Goal: Information Seeking & Learning: Learn about a topic

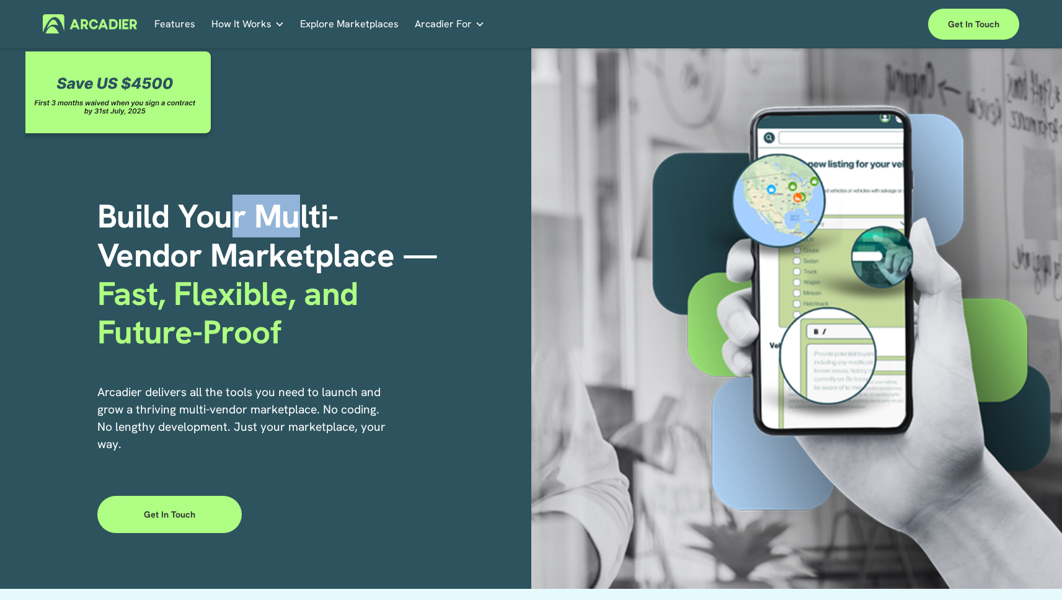
click at [376, 234] on h1 "Build Your Multi- Vendor Marketplace — Fast, Flexible, and Future-Proof" at bounding box center [314, 274] width 434 height 154
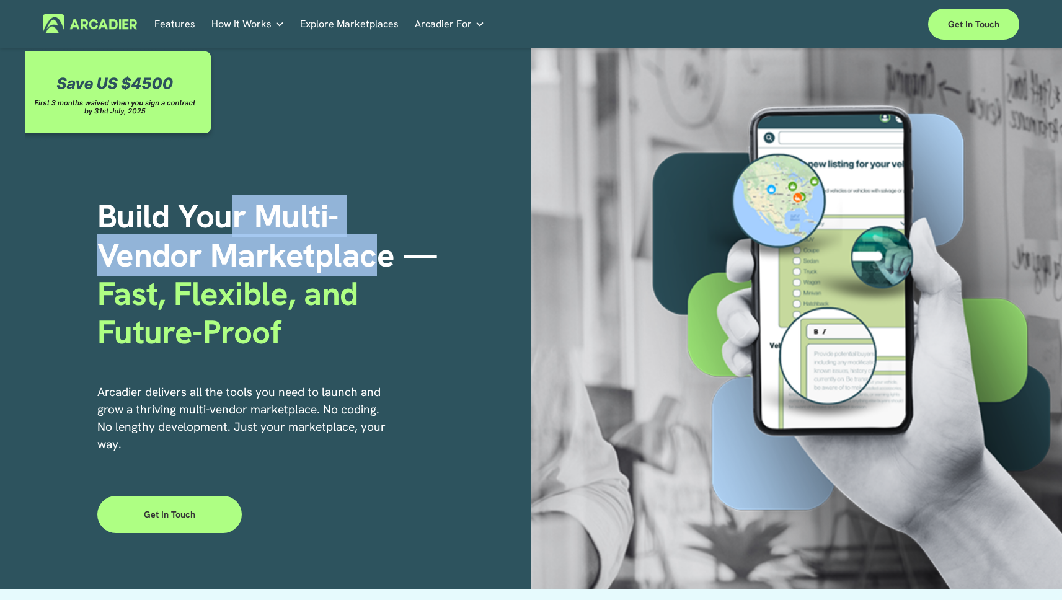
click at [380, 234] on h1 "Build Your Multi- Vendor Marketplace — Fast, Flexible, and Future-Proof" at bounding box center [314, 274] width 434 height 154
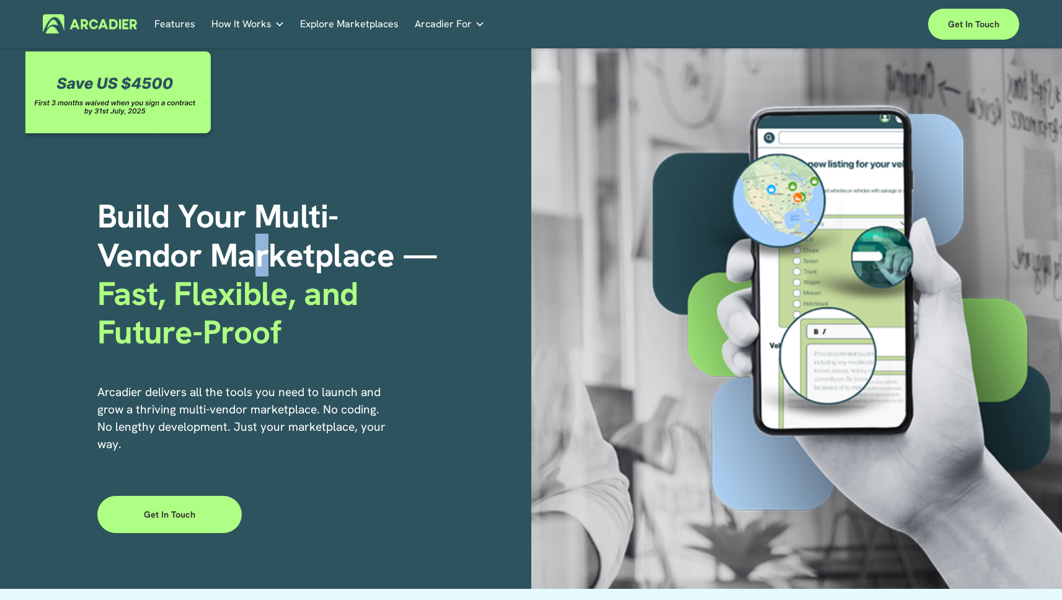
drag, startPoint x: 315, startPoint y: 249, endPoint x: 330, endPoint y: 250, distance: 14.9
click at [327, 250] on h1 "Build Your Multi- Vendor Marketplace — Fast, Flexible, and Future-Proof" at bounding box center [314, 274] width 434 height 154
drag, startPoint x: 330, startPoint y: 250, endPoint x: 227, endPoint y: 229, distance: 104.3
click at [328, 249] on h1 "Build Your Multi- Vendor Marketplace — Fast, Flexible, and Future-Proof" at bounding box center [314, 274] width 434 height 154
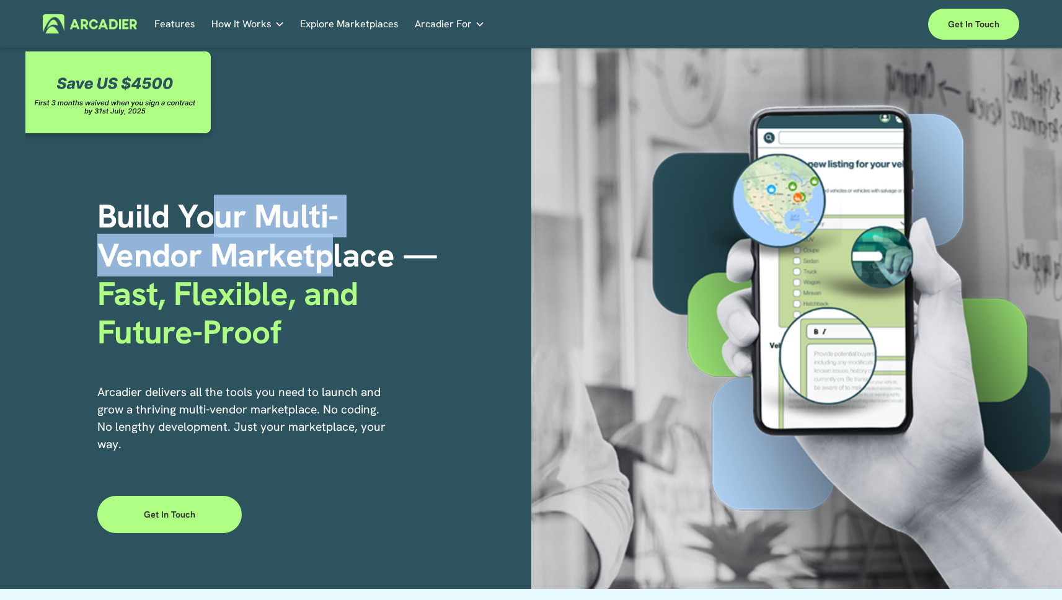
drag, startPoint x: 215, startPoint y: 227, endPoint x: 346, endPoint y: 245, distance: 132.6
click at [343, 244] on h1 "Build Your Multi- Vendor Marketplace — Fast, Flexible, and Future-Proof" at bounding box center [314, 274] width 434 height 154
click at [346, 245] on h1 "Build Your Multi- Vendor Marketplace — Fast, Flexible, and Future-Proof" at bounding box center [314, 274] width 434 height 154
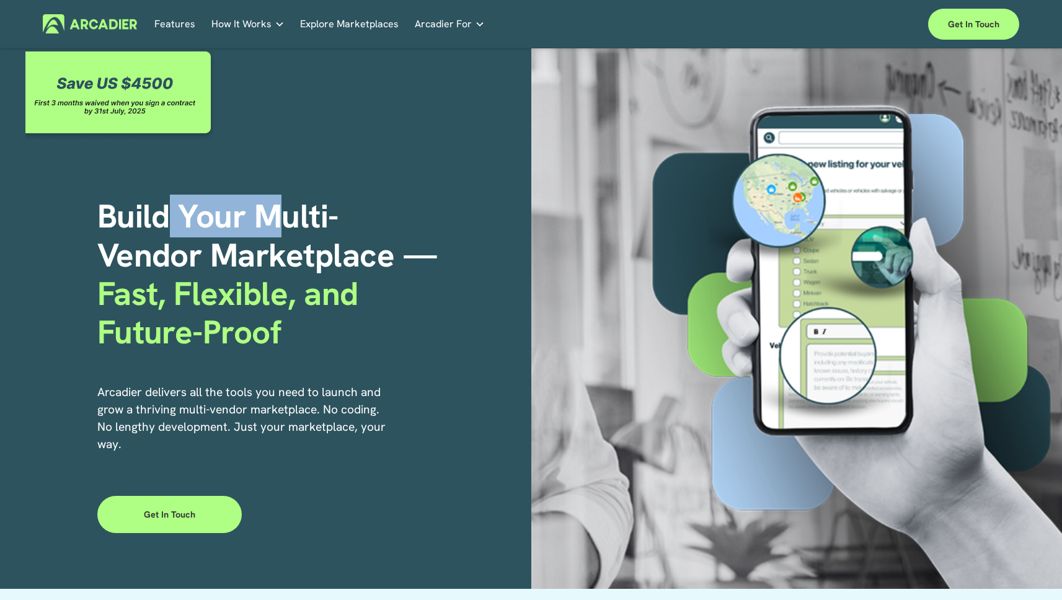
drag, startPoint x: 188, startPoint y: 214, endPoint x: 313, endPoint y: 232, distance: 126.5
click at [308, 231] on h1 "Build Your Multi- Vendor Marketplace — Fast, Flexible, and Future-Proof" at bounding box center [314, 274] width 434 height 154
drag, startPoint x: 313, startPoint y: 232, endPoint x: 209, endPoint y: 232, distance: 104.1
click at [313, 233] on h1 "Build Your Multi- Vendor Marketplace — Fast, Flexible, and Future-Proof" at bounding box center [314, 274] width 434 height 154
drag, startPoint x: 271, startPoint y: 228, endPoint x: 292, endPoint y: 231, distance: 21.9
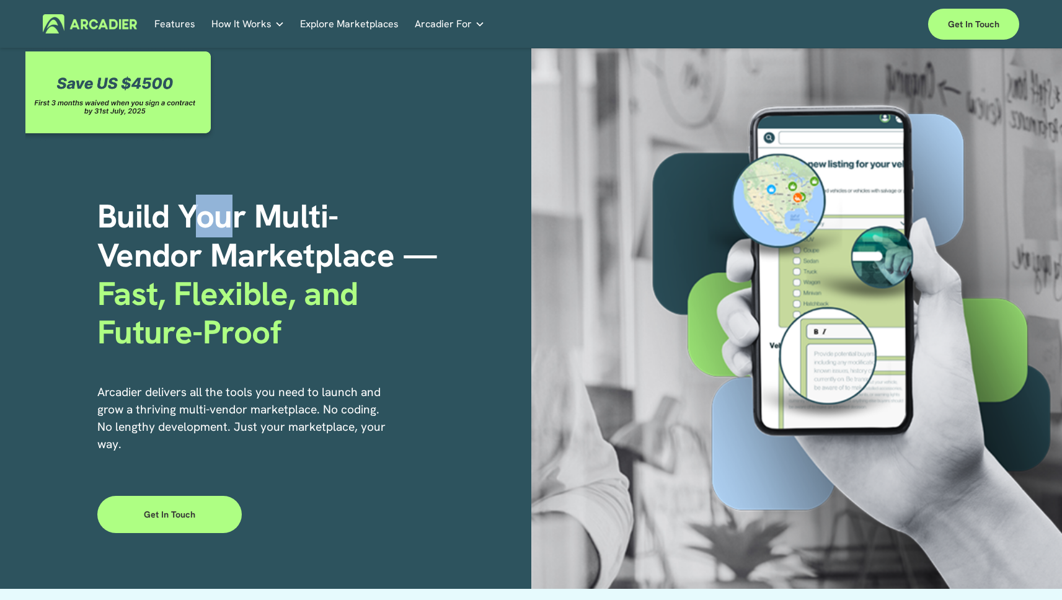
click at [288, 231] on h1 "Build Your Multi- Vendor Marketplace — Fast, Flexible, and Future-Proof" at bounding box center [314, 274] width 434 height 154
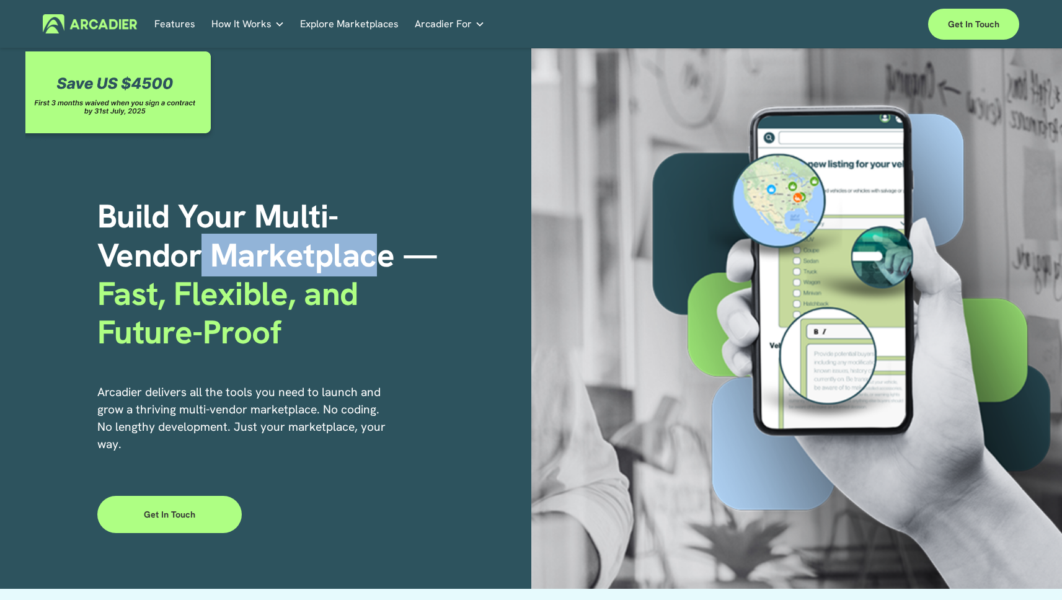
drag, startPoint x: 202, startPoint y: 244, endPoint x: 398, endPoint y: 266, distance: 197.6
click at [374, 263] on h1 "Build Your Multi- Vendor Marketplace — Fast, Flexible, and Future-Proof" at bounding box center [314, 274] width 434 height 154
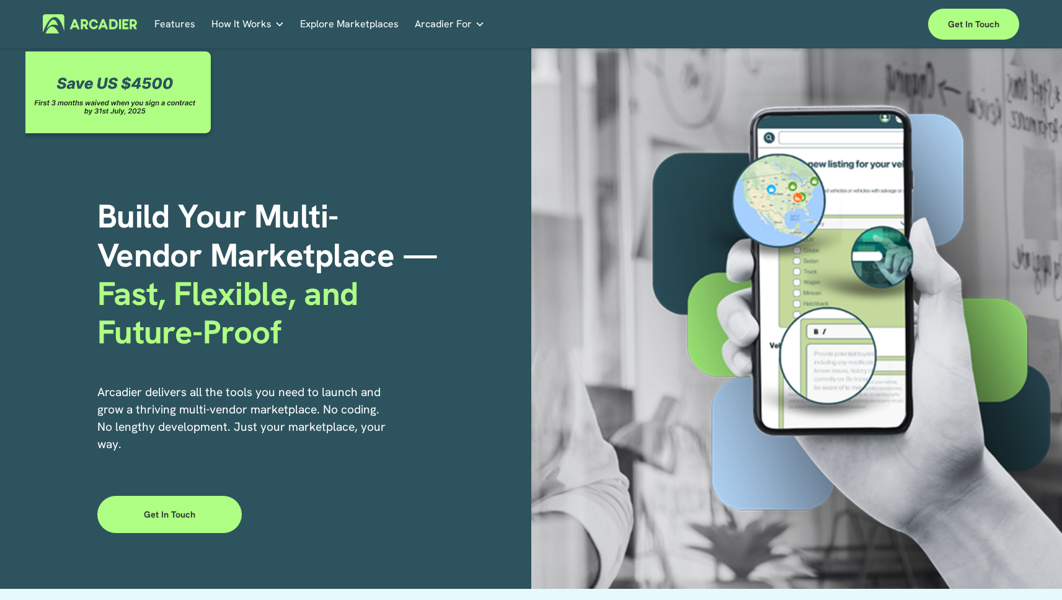
click at [398, 266] on h1 "Build Your Multi- Vendor Marketplace — Fast, Flexible, and Future-Proof" at bounding box center [314, 274] width 434 height 154
drag, startPoint x: 277, startPoint y: 262, endPoint x: 349, endPoint y: 267, distance: 72.1
click at [345, 266] on h1 "Build Your Multi- Vendor Marketplace — Fast, Flexible, and Future-Proof" at bounding box center [314, 274] width 434 height 154
drag, startPoint x: 349, startPoint y: 267, endPoint x: 245, endPoint y: 292, distance: 106.6
click at [343, 270] on h1 "Build Your Multi- Vendor Marketplace — Fast, Flexible, and Future-Proof" at bounding box center [314, 274] width 434 height 154
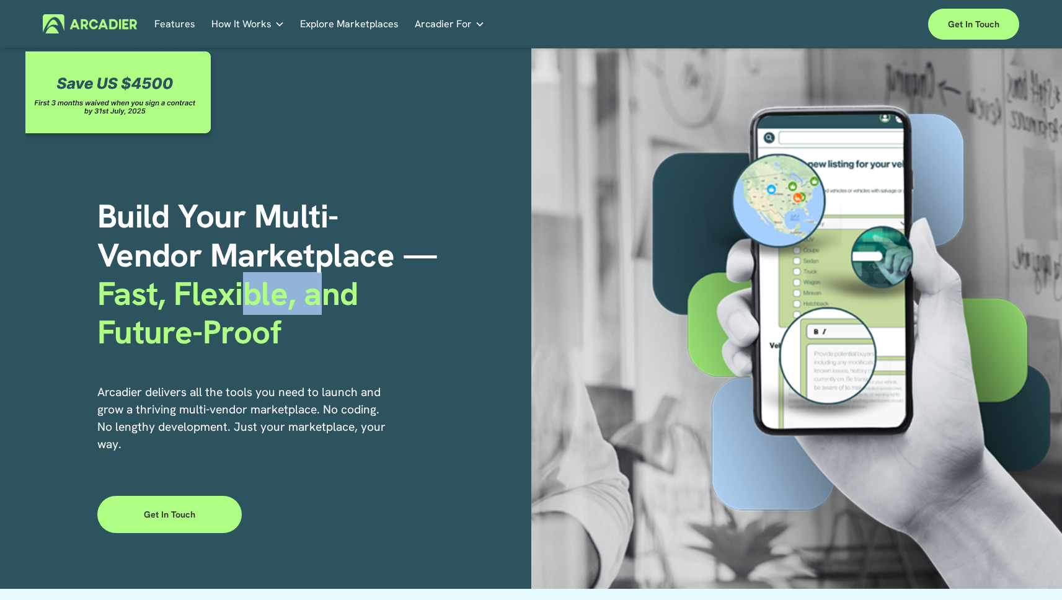
drag, startPoint x: 304, startPoint y: 291, endPoint x: 320, endPoint y: 291, distance: 16.1
click at [318, 291] on span "Fast, Flexible, and Future-Proof" at bounding box center [227, 312] width 261 height 81
drag, startPoint x: 320, startPoint y: 291, endPoint x: 328, endPoint y: 295, distance: 8.3
click at [321, 292] on span "Fast, Flexible, and Future-Proof" at bounding box center [227, 312] width 261 height 81
click at [299, 400] on p "Arcadier delivers all the tools you need to launch and grow a thriving multi-ve…" at bounding box center [241, 418] width 289 height 69
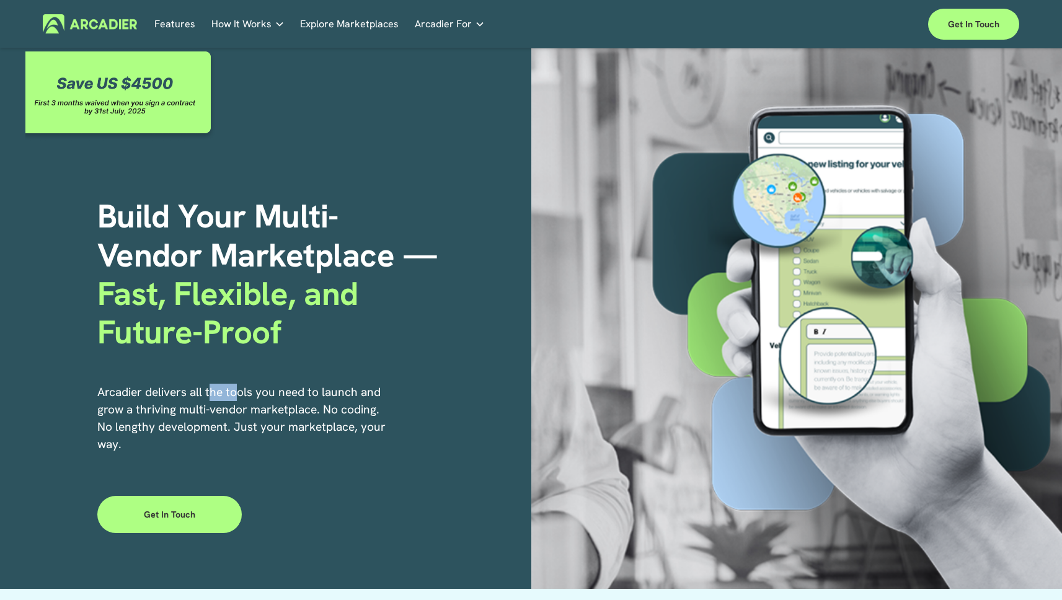
drag, startPoint x: 211, startPoint y: 393, endPoint x: 301, endPoint y: 397, distance: 90.0
click at [292, 397] on p "Arcadier delivers all the tools you need to launch and grow a thriving multi-ve…" at bounding box center [241, 418] width 289 height 69
drag, startPoint x: 309, startPoint y: 398, endPoint x: 326, endPoint y: 400, distance: 16.8
click at [313, 398] on p "Arcadier delivers all the tools you need to launch and grow a thriving multi-ve…" at bounding box center [241, 418] width 289 height 69
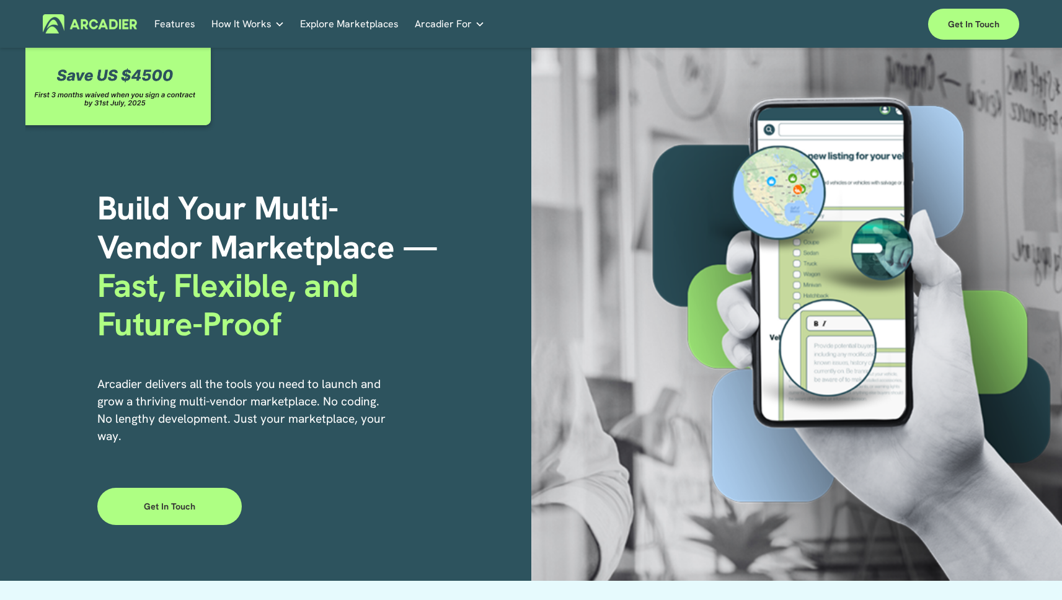
drag, startPoint x: 248, startPoint y: 393, endPoint x: 374, endPoint y: 404, distance: 125.7
click at [364, 403] on p "Arcadier delivers all the tools you need to launch and grow a thriving multi-ve…" at bounding box center [241, 410] width 289 height 69
click at [374, 404] on p "Arcadier delivers all the tools you need to launch and grow a thriving multi-ve…" at bounding box center [241, 410] width 289 height 69
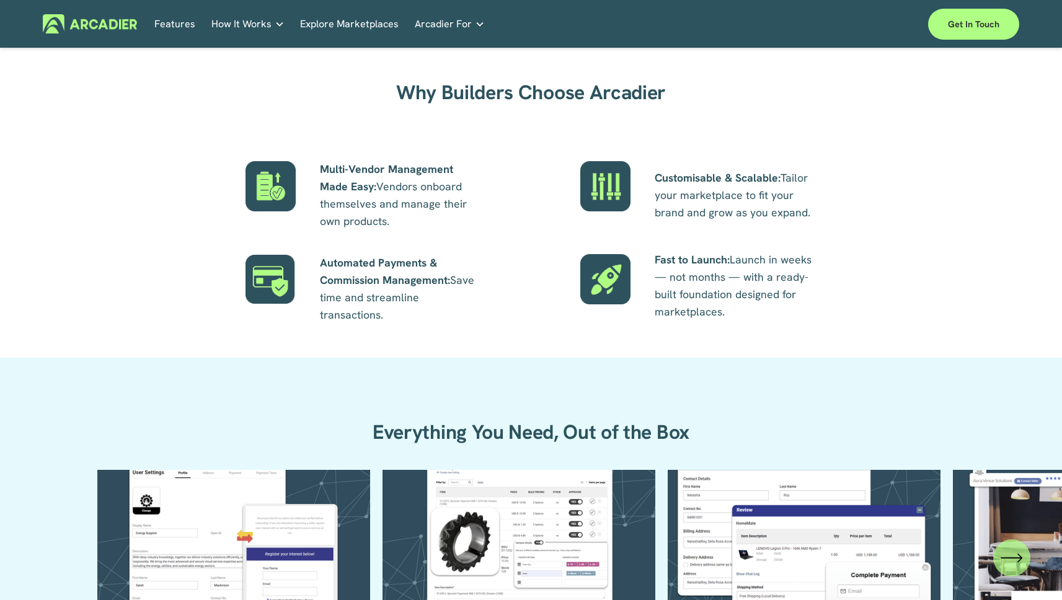
scroll to position [1385, 0]
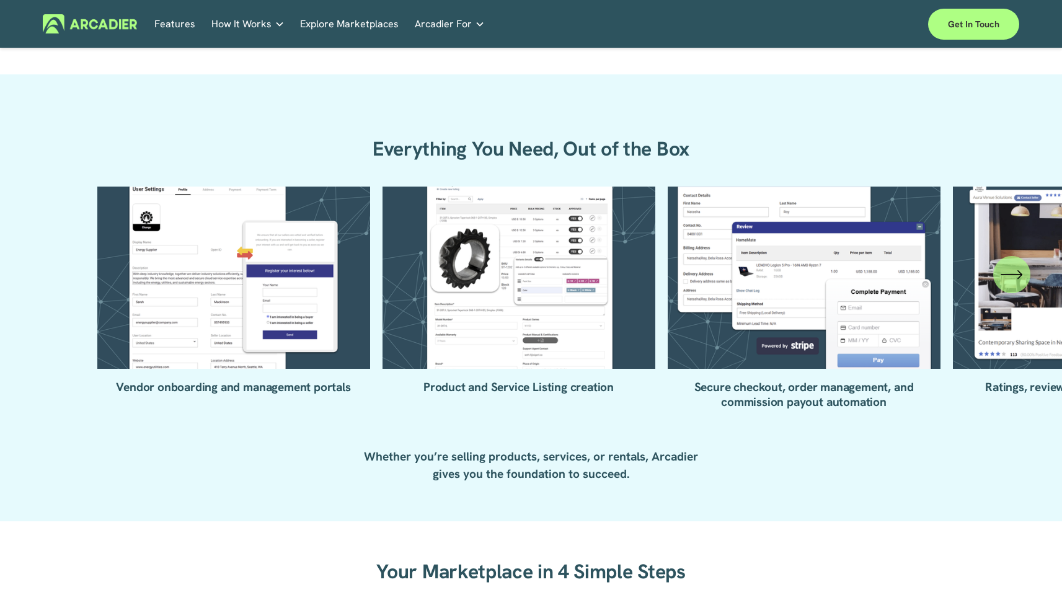
click at [1016, 283] on icon "\a \a \a Next\a \a" at bounding box center [1011, 274] width 22 height 22
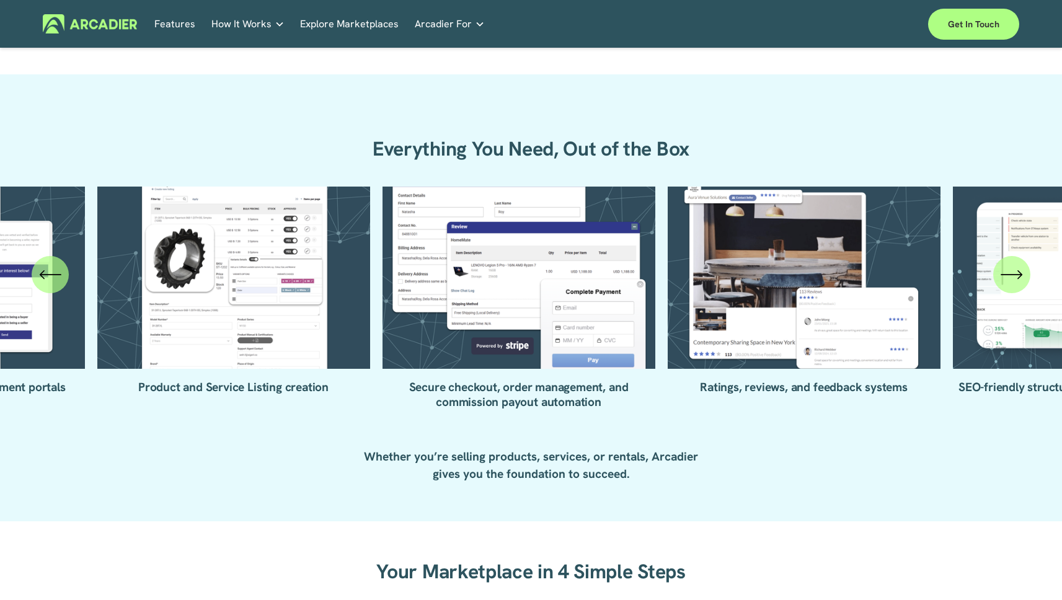
click at [1018, 276] on icon "\a \a \a Next\a \a" at bounding box center [1011, 274] width 22 height 22
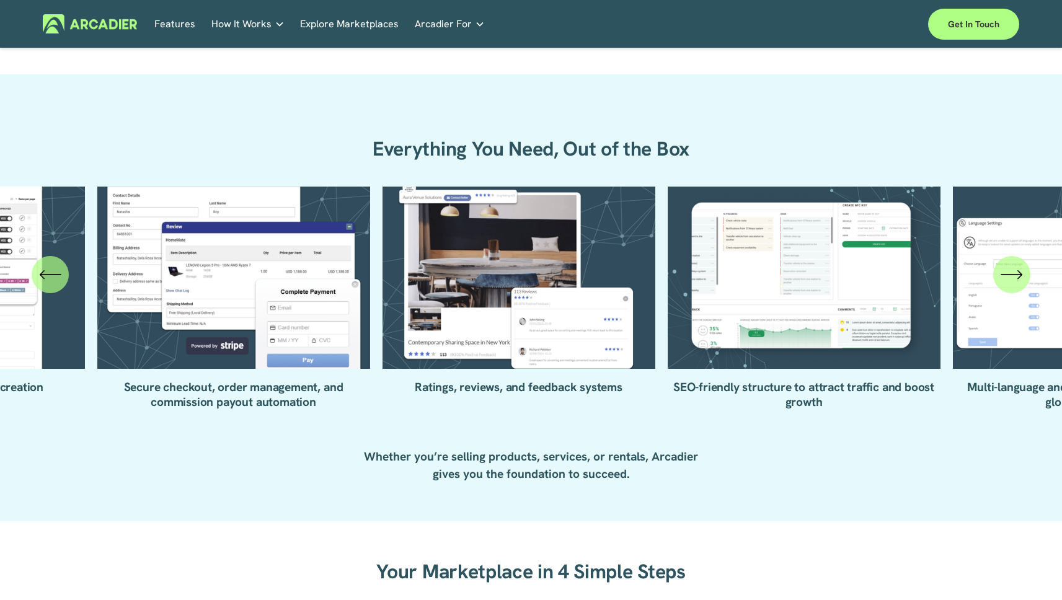
click at [1018, 276] on icon "\a \a \a Next\a \a" at bounding box center [1011, 274] width 22 height 22
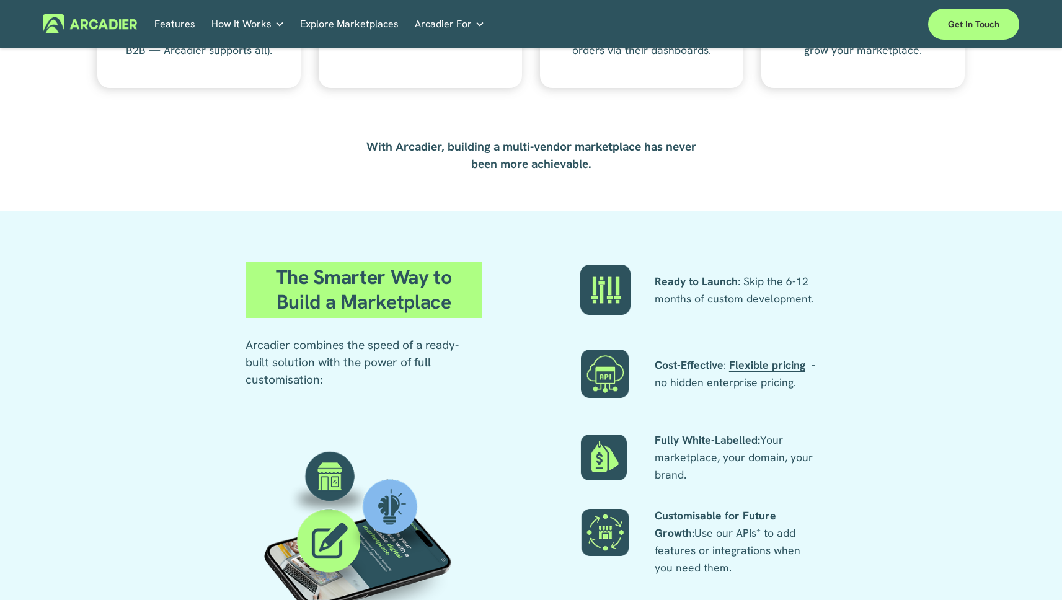
scroll to position [2308, 0]
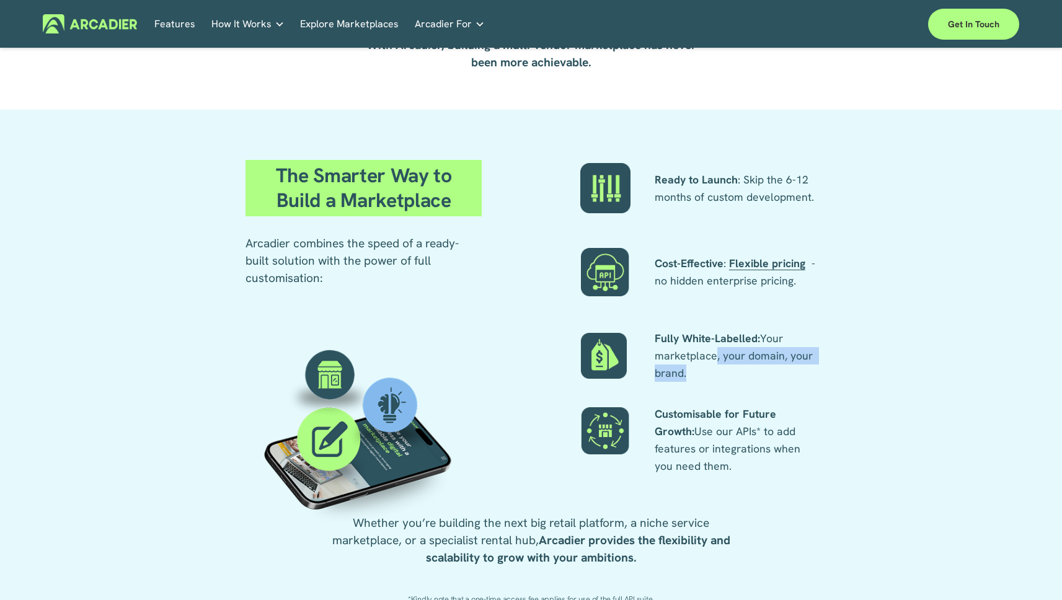
drag, startPoint x: 715, startPoint y: 359, endPoint x: 758, endPoint y: 370, distance: 44.0
click at [755, 369] on p "Fully White-Labelled: Your marketplace, your domain, your brand." at bounding box center [735, 356] width 162 height 52
click at [758, 371] on p "Fully White-Labelled: Your marketplace, your domain, your brand." at bounding box center [735, 356] width 162 height 52
drag, startPoint x: 721, startPoint y: 421, endPoint x: 793, endPoint y: 431, distance: 71.9
click at [788, 431] on p "Customisable for Future Growth: Use our APIs* to add features or integrations w…" at bounding box center [735, 439] width 162 height 69
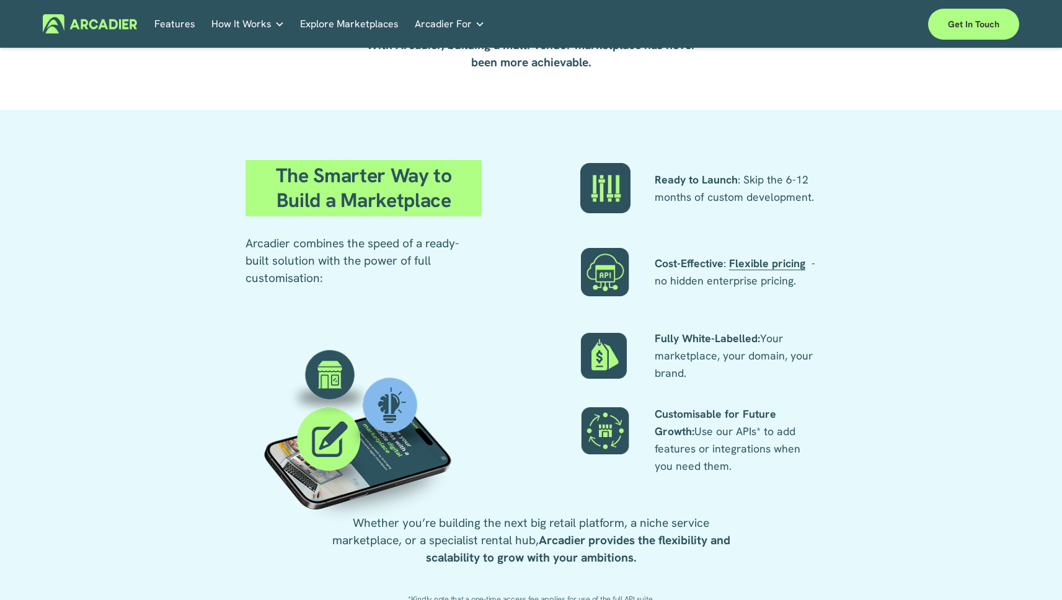
drag, startPoint x: 715, startPoint y: 431, endPoint x: 704, endPoint y: 431, distance: 11.2
click at [716, 431] on p "Customisable for Future Growth: Use our APIs* to add features or integrations w…" at bounding box center [735, 439] width 162 height 69
drag, startPoint x: 794, startPoint y: 436, endPoint x: 804, endPoint y: 436, distance: 9.9
click at [804, 436] on p "Customisable for Future Growth: Use our APIs* to add features or integrations w…" at bounding box center [735, 439] width 162 height 69
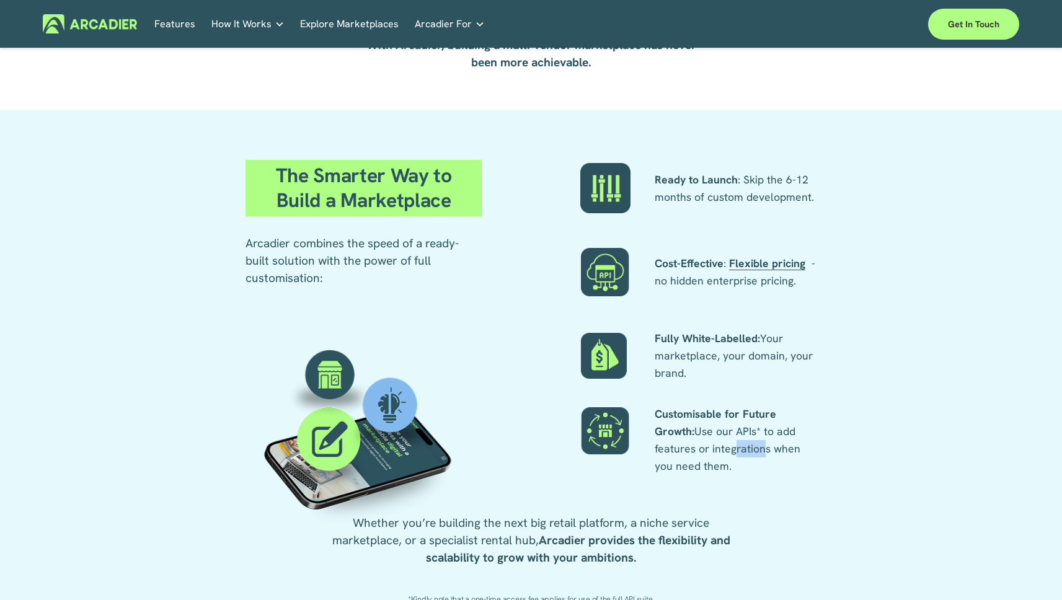
drag, startPoint x: 737, startPoint y: 446, endPoint x: 762, endPoint y: 448, distance: 24.9
click at [762, 448] on p "Customisable for Future Growth: Use our APIs* to add features or integrations w…" at bounding box center [735, 439] width 162 height 69
click at [753, 440] on p "Customisable for Future Growth: Use our APIs* to add features or integrations w…" at bounding box center [735, 439] width 162 height 69
drag, startPoint x: 754, startPoint y: 440, endPoint x: 728, endPoint y: 447, distance: 26.3
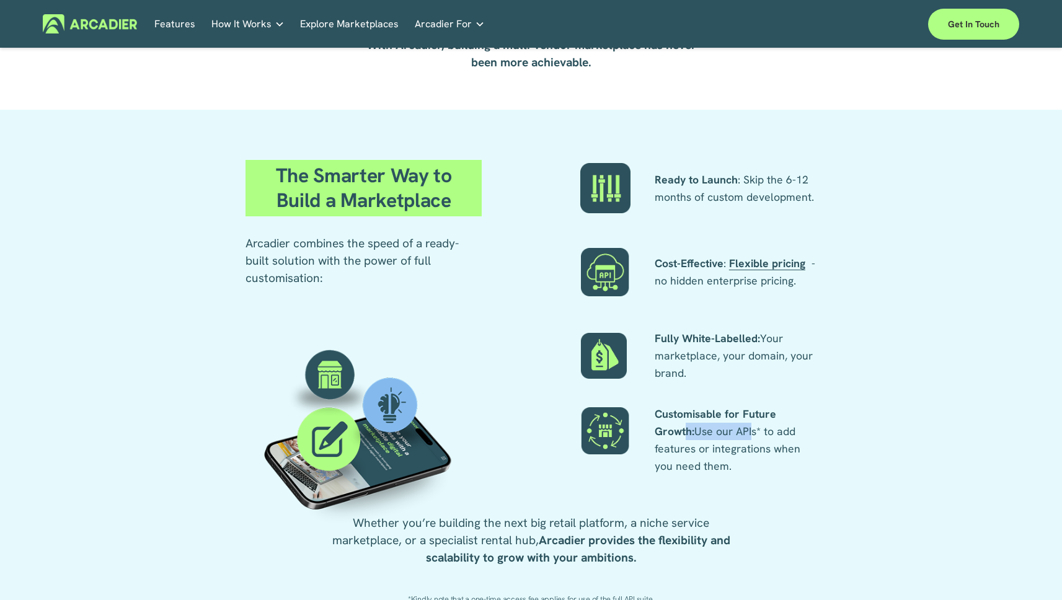
click at [754, 440] on p "Customisable for Future Growth: Use our APIs* to add features or integrations w…" at bounding box center [735, 439] width 162 height 69
drag, startPoint x: 758, startPoint y: 448, endPoint x: 783, endPoint y: 449, distance: 24.8
click at [781, 449] on p "Customisable for Future Growth: Use our APIs* to add features or integrations w…" at bounding box center [735, 439] width 162 height 69
click at [783, 449] on p "Customisable for Future Growth: Use our APIs* to add features or integrations w…" at bounding box center [735, 439] width 162 height 69
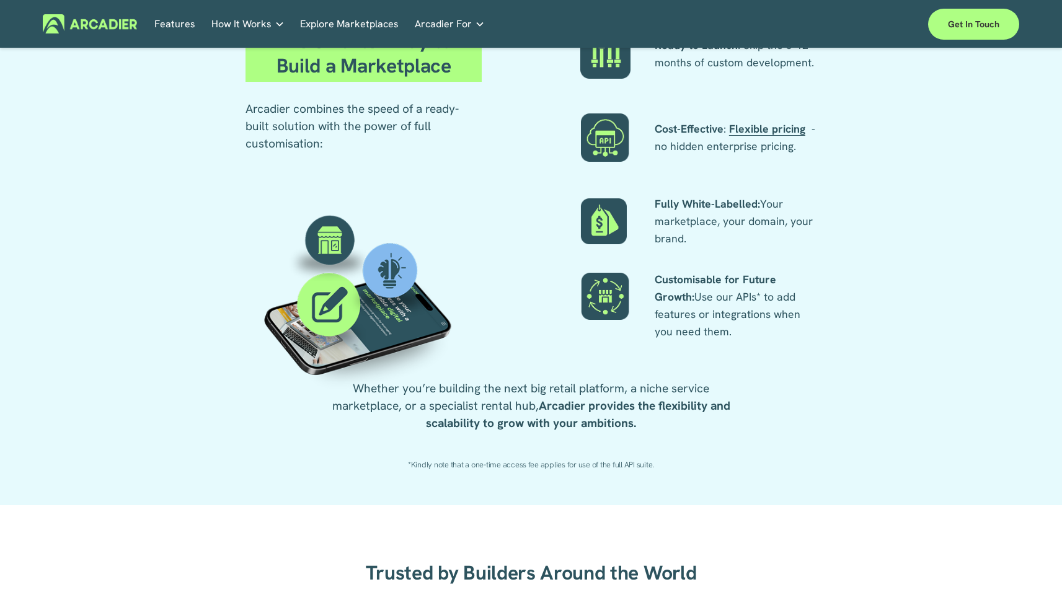
drag, startPoint x: 485, startPoint y: 395, endPoint x: 648, endPoint y: 400, distance: 163.0
click at [631, 397] on p "Whether you’re building the next big retail platform, a niche service marketpla…" at bounding box center [530, 406] width 421 height 52
click at [648, 400] on strong "Arcadier provides the flexibility and scalability to grow with your ambitions." at bounding box center [579, 414] width 307 height 33
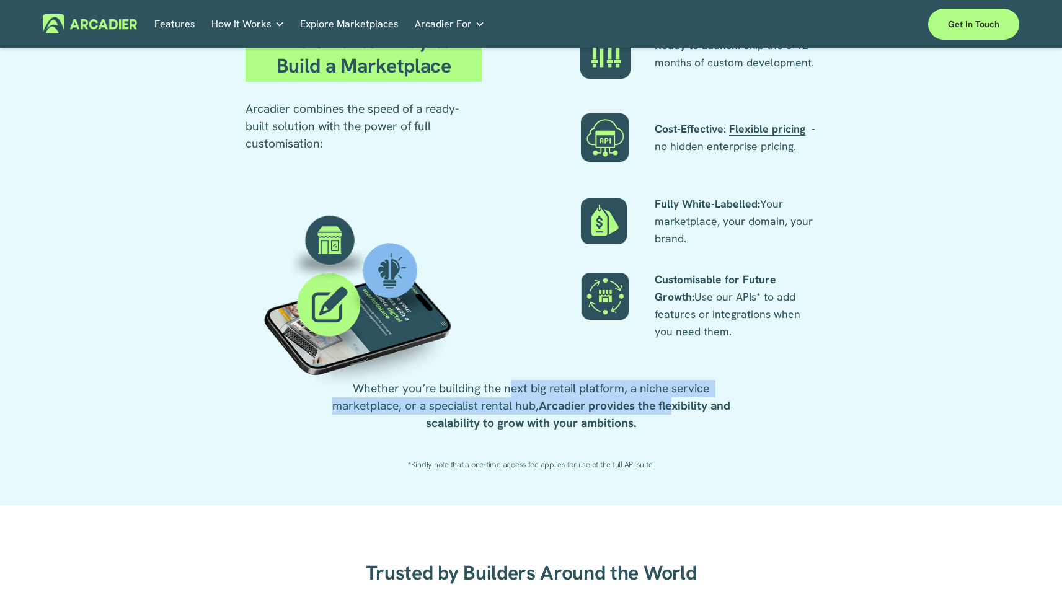
drag, startPoint x: 672, startPoint y: 413, endPoint x: 756, endPoint y: 424, distance: 84.4
click at [715, 419] on p "Whether you’re building the next big retail platform, a niche service marketpla…" at bounding box center [530, 406] width 421 height 52
click at [756, 424] on div "The Smarter Way to Build a Marketplace Arcadier combines the speed of a ready-b…" at bounding box center [531, 240] width 1062 height 466
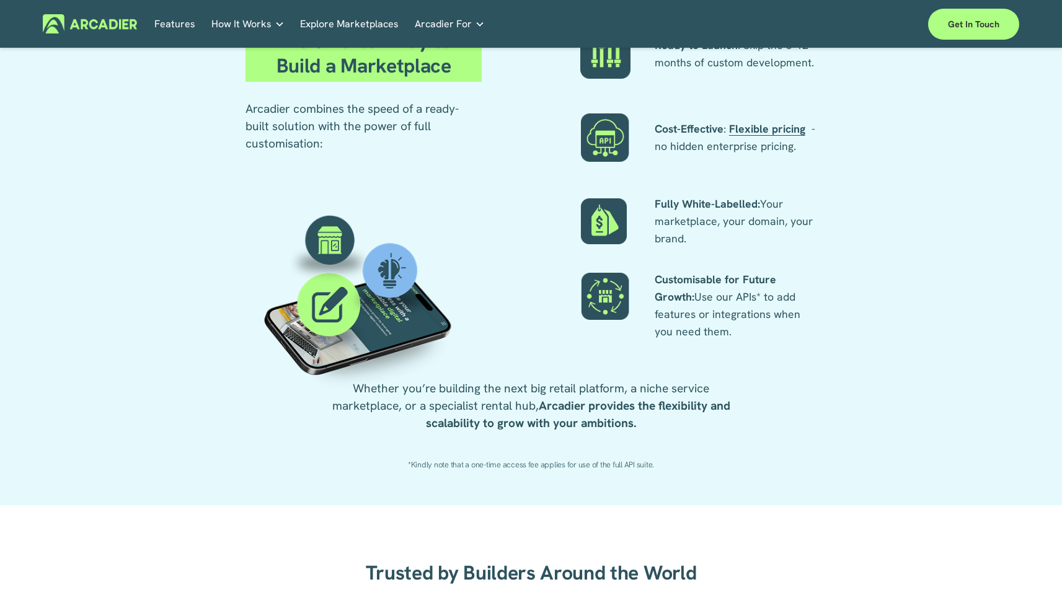
scroll to position [2740, 0]
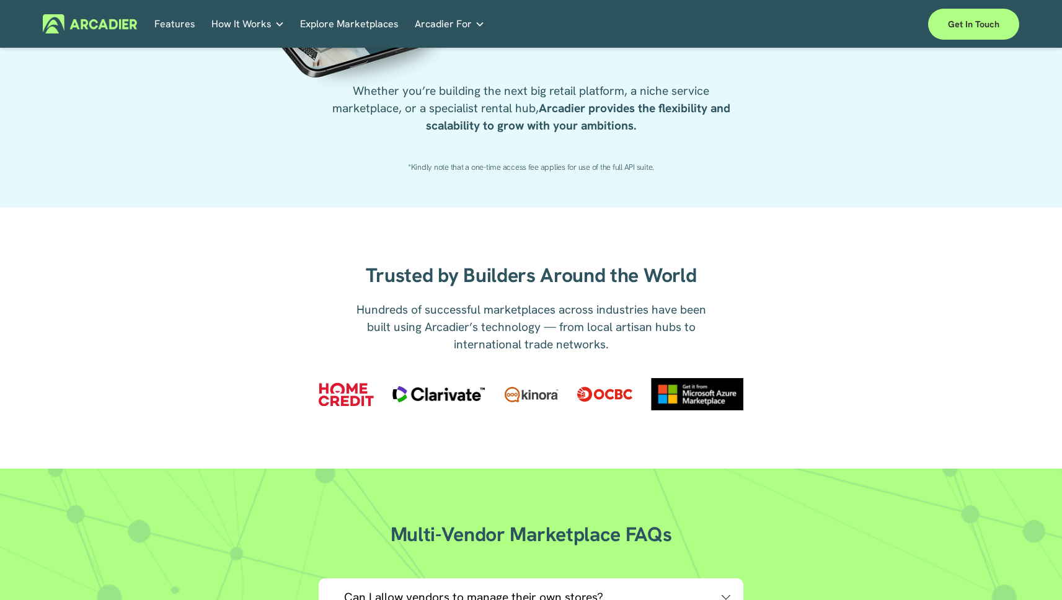
drag, startPoint x: 503, startPoint y: 301, endPoint x: 576, endPoint y: 308, distance: 73.5
click at [571, 307] on div "Trusted by Builders Around the World Hundreds of successful marketplaces across…" at bounding box center [531, 338] width 1062 height 261
click at [576, 308] on p "Hundreds of successful marketplaces across industries have been built using Arc…" at bounding box center [531, 327] width 351 height 52
click at [323, 387] on div at bounding box center [346, 394] width 55 height 24
click at [339, 389] on div at bounding box center [346, 394] width 55 height 24
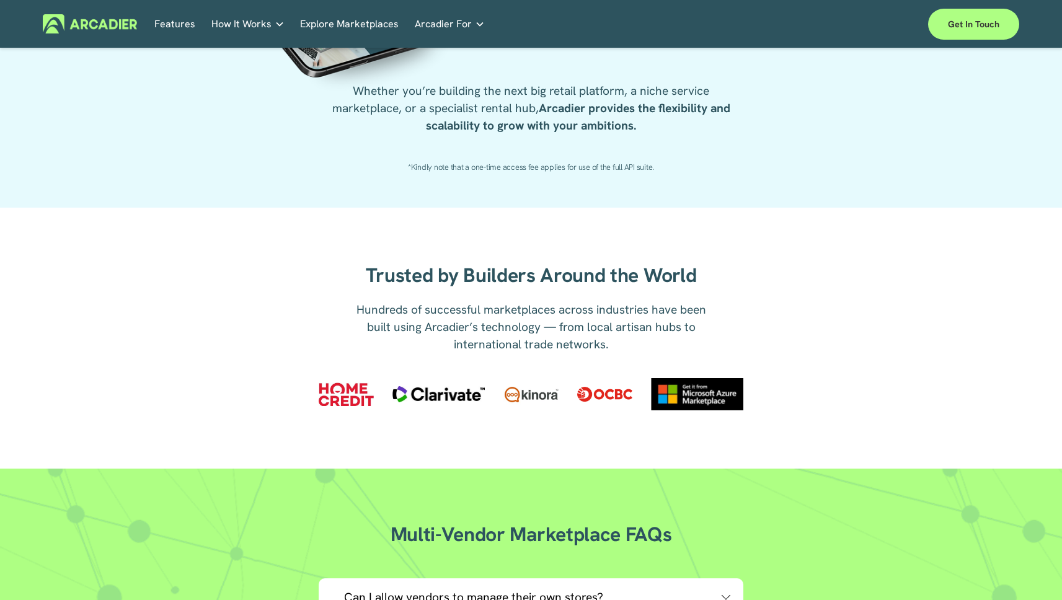
drag, startPoint x: 415, startPoint y: 335, endPoint x: 445, endPoint y: 334, distance: 30.4
click at [417, 335] on p "Hundreds of successful marketplaces across industries have been built using Arc…" at bounding box center [531, 327] width 351 height 52
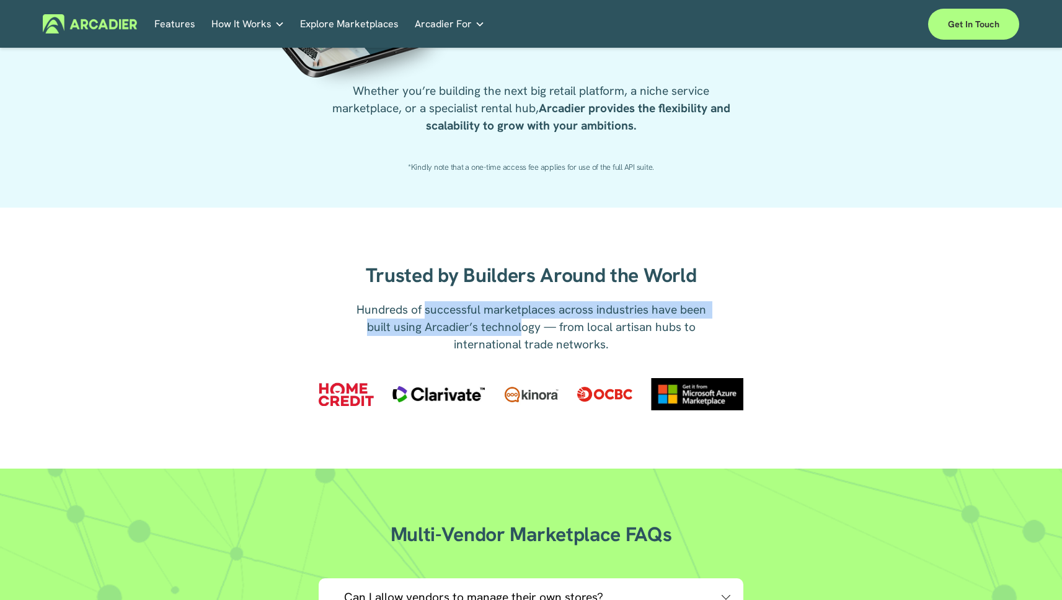
drag, startPoint x: 438, startPoint y: 310, endPoint x: 561, endPoint y: 326, distance: 123.7
click at [542, 323] on p "Hundreds of successful marketplaces across industries have been built using Arc…" at bounding box center [531, 327] width 351 height 52
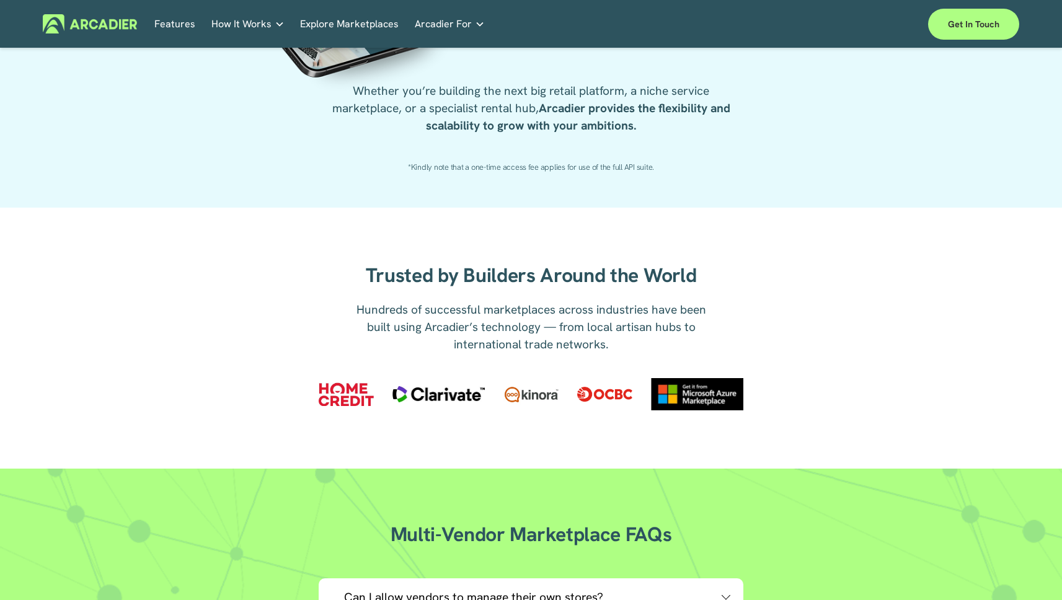
click at [578, 328] on p "Hundreds of successful marketplaces across industries have been built using Arc…" at bounding box center [531, 327] width 351 height 52
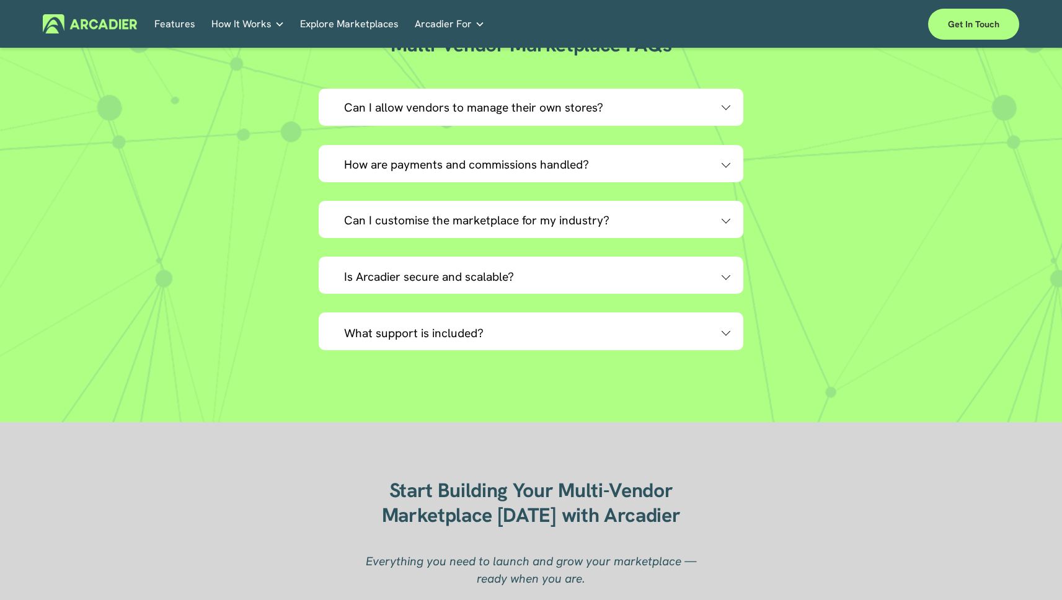
click at [228, 333] on div "Multi-Vendor Marketplace FAQs Can I allow vendors to manage their own stores? Y…" at bounding box center [531, 200] width 1062 height 373
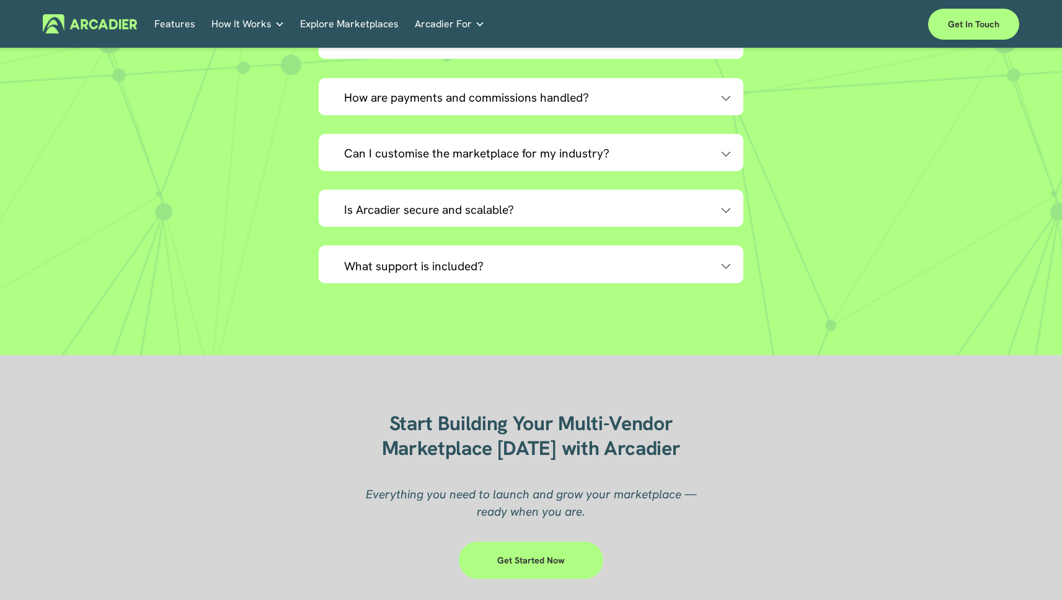
scroll to position [3572, 0]
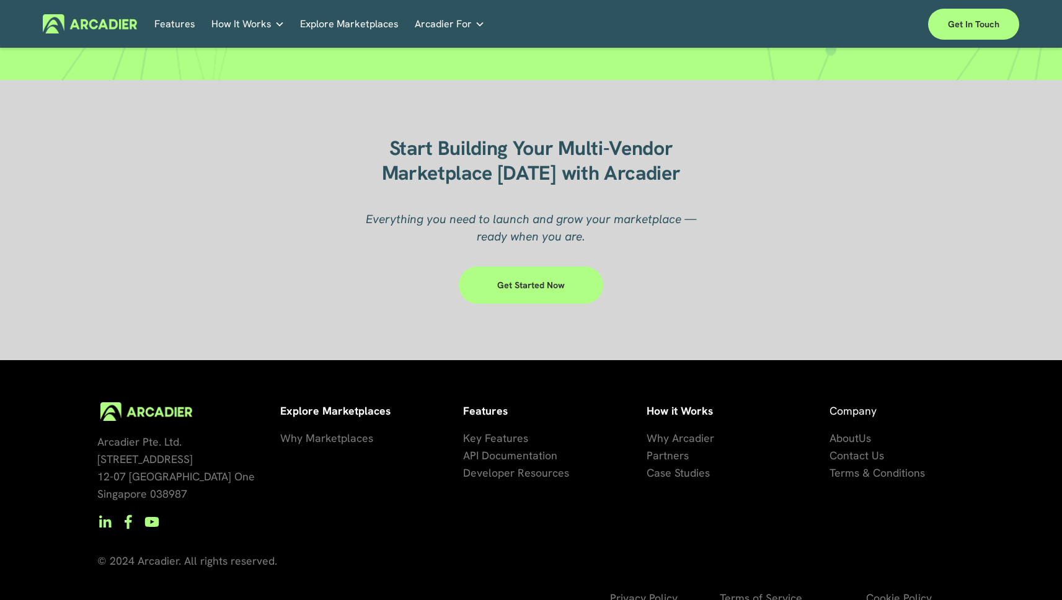
click at [229, 333] on div at bounding box center [531, 219] width 1062 height 279
click at [286, 317] on div at bounding box center [531, 219] width 1062 height 279
drag, startPoint x: 380, startPoint y: 498, endPoint x: 444, endPoint y: 447, distance: 82.0
click at [382, 498] on div "Arcadier Pte. Ltd. 7 Temasek Boulevard 12-07 Suntec Tower One Singapore 038987 …" at bounding box center [531, 514] width 1062 height 224
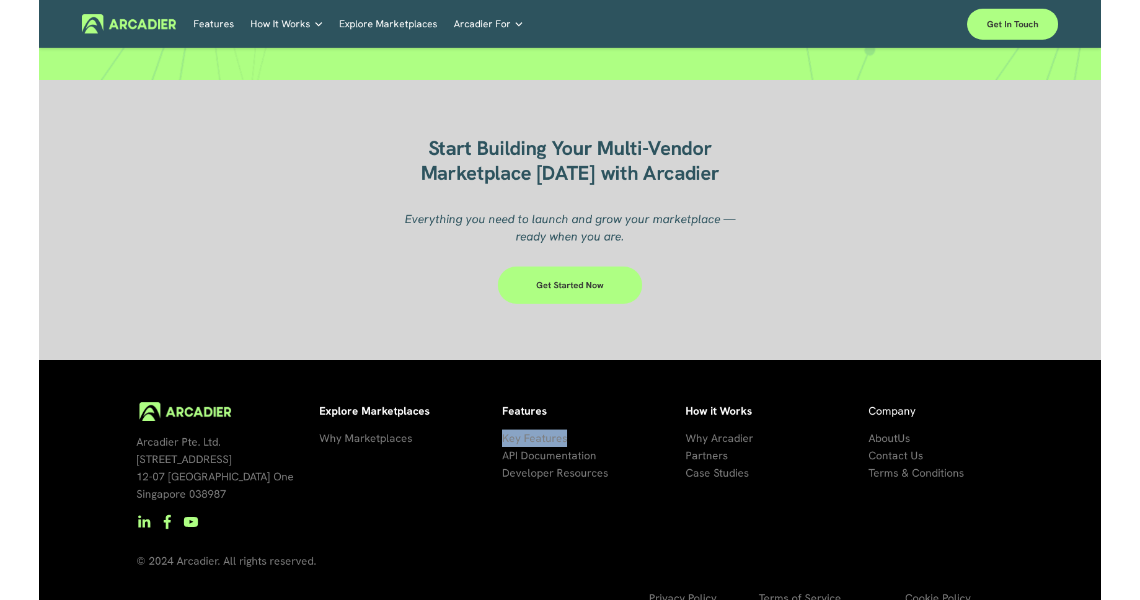
scroll to position [3584, 0]
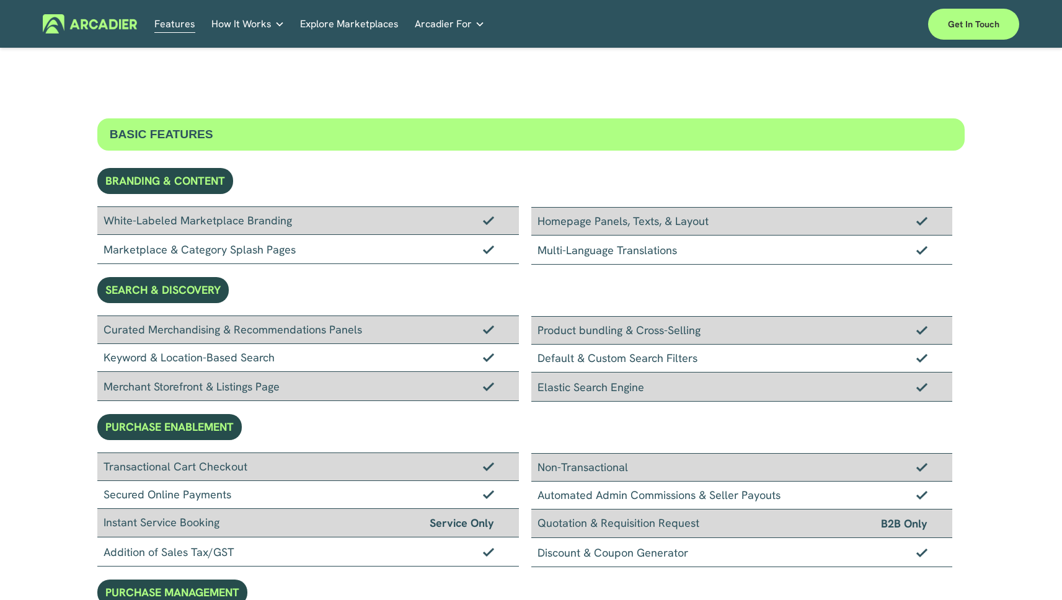
click at [636, 250] on div "Multi-Language Translations" at bounding box center [741, 249] width 421 height 29
click at [638, 250] on div "Multi-Language Translations" at bounding box center [741, 249] width 421 height 29
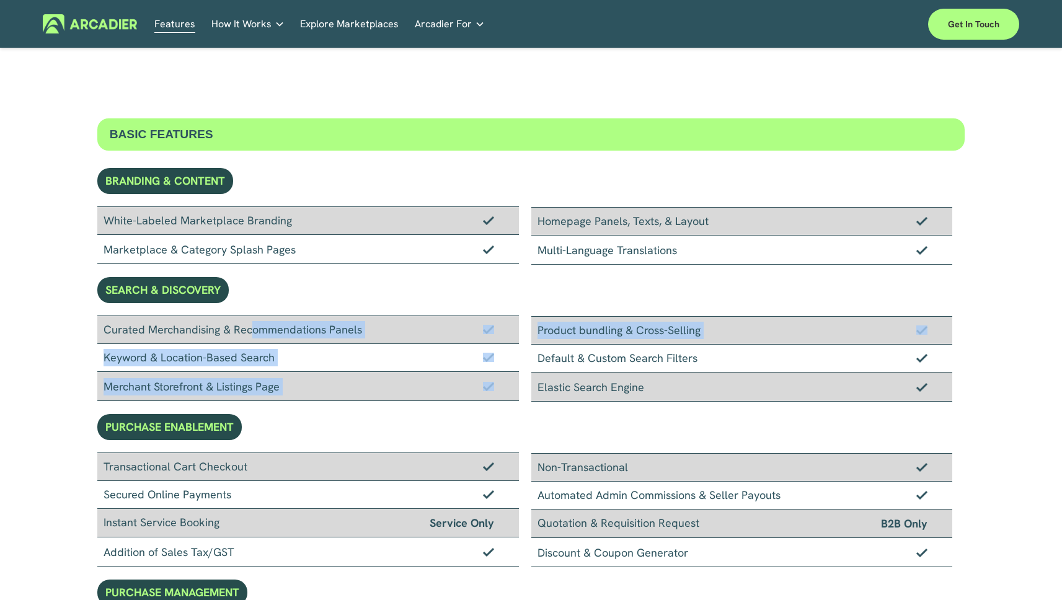
drag, startPoint x: 407, startPoint y: 330, endPoint x: 670, endPoint y: 346, distance: 263.9
click at [666, 346] on div "Curated Merchandising & Recommendations Panels Keyword & Location-Based Search …" at bounding box center [531, 358] width 868 height 86
click at [676, 348] on div "Default & Custom Search Filters" at bounding box center [741, 359] width 421 height 28
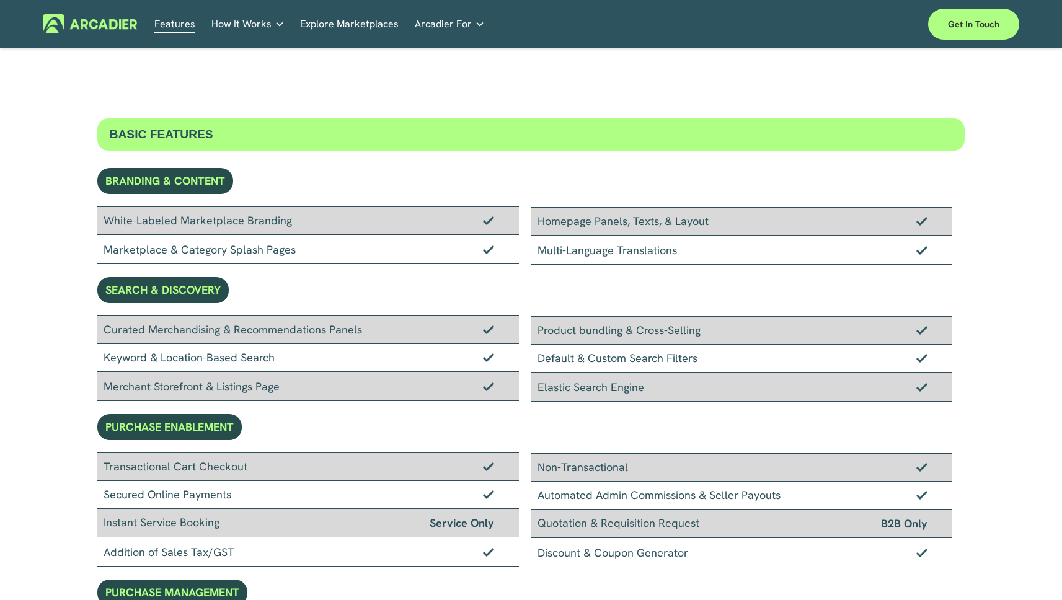
drag, startPoint x: 220, startPoint y: 354, endPoint x: 611, endPoint y: 352, distance: 391.0
click at [555, 356] on div "Curated Merchandising & Recommendations Panels Keyword & Location-Based Search …" at bounding box center [531, 358] width 868 height 86
click at [641, 350] on div "Default & Custom Search Filters" at bounding box center [741, 359] width 421 height 28
click at [0, 0] on link "Retail Marketplaces Whatever you are offering to your customer, we bring it all…" at bounding box center [0, 0] width 0 height 0
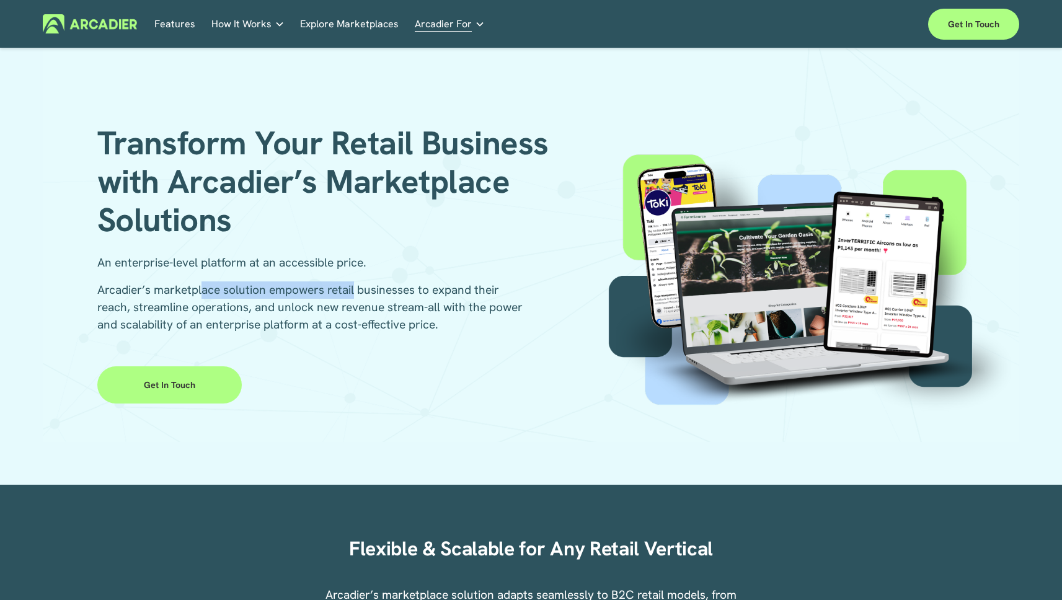
drag, startPoint x: 206, startPoint y: 291, endPoint x: 359, endPoint y: 291, distance: 152.4
click at [358, 291] on p "Arcadier’s marketplace solution empowers retail businesses to expand their reac…" at bounding box center [314, 307] width 434 height 52
click at [360, 291] on p "Arcadier’s marketplace solution empowers retail businesses to expand their reac…" at bounding box center [314, 307] width 434 height 52
drag, startPoint x: 268, startPoint y: 283, endPoint x: 397, endPoint y: 291, distance: 129.8
click at [364, 288] on p "Arcadier’s marketplace solution empowers retail businesses to expand their reac…" at bounding box center [314, 307] width 434 height 52
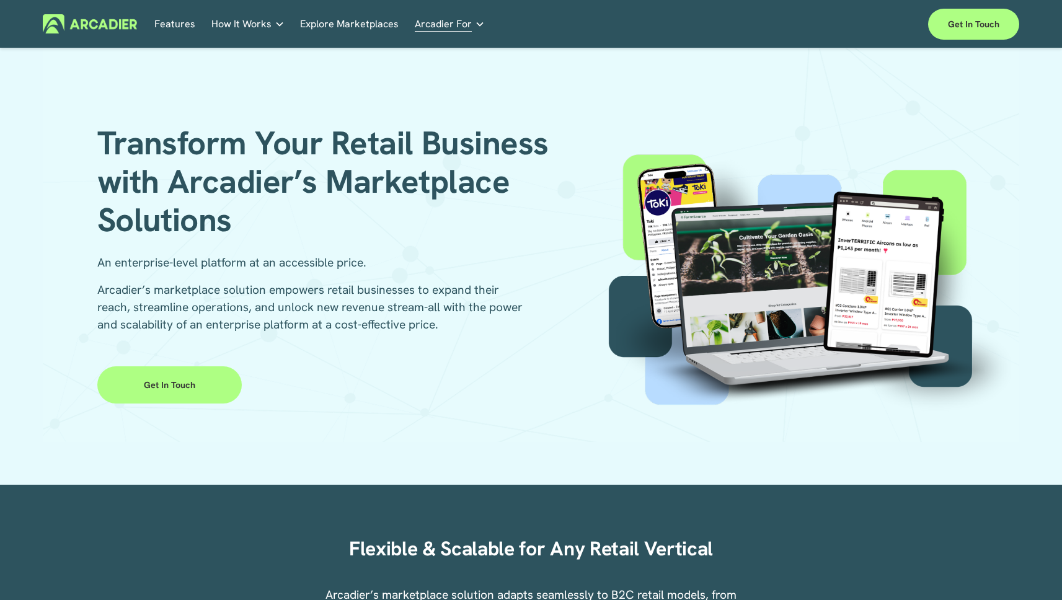
click at [410, 292] on p "Arcadier’s marketplace solution empowers retail businesses to expand their reac…" at bounding box center [314, 307] width 434 height 52
drag, startPoint x: 374, startPoint y: 296, endPoint x: 421, endPoint y: 301, distance: 46.7
click at [419, 301] on p "Arcadier’s marketplace solution empowers retail businesses to expand their reac…" at bounding box center [314, 307] width 434 height 52
click at [421, 301] on p "Arcadier’s marketplace solution empowers retail businesses to expand their reac…" at bounding box center [314, 307] width 434 height 52
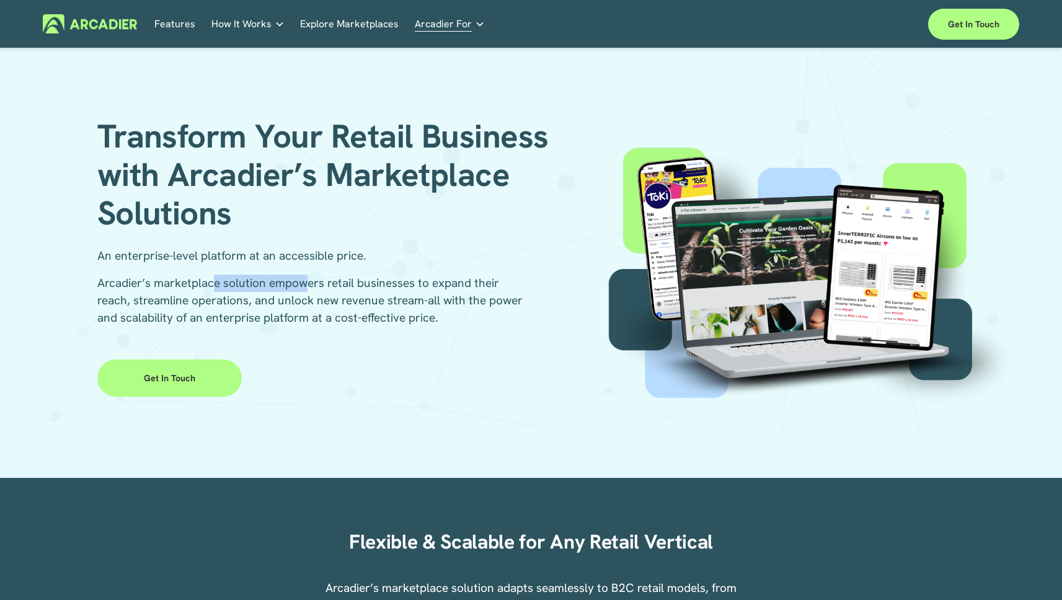
drag, startPoint x: 264, startPoint y: 280, endPoint x: 323, endPoint y: 292, distance: 60.0
click at [321, 291] on p "Arcadier’s marketplace solution empowers retail businesses to expand their reac…" at bounding box center [314, 301] width 434 height 52
click at [323, 292] on p "Arcadier’s marketplace solution empowers retail businesses to expand their reac…" at bounding box center [314, 301] width 434 height 52
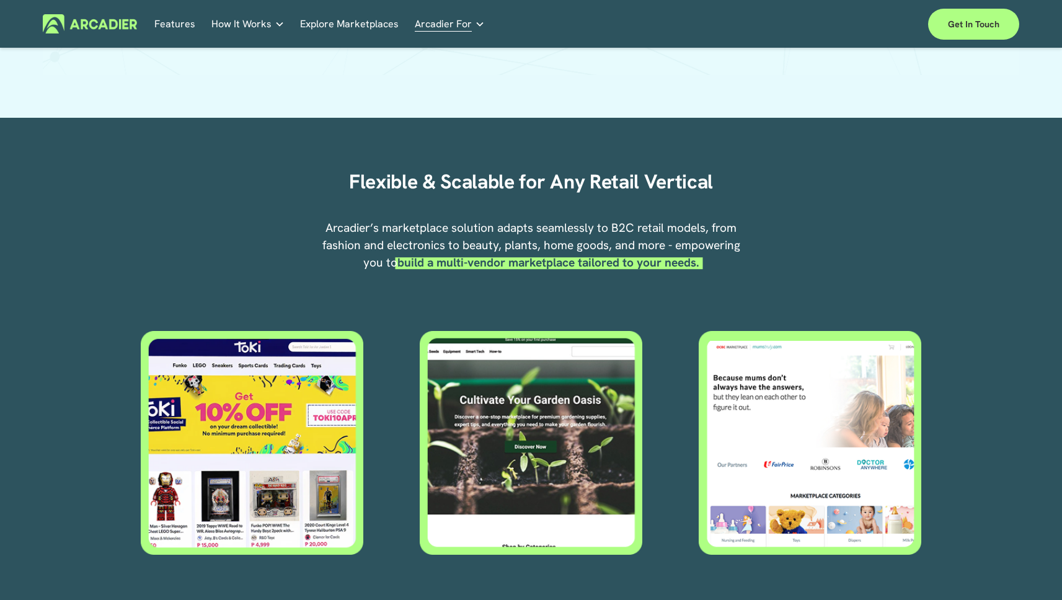
drag, startPoint x: 410, startPoint y: 237, endPoint x: 512, endPoint y: 235, distance: 101.6
click at [500, 235] on p "Arcadier’s marketplace solution adapts seamlessly to B2C retail models, from fa…" at bounding box center [530, 245] width 421 height 52
click at [512, 235] on p "Arcadier’s marketplace solution adapts seamlessly to B2C retail models, from fa…" at bounding box center [530, 245] width 421 height 52
drag, startPoint x: 583, startPoint y: 227, endPoint x: 612, endPoint y: 228, distance: 28.5
click at [604, 227] on p "Arcadier’s marketplace solution adapts seamlessly to B2C retail models, from fa…" at bounding box center [530, 245] width 421 height 52
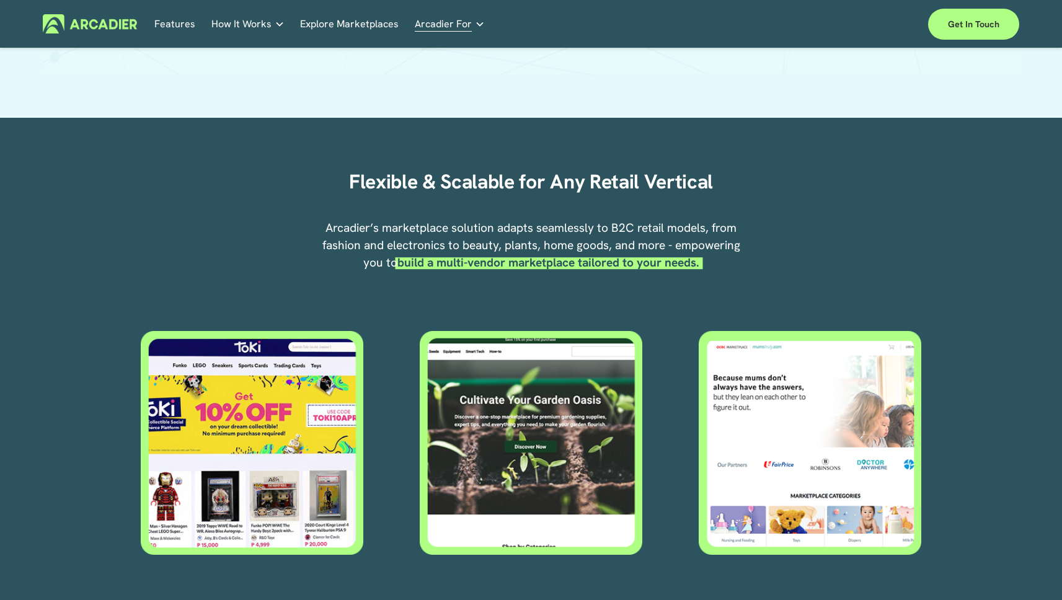
drag, startPoint x: 612, startPoint y: 228, endPoint x: 588, endPoint y: 227, distance: 23.6
click at [612, 228] on p "Arcadier’s marketplace solution adapts seamlessly to B2C retail models, from fa…" at bounding box center [530, 245] width 421 height 52
drag, startPoint x: 588, startPoint y: 227, endPoint x: 670, endPoint y: 231, distance: 82.5
click at [655, 229] on p "Arcadier’s marketplace solution adapts seamlessly to B2C retail models, from fa…" at bounding box center [530, 245] width 421 height 52
click at [670, 231] on p "Arcadier’s marketplace solution adapts seamlessly to B2C retail models, from fa…" at bounding box center [530, 245] width 421 height 52
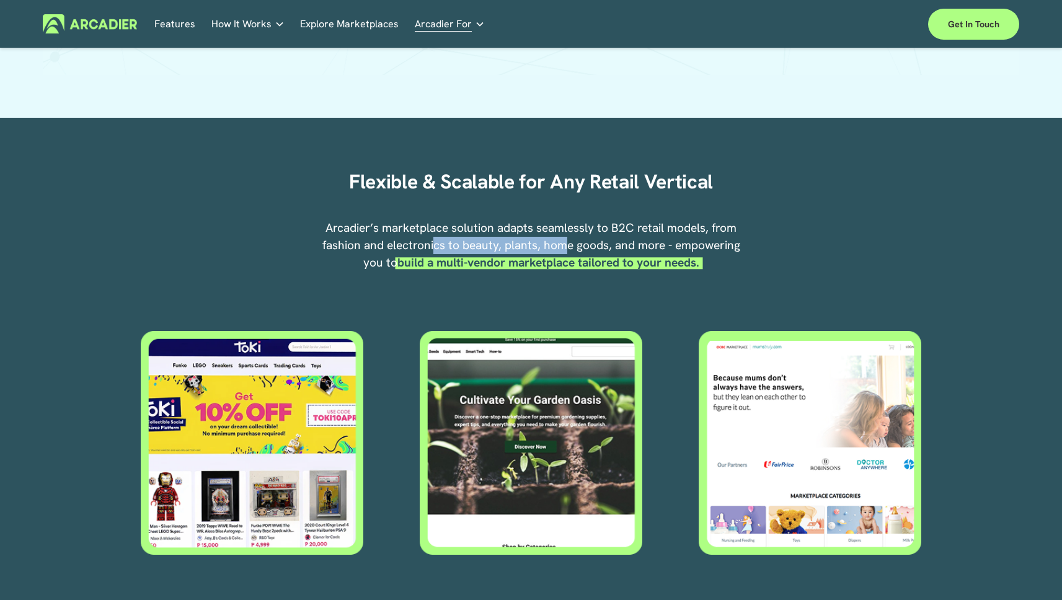
click at [566, 252] on p "Arcadier’s marketplace solution adapts seamlessly to B2C retail models, from fa…" at bounding box center [530, 245] width 421 height 52
click at [605, 252] on p "Arcadier’s marketplace solution adapts seamlessly to B2C retail models, from fa…" at bounding box center [530, 245] width 421 height 52
drag, startPoint x: 635, startPoint y: 248, endPoint x: 674, endPoint y: 247, distance: 39.7
click at [672, 247] on p "Arcadier’s marketplace solution adapts seamlessly to B2C retail models, from fa…" at bounding box center [530, 245] width 421 height 52
click at [675, 247] on p "Arcadier’s marketplace solution adapts seamlessly to B2C retail models, from fa…" at bounding box center [530, 245] width 421 height 52
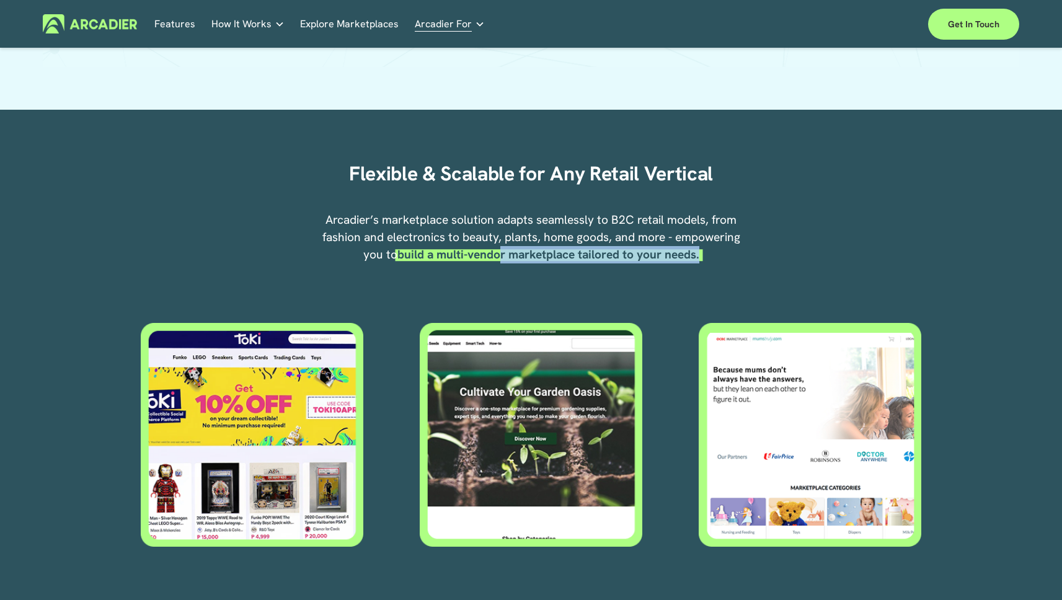
click at [672, 267] on div "Arcadier’s marketplace solution adapts seamlessly to B2C retail models, from fa…" at bounding box center [530, 257] width 421 height 93
click at [688, 267] on div "Arcadier’s marketplace solution adapts seamlessly to B2C retail models, from fa…" at bounding box center [530, 257] width 421 height 93
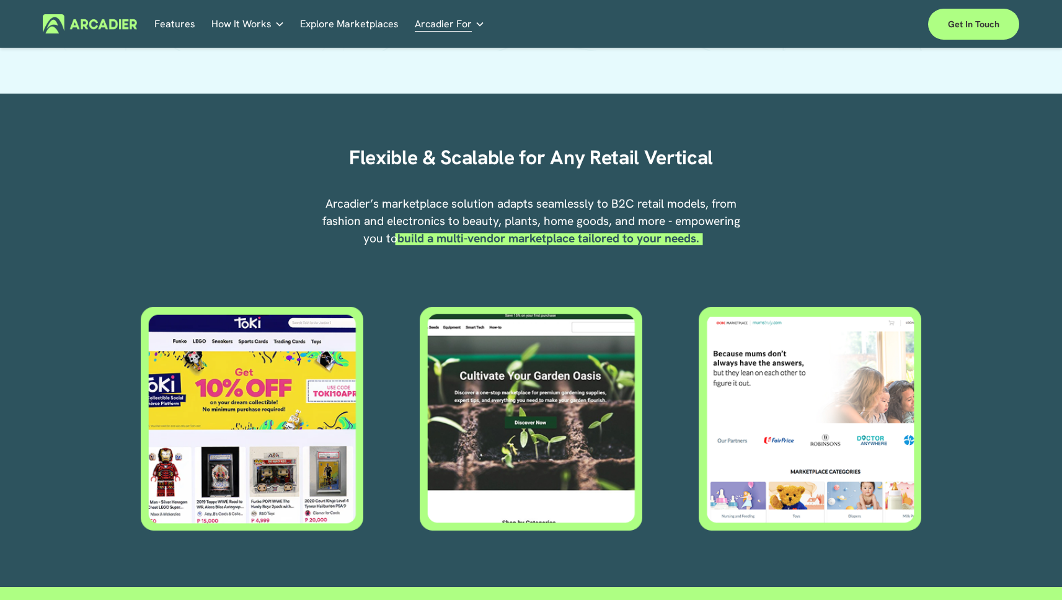
click at [688, 268] on div "Arcadier’s marketplace solution adapts seamlessly to B2C retail models, from fa…" at bounding box center [530, 241] width 421 height 93
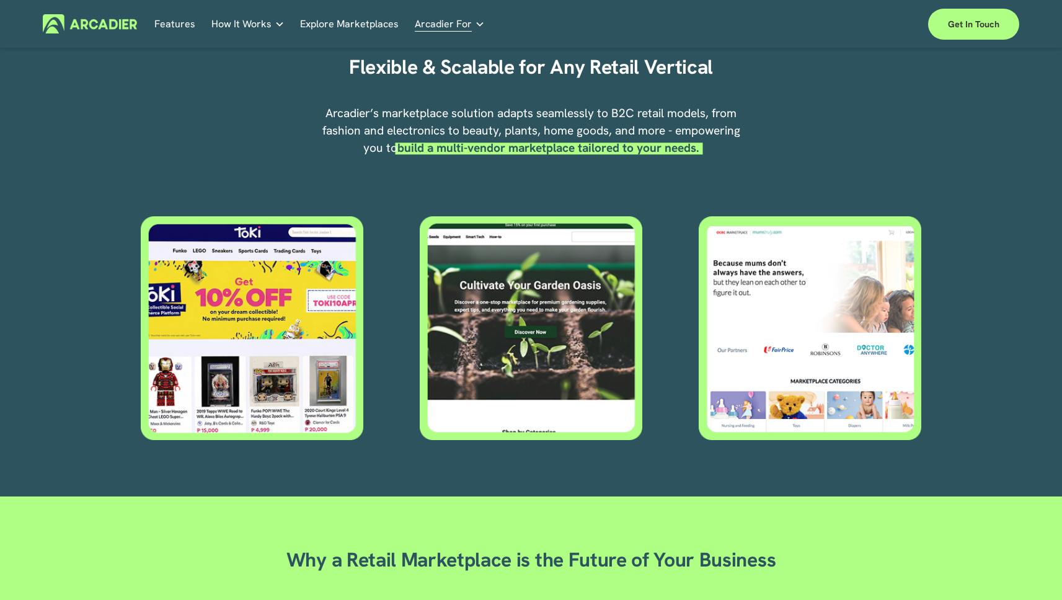
click at [688, 268] on div "Flexible & Scalable for Any Retail Vertical Arcadier’s marketplace solution ada…" at bounding box center [531, 253] width 1062 height 485
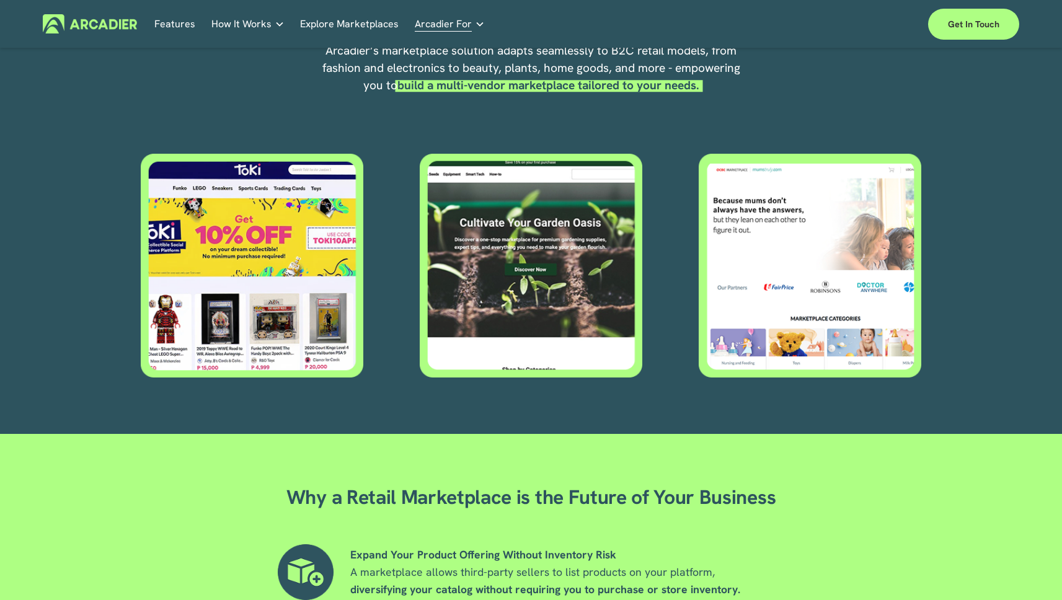
click at [688, 268] on div "Flexible & Scalable for Any Retail Vertical Arcadier’s marketplace solution ada…" at bounding box center [531, 191] width 1062 height 485
click at [669, 315] on div "Flexible & Scalable for Any Retail Vertical Arcadier’s marketplace solution ada…" at bounding box center [531, 191] width 1062 height 485
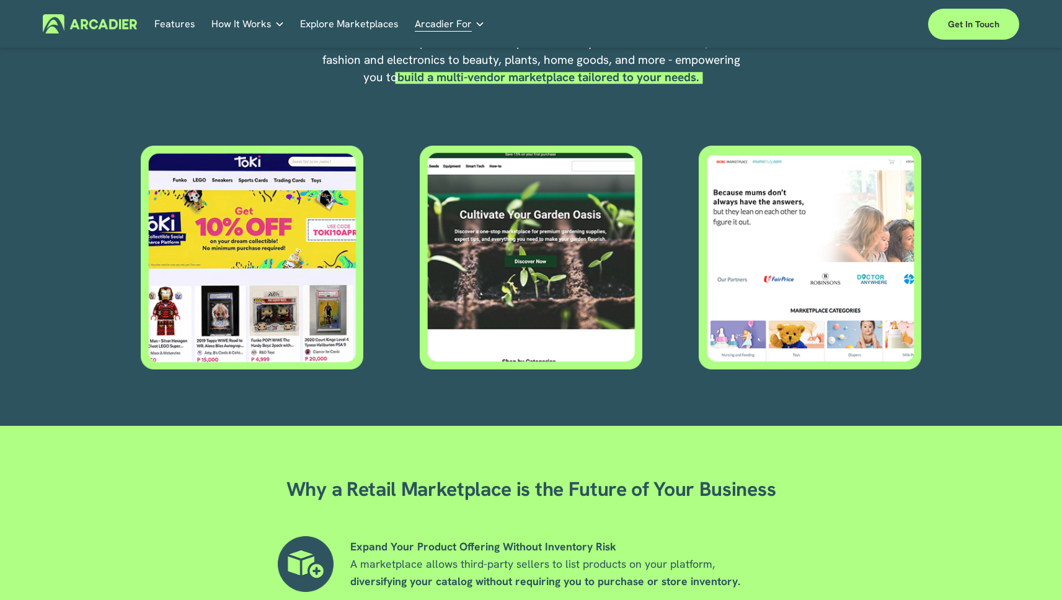
click at [670, 314] on div "Flexible & Scalable for Any Retail Vertical Arcadier’s marketplace solution ada…" at bounding box center [531, 183] width 1062 height 485
click at [671, 311] on div "Flexible & Scalable for Any Retail Vertical Arcadier’s marketplace solution ada…" at bounding box center [531, 183] width 1062 height 485
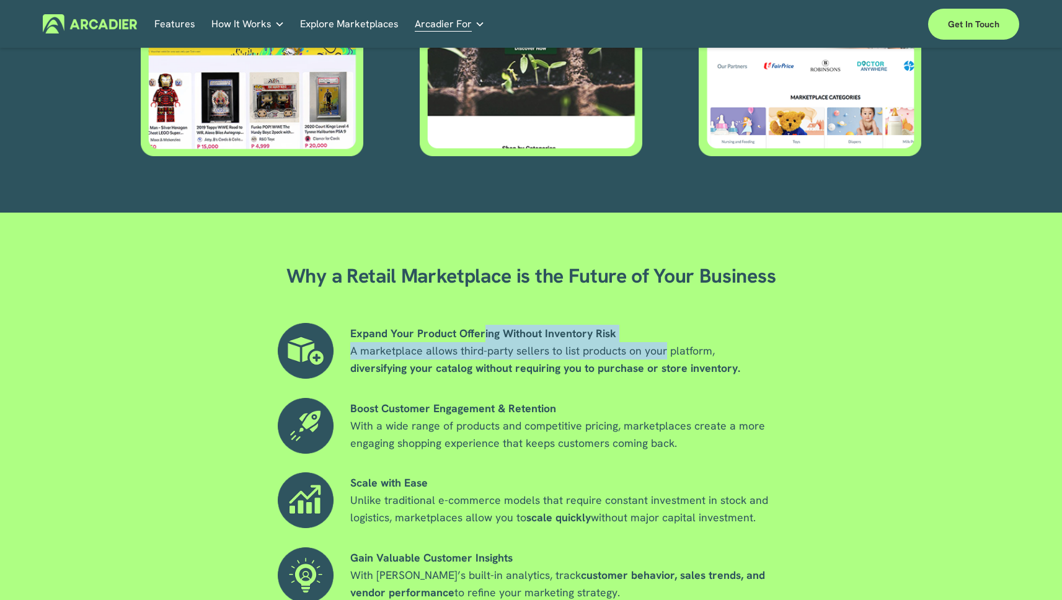
drag, startPoint x: 522, startPoint y: 339, endPoint x: 686, endPoint y: 354, distance: 164.9
click at [661, 353] on p "Expand Your Product Offering Without Inventory Risk A marketplace allows third-…" at bounding box center [585, 351] width 470 height 52
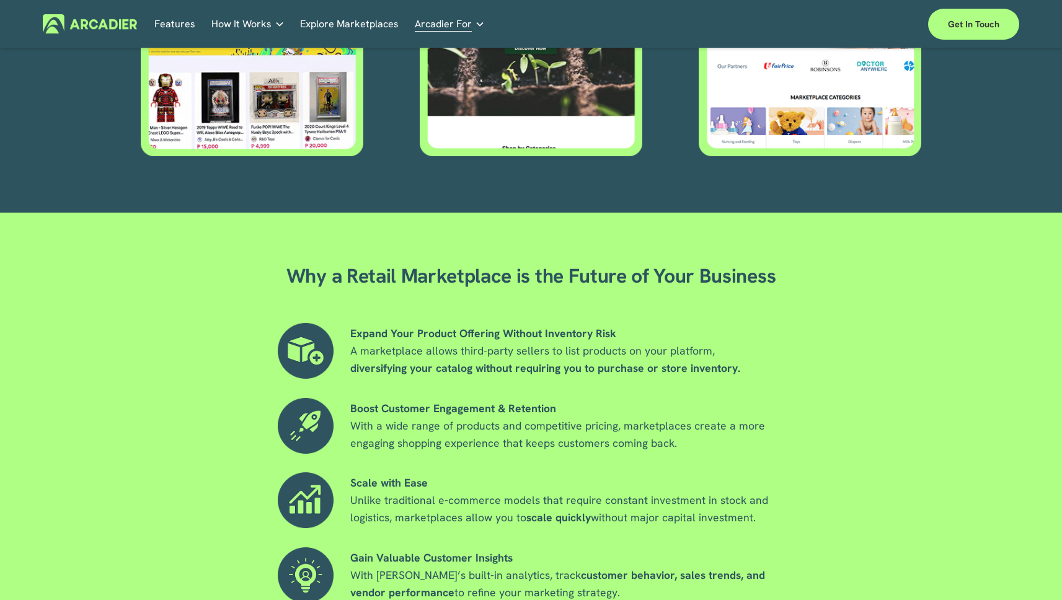
drag, startPoint x: 692, startPoint y: 354, endPoint x: 716, endPoint y: 351, distance: 23.8
click at [692, 354] on span "A marketplace allows third-party sellers to list products on your platform, div…" at bounding box center [545, 359] width 390 height 32
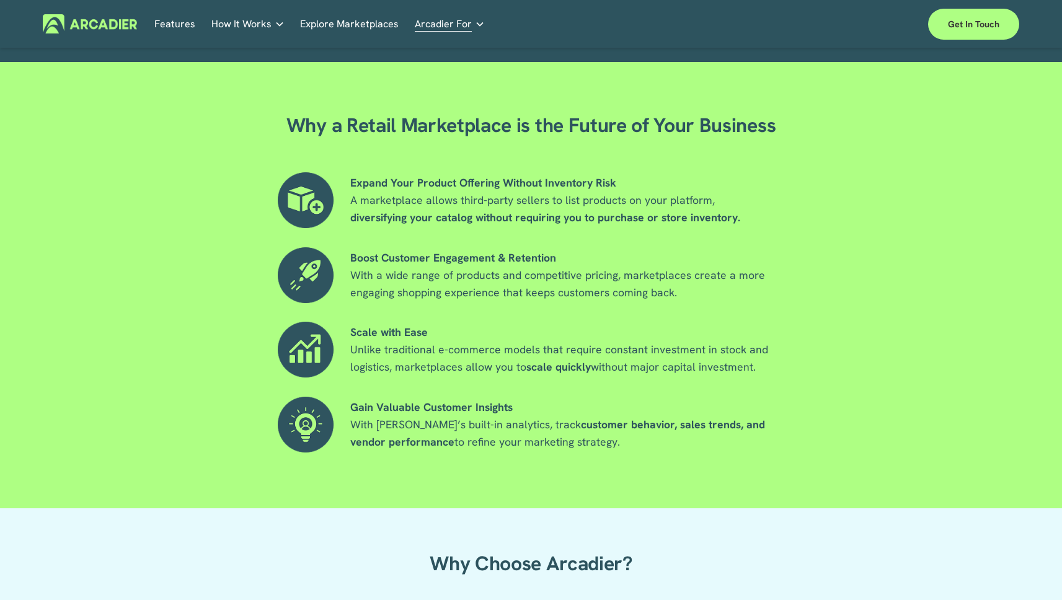
click at [843, 341] on div "Why a Retail Marketplace is the Future of Your Business Expand Your Product Off…" at bounding box center [531, 303] width 1062 height 410
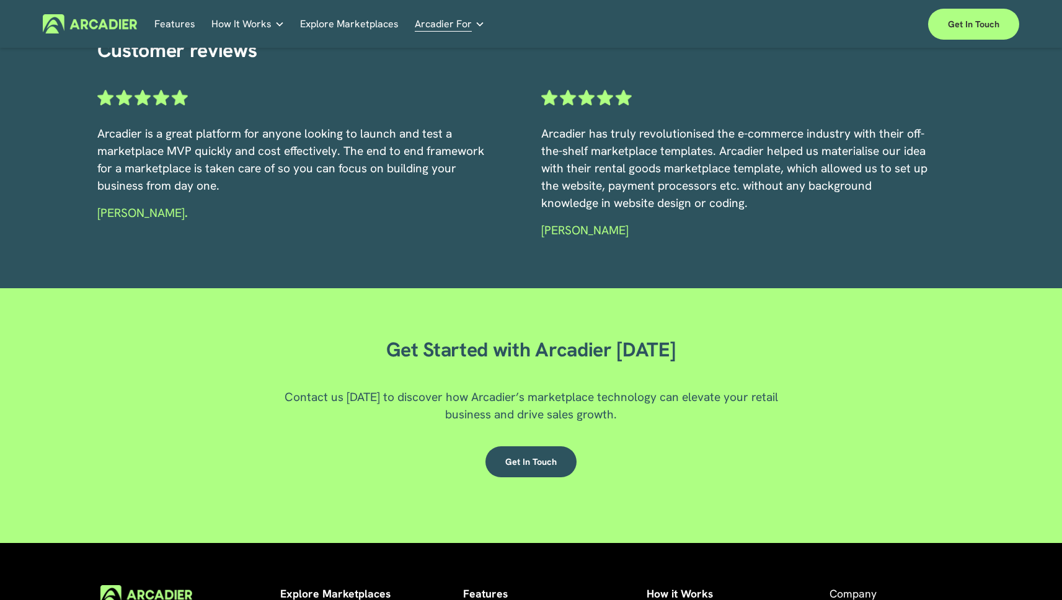
scroll to position [2033, 0]
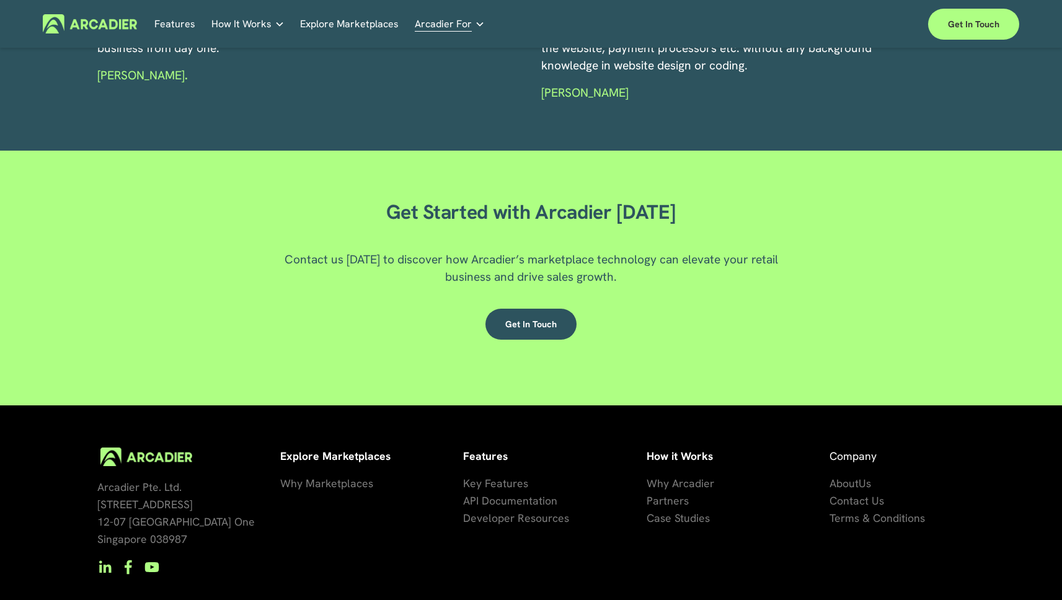
click at [799, 362] on div "Get Started with Arcadier Today Contact us today to discover how Arcadier’s mar…" at bounding box center [531, 278] width 1062 height 168
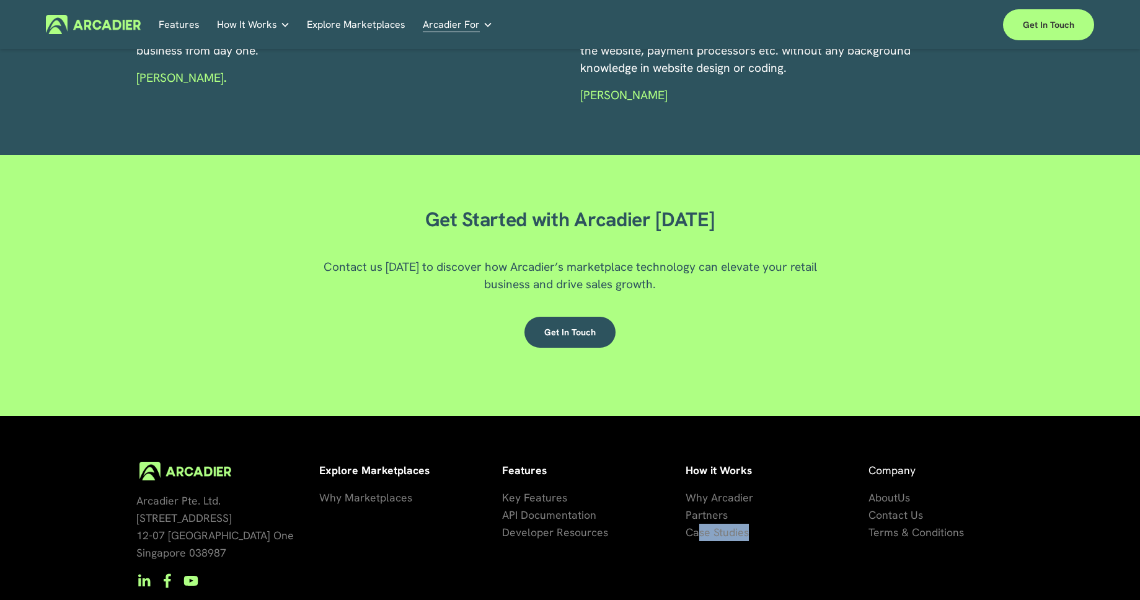
scroll to position [2132, 0]
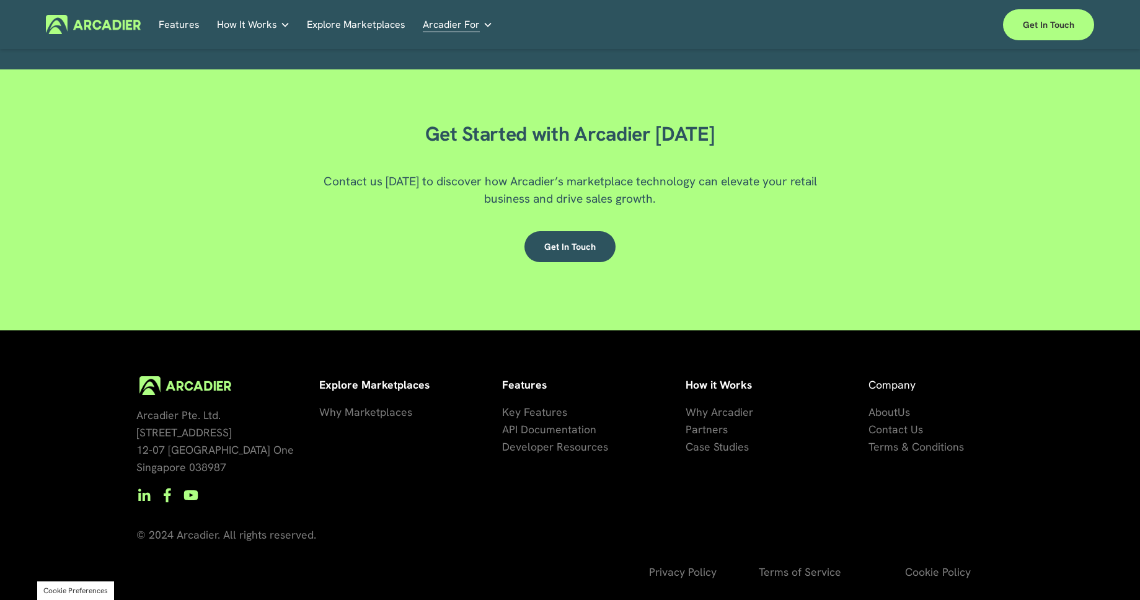
drag, startPoint x: 759, startPoint y: 110, endPoint x: 381, endPoint y: 193, distance: 386.9
click at [758, 111] on div "Get Started with Arcadier Today Contact us today to discover how Arcadier’s mar…" at bounding box center [570, 200] width 1140 height 262
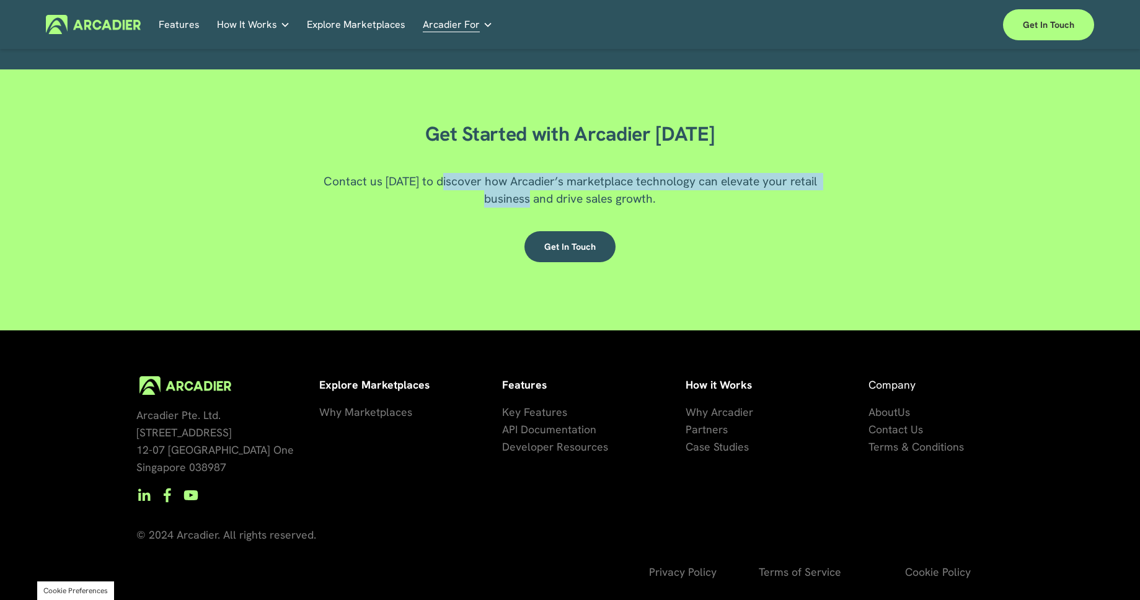
drag, startPoint x: 465, startPoint y: 187, endPoint x: 538, endPoint y: 195, distance: 73.5
click at [535, 194] on span "Contact us today to discover how Arcadier’s marketplace technology can elevate …" at bounding box center [571, 190] width 496 height 33
click at [576, 448] on span "Developer Resources" at bounding box center [555, 446] width 106 height 14
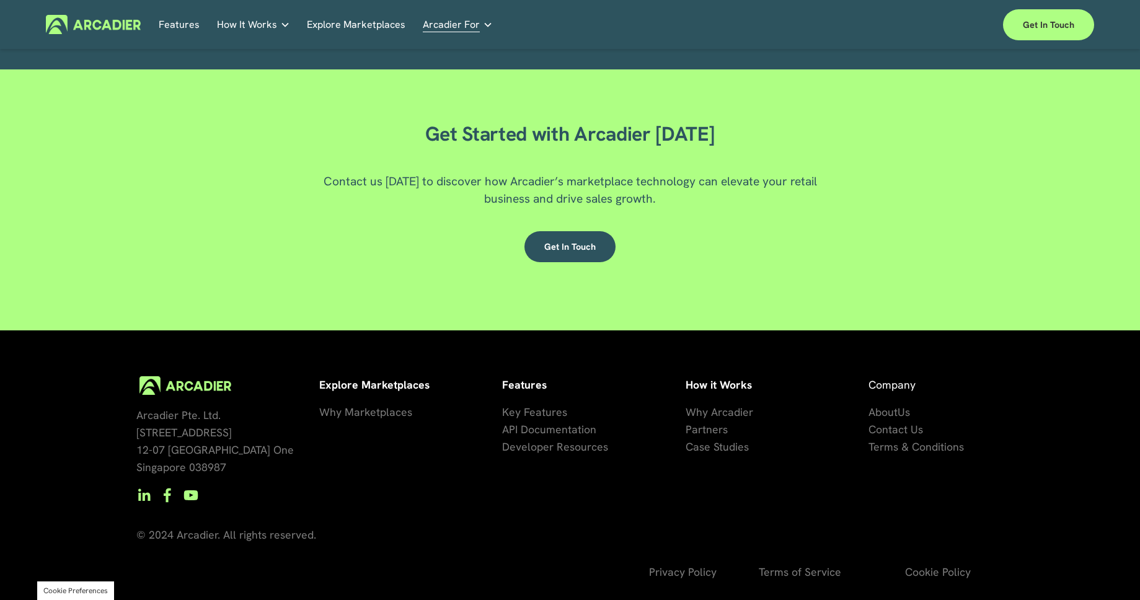
click at [699, 275] on div "Get Started with Arcadier Today Contact us today to discover how Arcadier’s mar…" at bounding box center [570, 200] width 1140 height 168
click at [708, 280] on div "Get Started with Arcadier Today Contact us today to discover how Arcadier’s mar…" at bounding box center [570, 200] width 1140 height 168
click at [693, 269] on div "Get Started with Arcadier Today Contact us today to discover how Arcadier’s mar…" at bounding box center [570, 200] width 1140 height 168
click at [568, 241] on link "Get in Touch" at bounding box center [569, 246] width 91 height 31
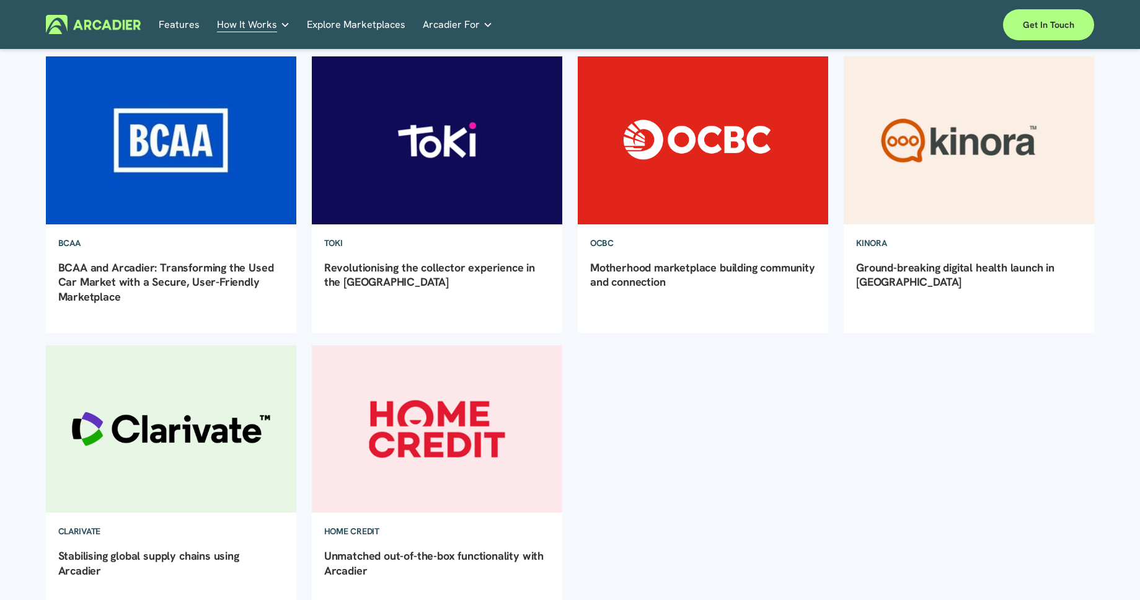
scroll to position [1380, 0]
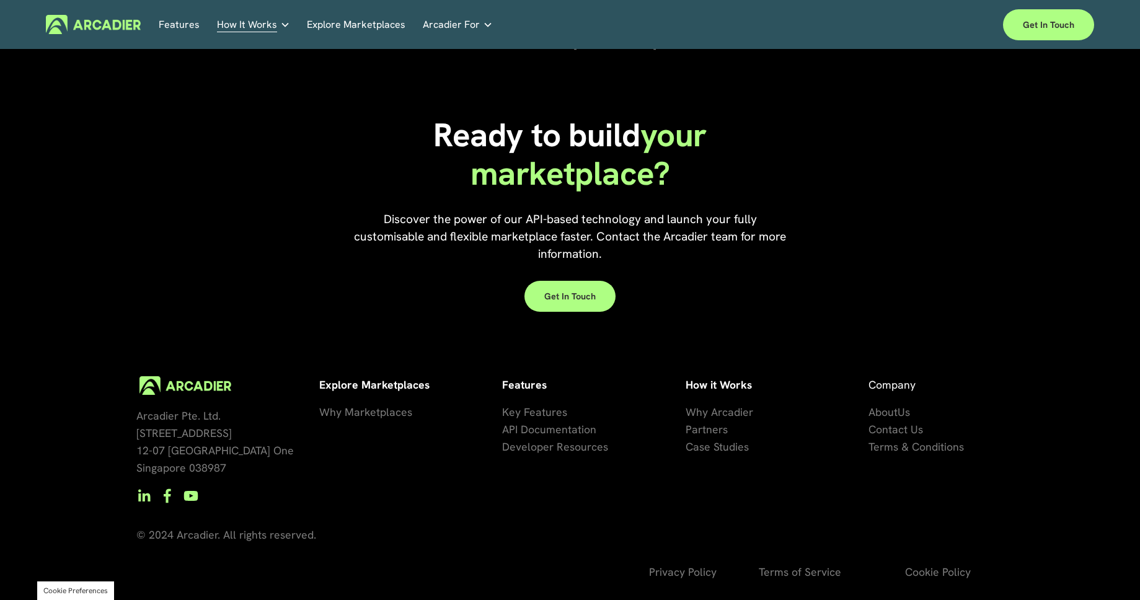
click at [571, 428] on span "API Documentation" at bounding box center [549, 429] width 94 height 14
drag, startPoint x: 516, startPoint y: 218, endPoint x: 645, endPoint y: 226, distance: 129.1
click at [632, 226] on span "Discover the power of our API-based technology and launch your fully customisab…" at bounding box center [571, 236] width 435 height 50
click at [648, 227] on p "Discover the power of our API-based technology and launch your fully customisab…" at bounding box center [570, 237] width 434 height 52
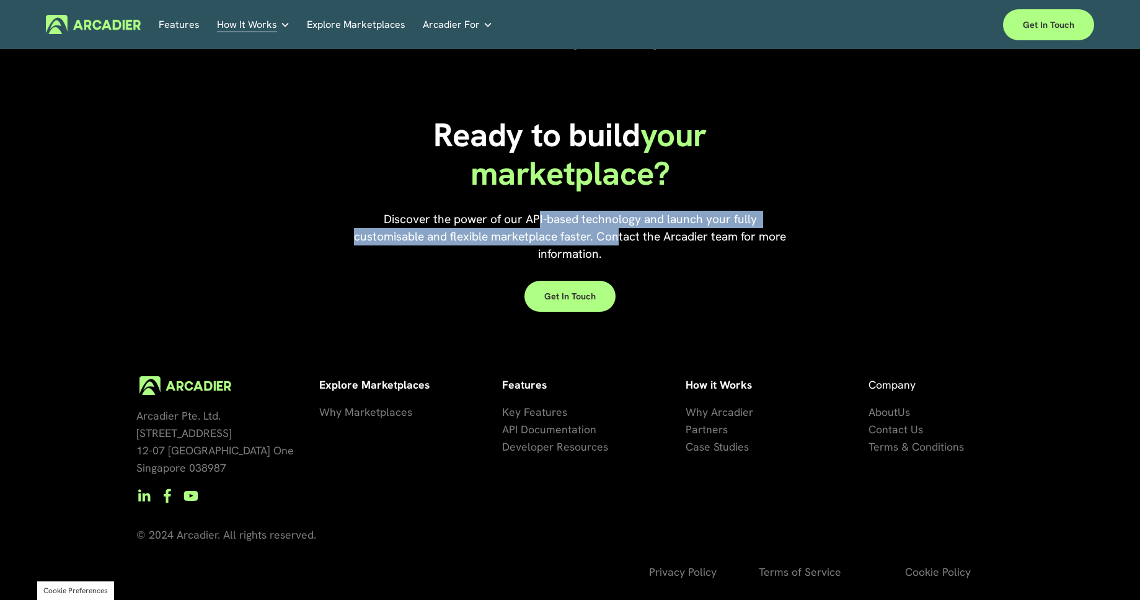
drag, startPoint x: 539, startPoint y: 213, endPoint x: 654, endPoint y: 232, distance: 116.7
click at [645, 232] on span "Discover the power of our API-based technology and launch your fully customisab…" at bounding box center [571, 236] width 435 height 50
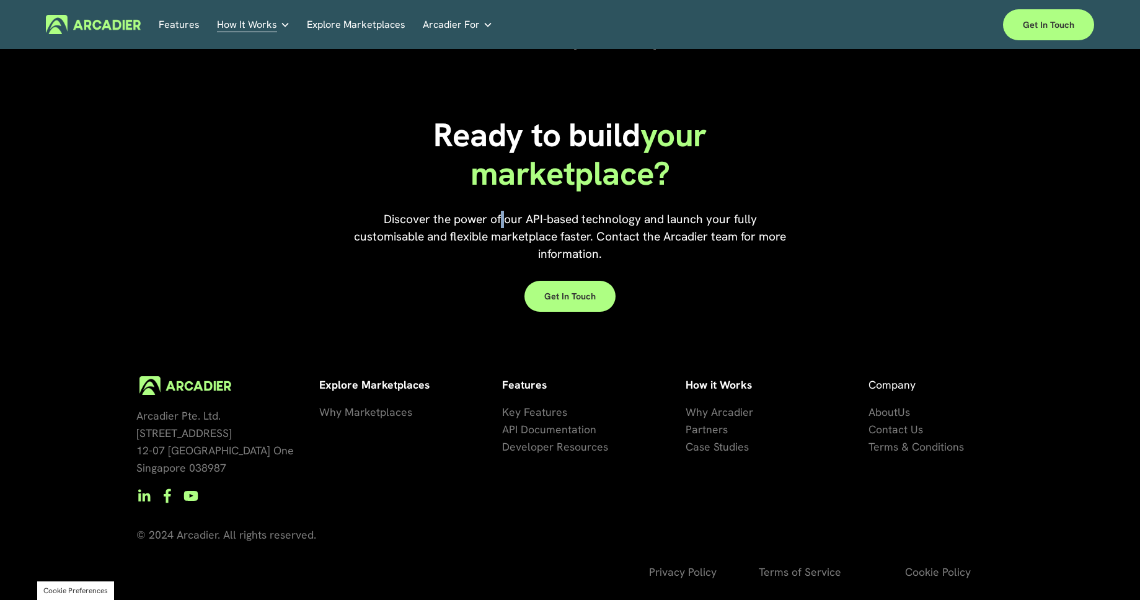
click at [504, 220] on span "Discover the power of our API-based technology and launch your fully customisab…" at bounding box center [571, 236] width 435 height 50
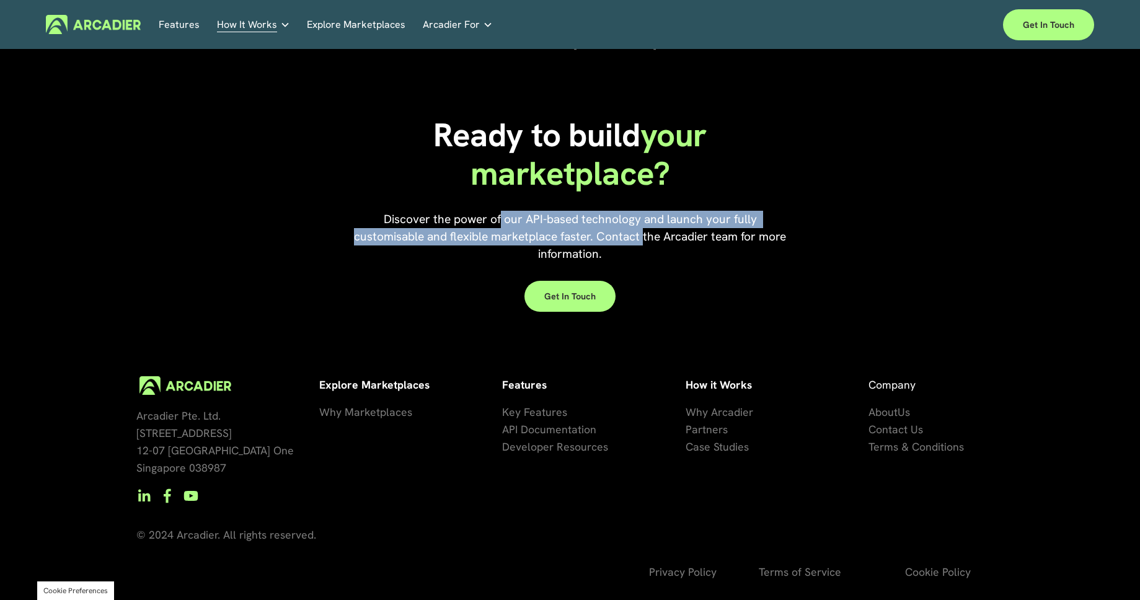
drag, startPoint x: 553, startPoint y: 224, endPoint x: 677, endPoint y: 232, distance: 124.9
click at [676, 232] on span "Discover the power of our API-based technology and launch your fully customisab…" at bounding box center [571, 236] width 435 height 50
click at [677, 232] on span "Discover the power of our API-based technology and launch your fully customisab…" at bounding box center [571, 236] width 435 height 50
drag, startPoint x: 561, startPoint y: 213, endPoint x: 590, endPoint y: 244, distance: 42.5
click at [585, 241] on span "Discover the power of our API-based technology and launch your fully customisab…" at bounding box center [571, 236] width 435 height 50
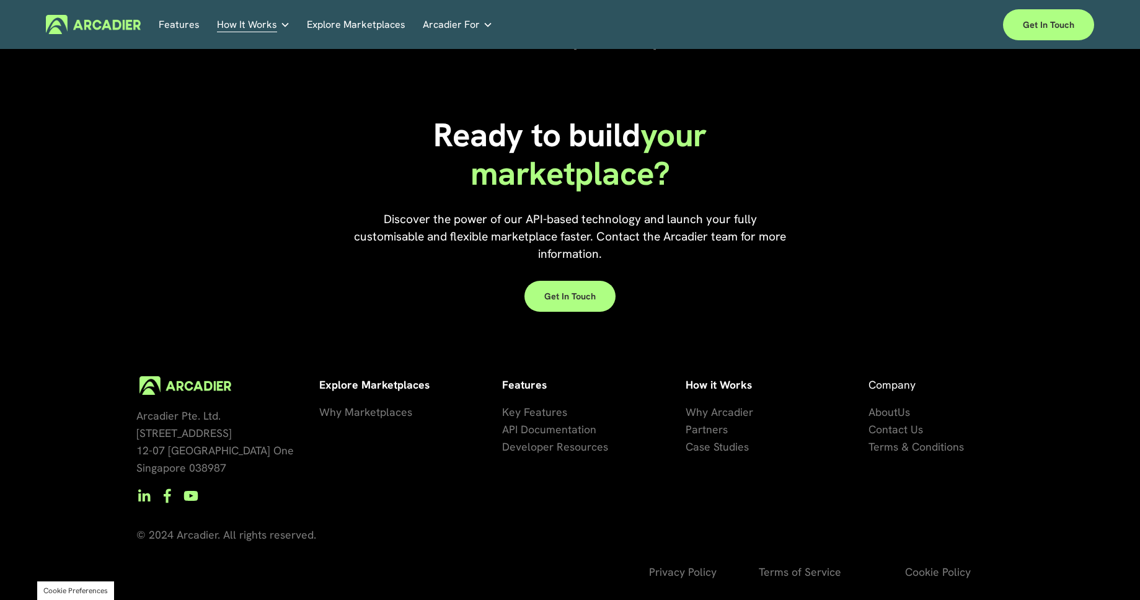
click at [596, 247] on span "Discover the power of our API-based technology and launch your fully customisab…" at bounding box center [571, 236] width 435 height 50
click at [692, 234] on span "Discover the power of our API-based technology and launch your fully customisab…" at bounding box center [571, 236] width 435 height 50
drag, startPoint x: 700, startPoint y: 234, endPoint x: 657, endPoint y: 233, distance: 42.1
click at [697, 234] on span "Discover the power of our API-based technology and launch your fully customisab…" at bounding box center [571, 236] width 435 height 50
drag, startPoint x: 555, startPoint y: 229, endPoint x: 648, endPoint y: 232, distance: 93.6
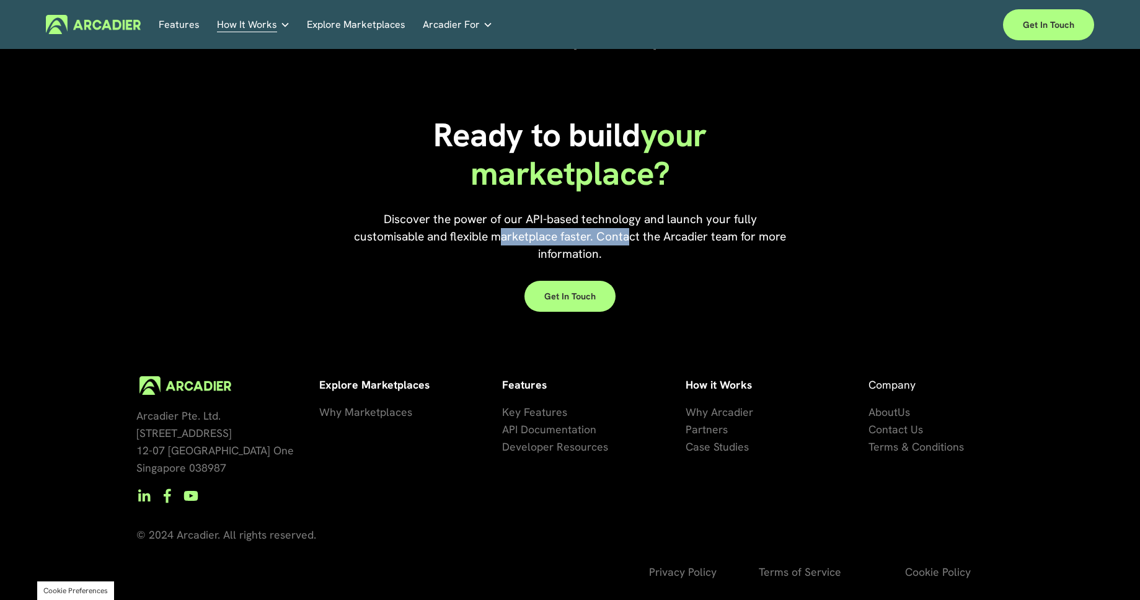
click at [643, 232] on span "Discover the power of our API-based technology and launch your fully customisab…" at bounding box center [571, 236] width 435 height 50
drag, startPoint x: 648, startPoint y: 232, endPoint x: 640, endPoint y: 232, distance: 8.1
click at [643, 232] on span "Discover the power of our API-based technology and launch your fully customisab…" at bounding box center [571, 236] width 435 height 50
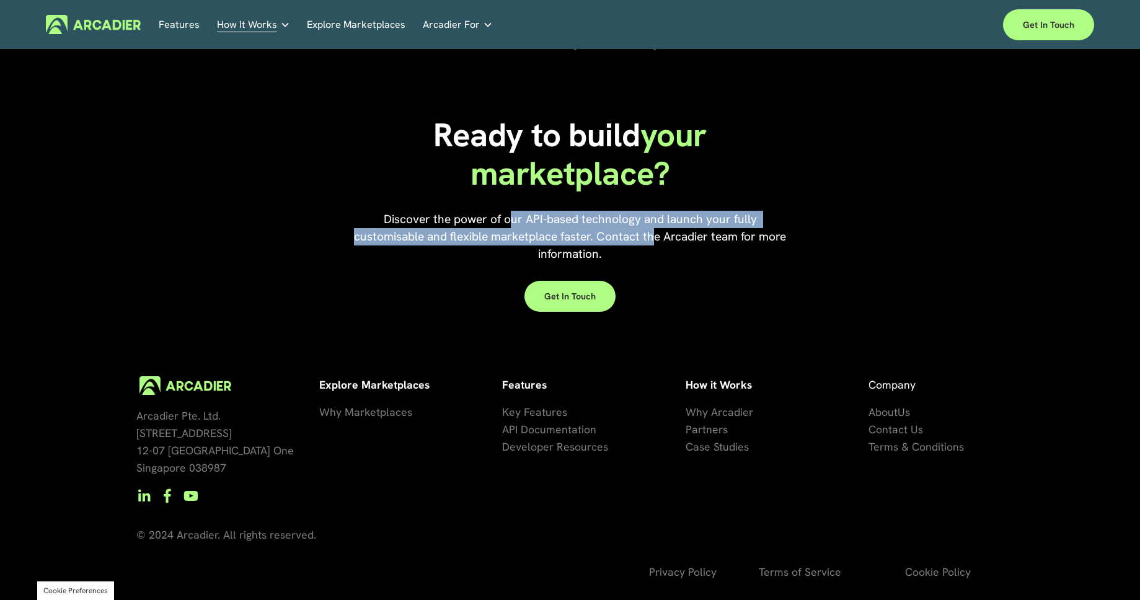
drag, startPoint x: 566, startPoint y: 230, endPoint x: 677, endPoint y: 242, distance: 111.0
click at [677, 242] on span "Discover the power of our API-based technology and launch your fully customisab…" at bounding box center [571, 236] width 435 height 50
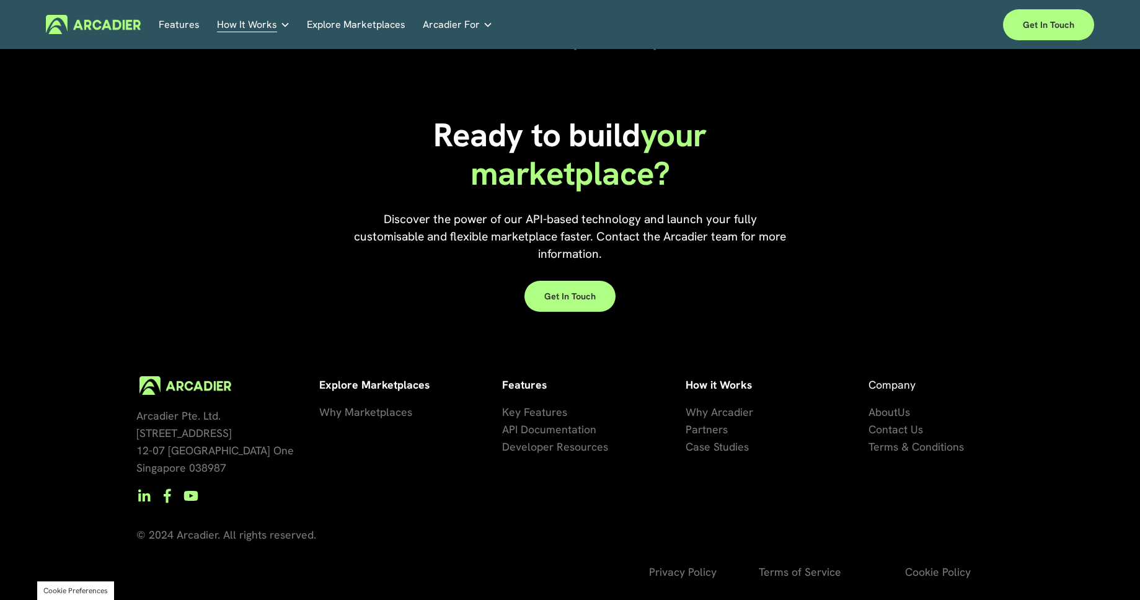
drag, startPoint x: 677, startPoint y: 242, endPoint x: 511, endPoint y: 224, distance: 166.4
click at [671, 243] on span "Discover the power of our API-based technology and launch your fully customisab…" at bounding box center [571, 236] width 435 height 50
drag, startPoint x: 437, startPoint y: 218, endPoint x: 589, endPoint y: 229, distance: 151.6
click at [527, 226] on span "Discover the power of our API-based technology and launch your fully customisab…" at bounding box center [571, 236] width 435 height 50
click at [569, 224] on span "Discover the power of our API-based technology and launch your fully customisab…" at bounding box center [571, 236] width 435 height 50
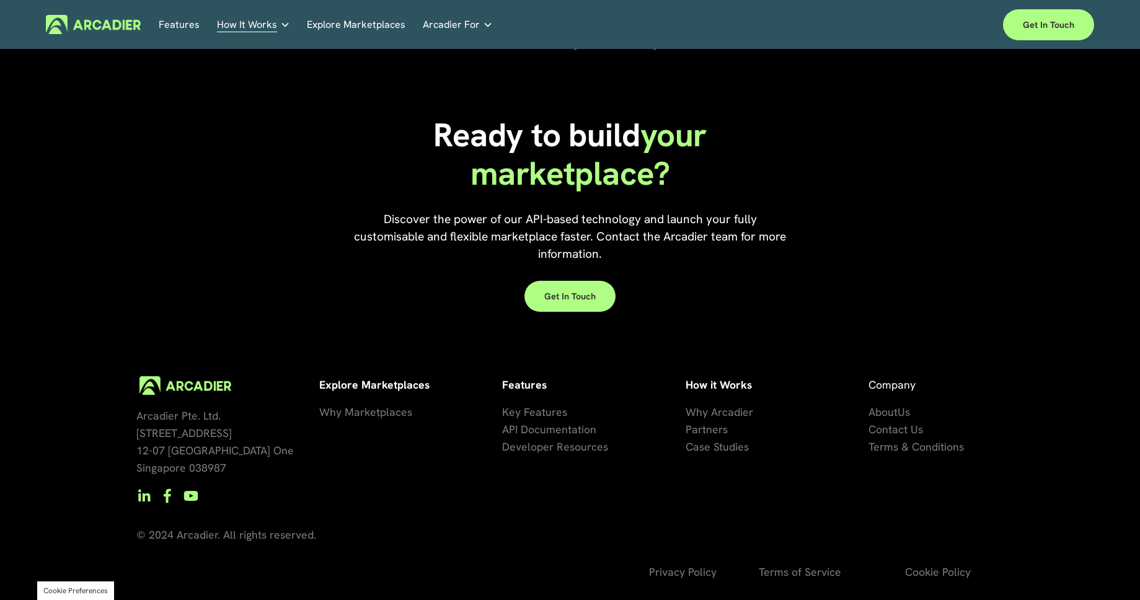
click at [581, 225] on span "Discover the power of our API-based technology and launch your fully customisab…" at bounding box center [571, 236] width 435 height 50
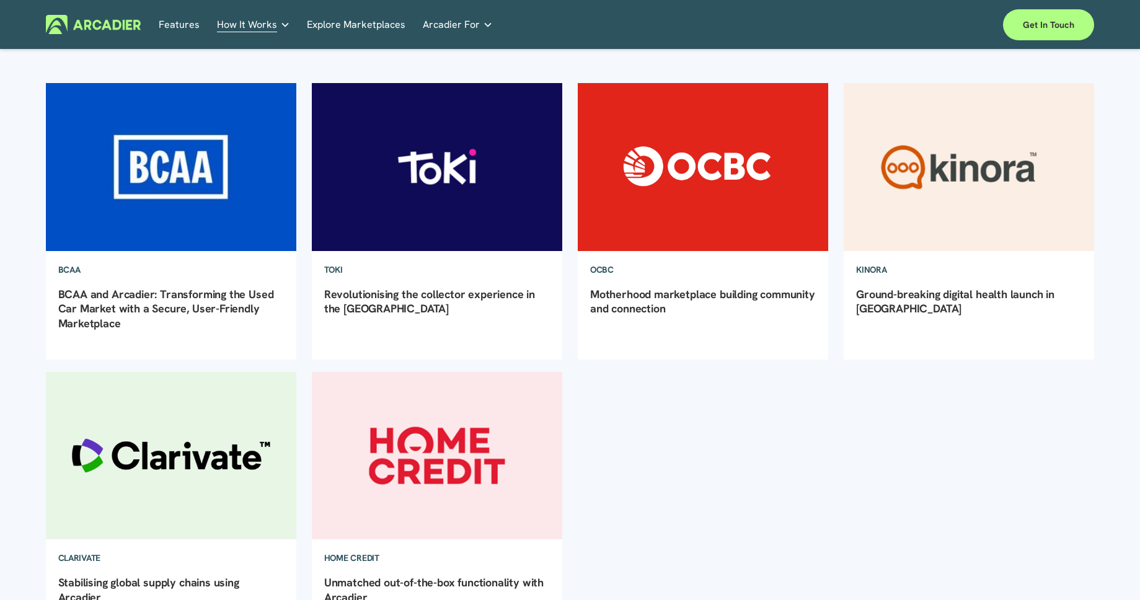
scroll to position [0, 0]
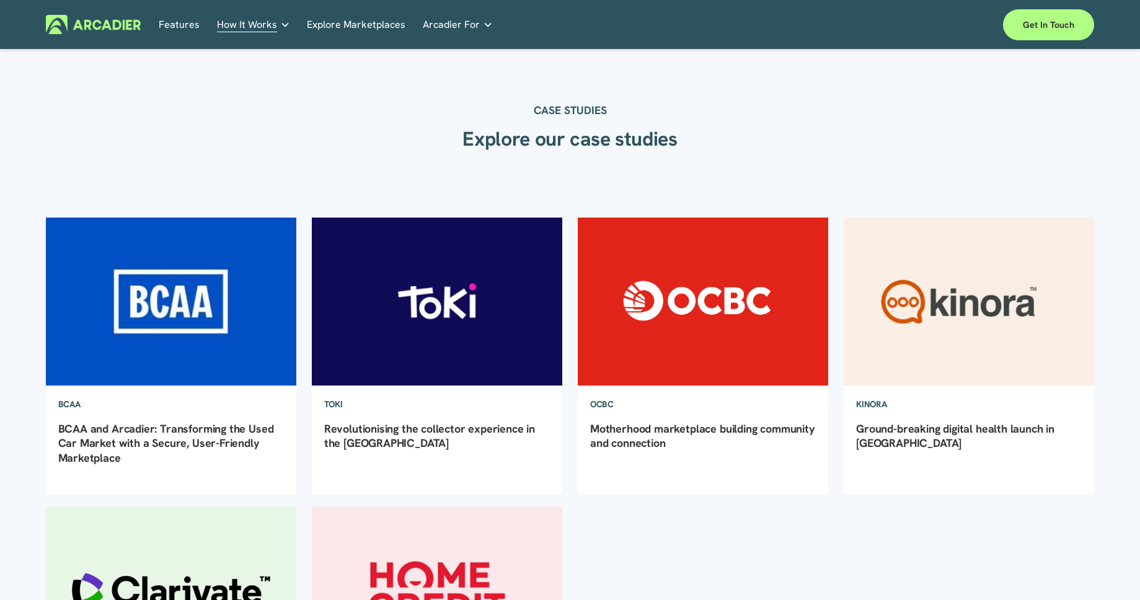
click at [196, 348] on img at bounding box center [171, 301] width 253 height 169
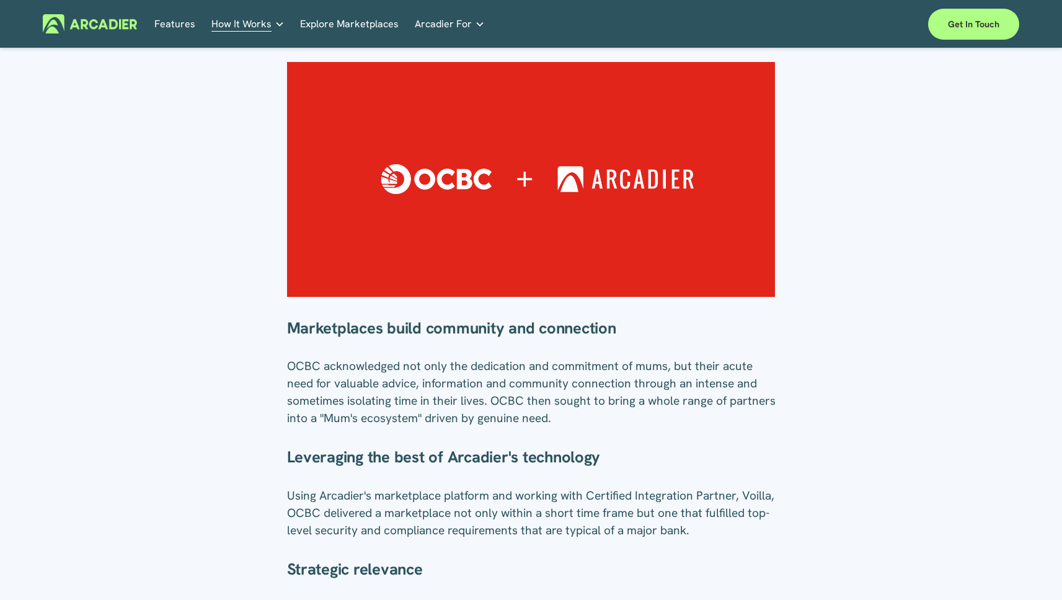
scroll to position [589, 0]
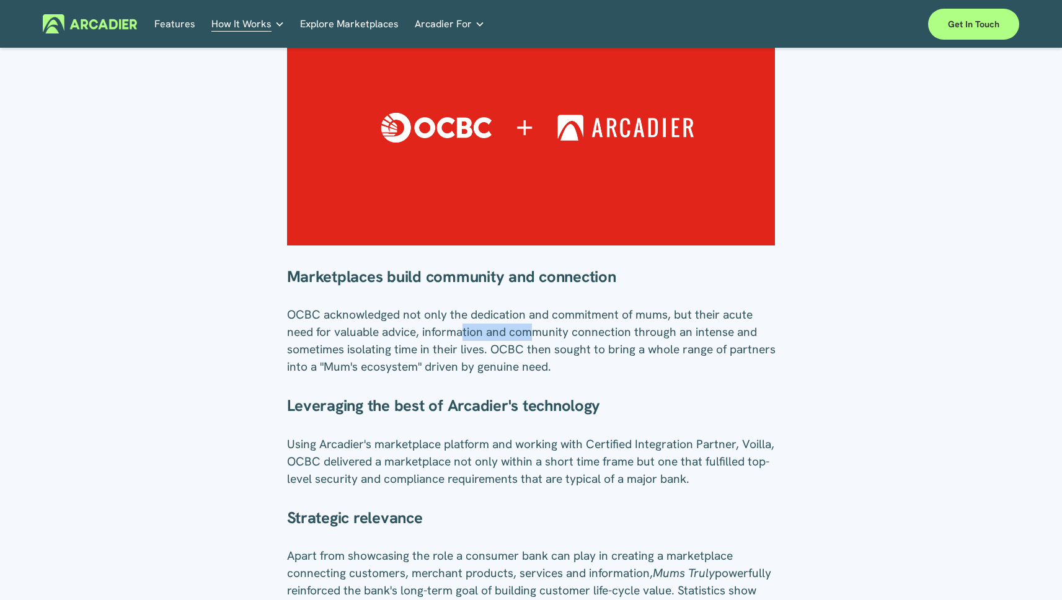
drag, startPoint x: 498, startPoint y: 332, endPoint x: 566, endPoint y: 333, distance: 67.5
click at [559, 333] on p "OCBC acknowledged not only the dedication and commitment of mums, but their acu…" at bounding box center [531, 340] width 488 height 69
click at [570, 333] on p "OCBC acknowledged not only the dedication and commitment of mums, but their acu…" at bounding box center [531, 340] width 488 height 69
click at [623, 334] on p "OCBC acknowledged not only the dedication and commitment of mums, but their acu…" at bounding box center [531, 340] width 488 height 69
click at [624, 334] on p "OCBC acknowledged not only the dedication and commitment of mums, but their acu…" at bounding box center [531, 340] width 488 height 69
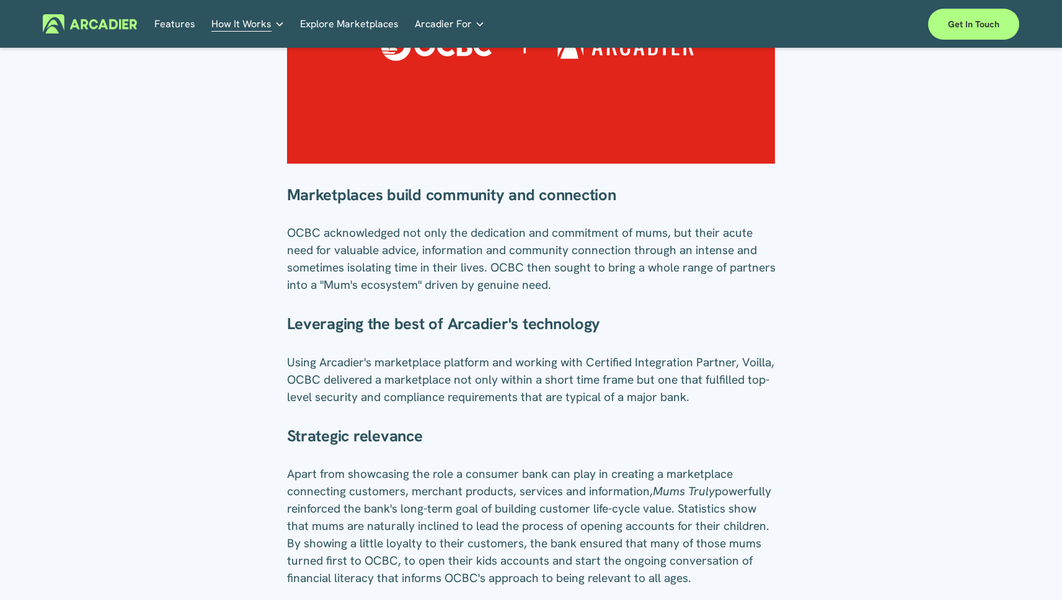
click at [624, 334] on div "Marketplaces build community and connection OCBC acknowledged not only the dedi…" at bounding box center [531, 399] width 488 height 429
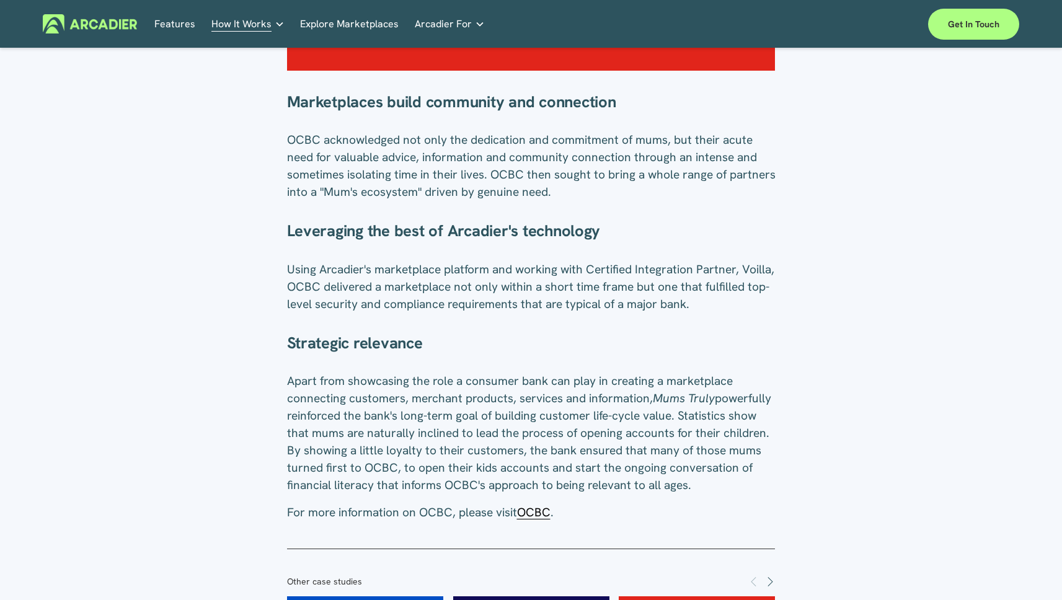
click at [624, 334] on h3 "Strategic relevance" at bounding box center [531, 343] width 488 height 20
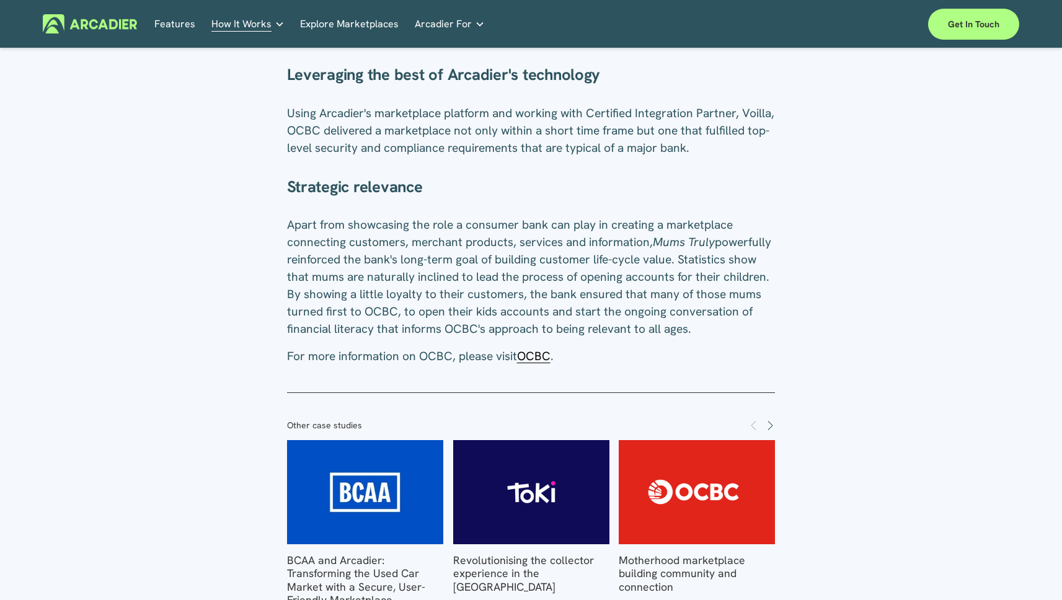
click at [624, 334] on p "Apart from showcasing the role a consumer bank can play in creating a marketpla…" at bounding box center [531, 276] width 488 height 121
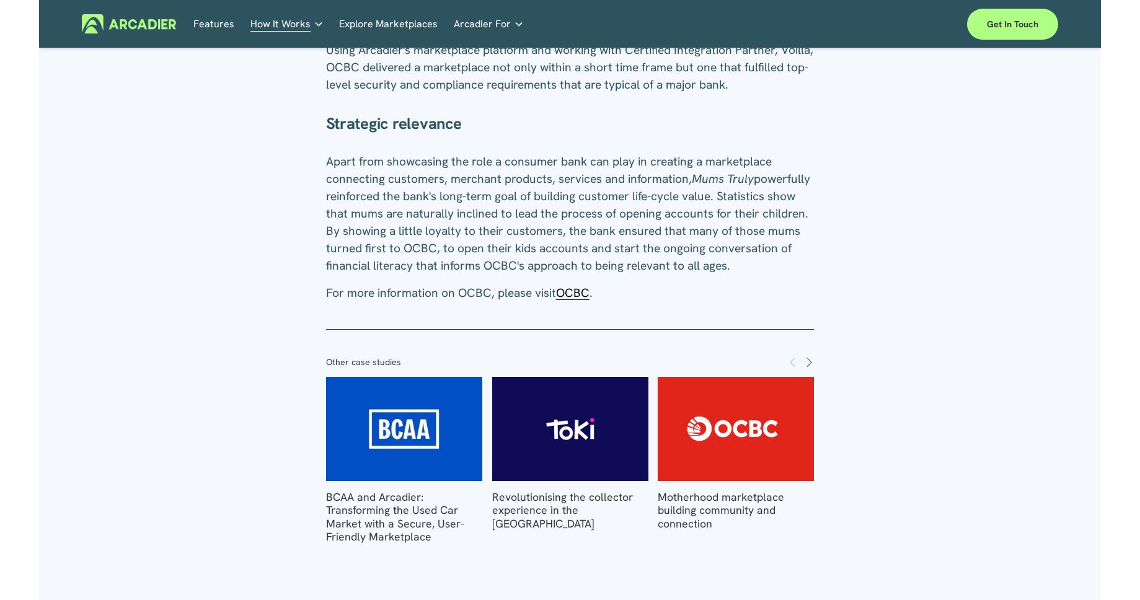
scroll to position [1145, 0]
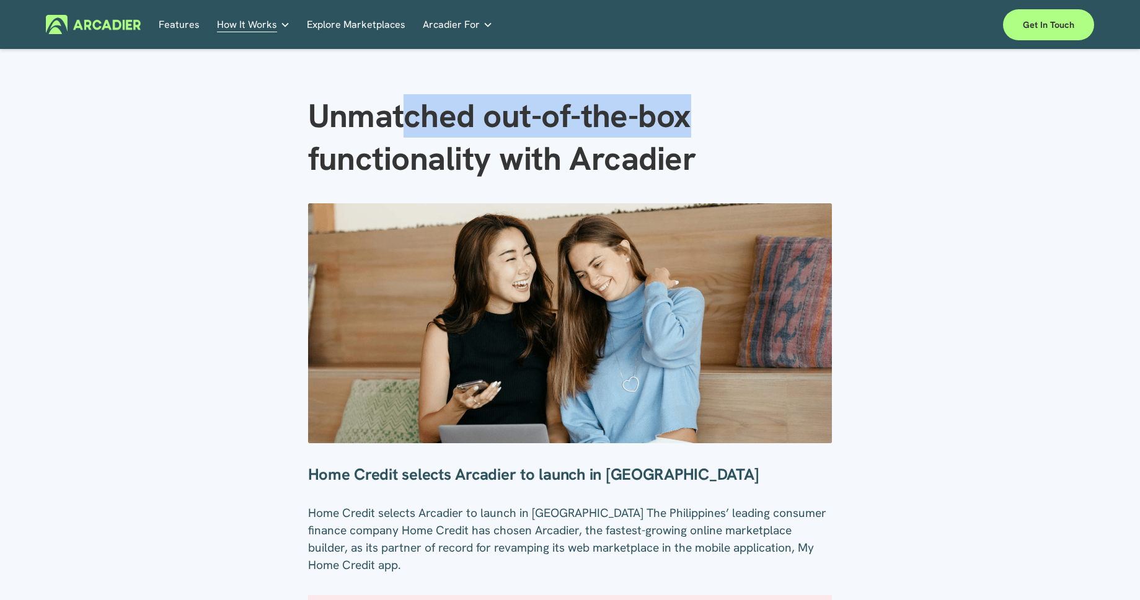
drag, startPoint x: 669, startPoint y: 123, endPoint x: 684, endPoint y: 123, distance: 15.5
click at [684, 123] on h1 "Unmatched out-of-the-box functionality with Arcadier" at bounding box center [570, 137] width 524 height 85
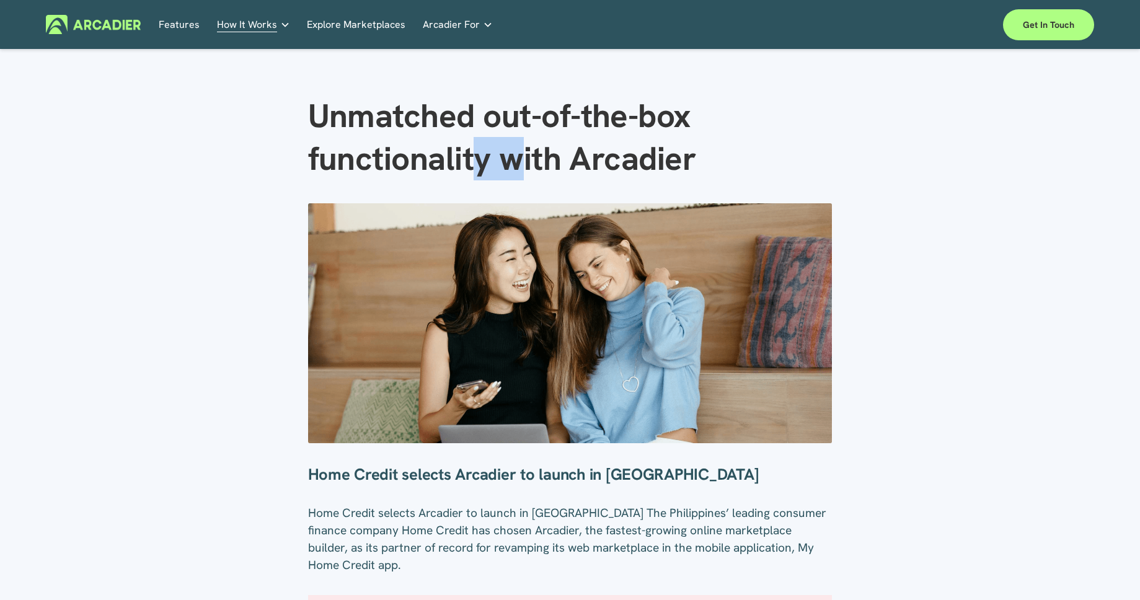
click at [716, 147] on h1 "Unmatched out-of-the-box functionality with Arcadier" at bounding box center [570, 137] width 524 height 85
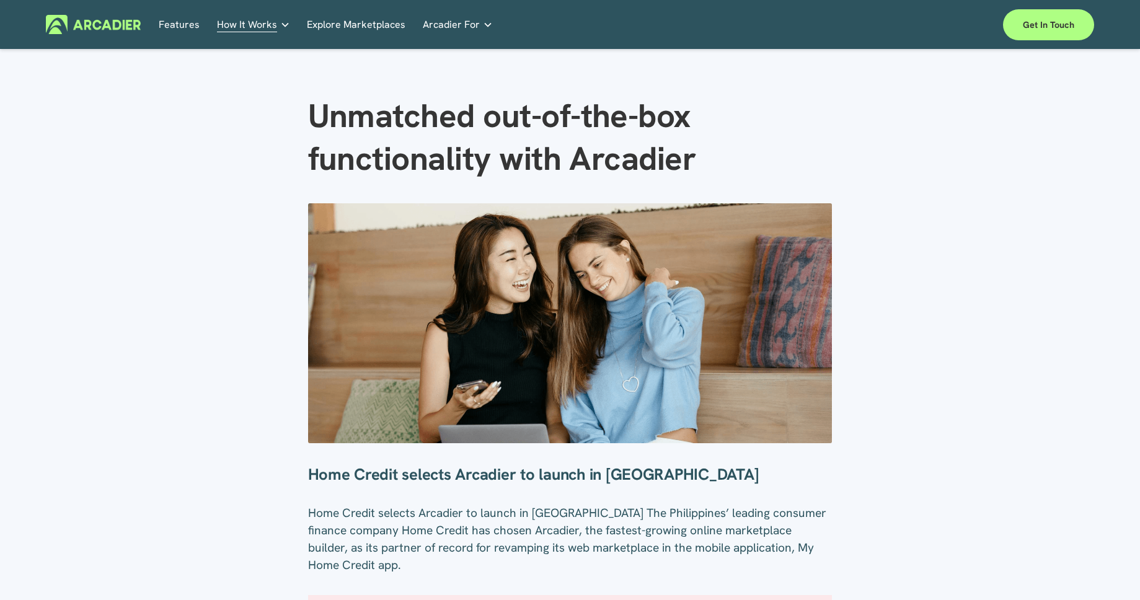
scroll to position [7, 0]
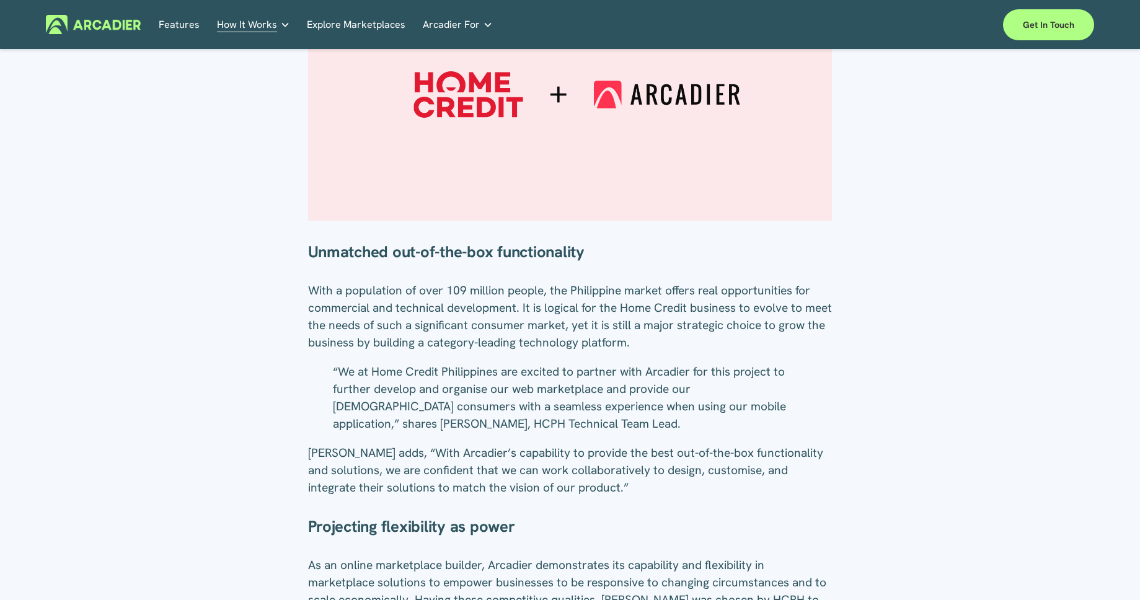
click at [936, 268] on article "Unmatched out-of-the-box functionality with Arcadier Home Credit 18 July Writte…" at bounding box center [570, 459] width 1140 height 2071
click at [931, 258] on article "Unmatched out-of-the-box functionality with Arcadier Home Credit 18 July Writte…" at bounding box center [570, 459] width 1140 height 2071
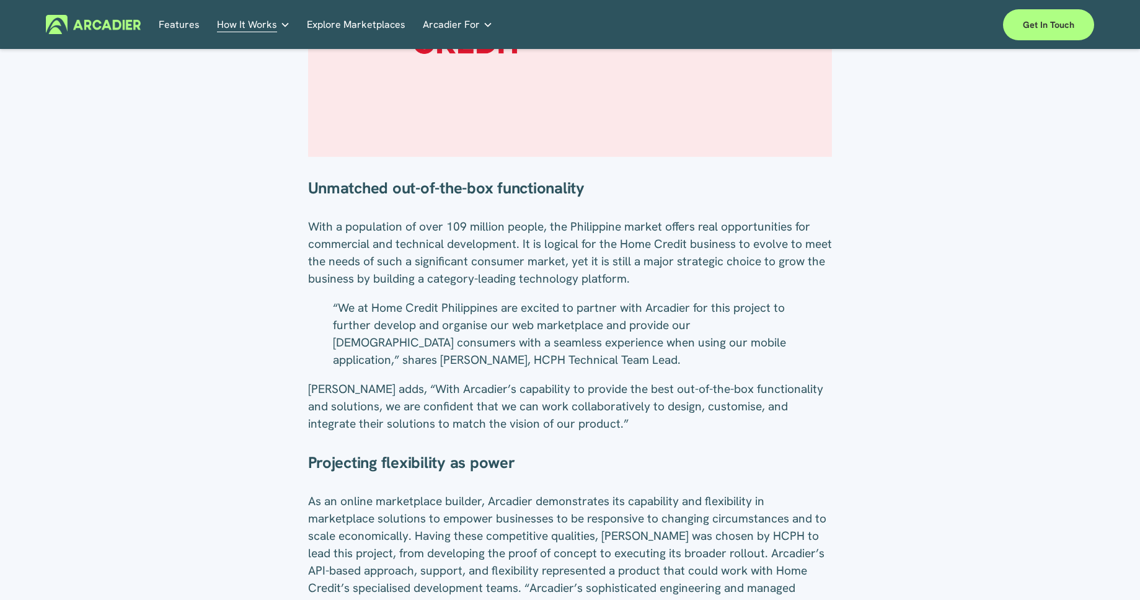
scroll to position [827, 0]
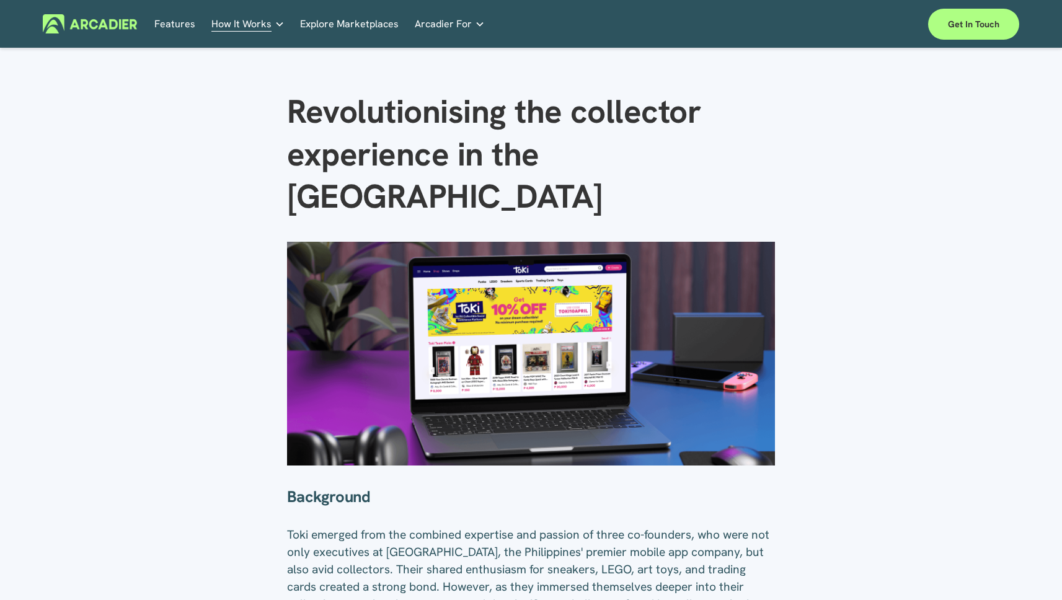
scroll to position [299, 0]
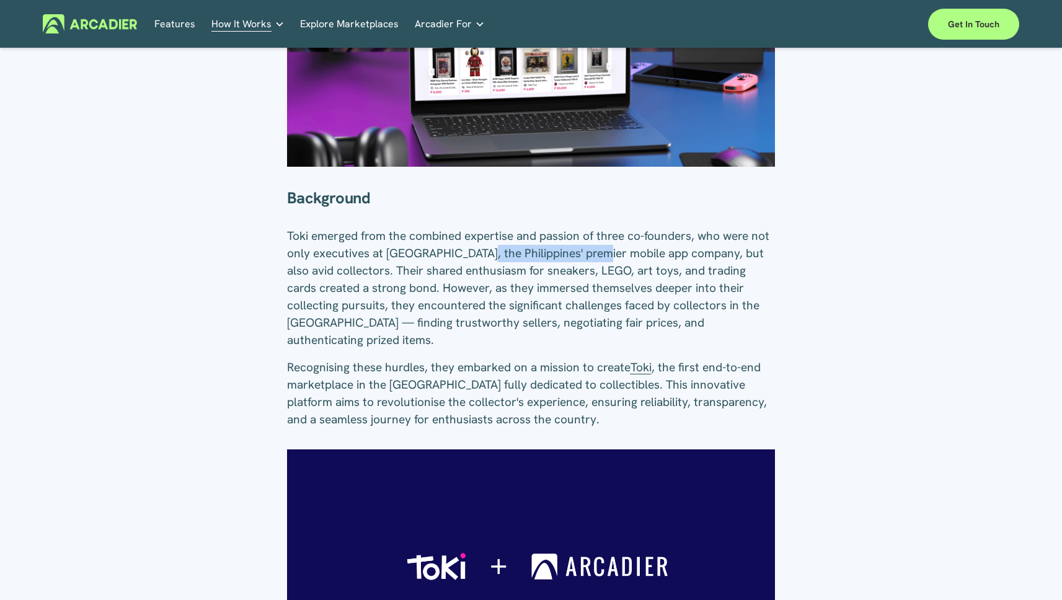
drag, startPoint x: 495, startPoint y: 206, endPoint x: 597, endPoint y: 211, distance: 103.0
click at [597, 228] on span "Toki emerged from the combined expertise and passion of three co-founders, who …" at bounding box center [529, 288] width 485 height 120
click at [614, 228] on span "Toki emerged from the combined expertise and passion of three co-founders, who …" at bounding box center [529, 288] width 485 height 120
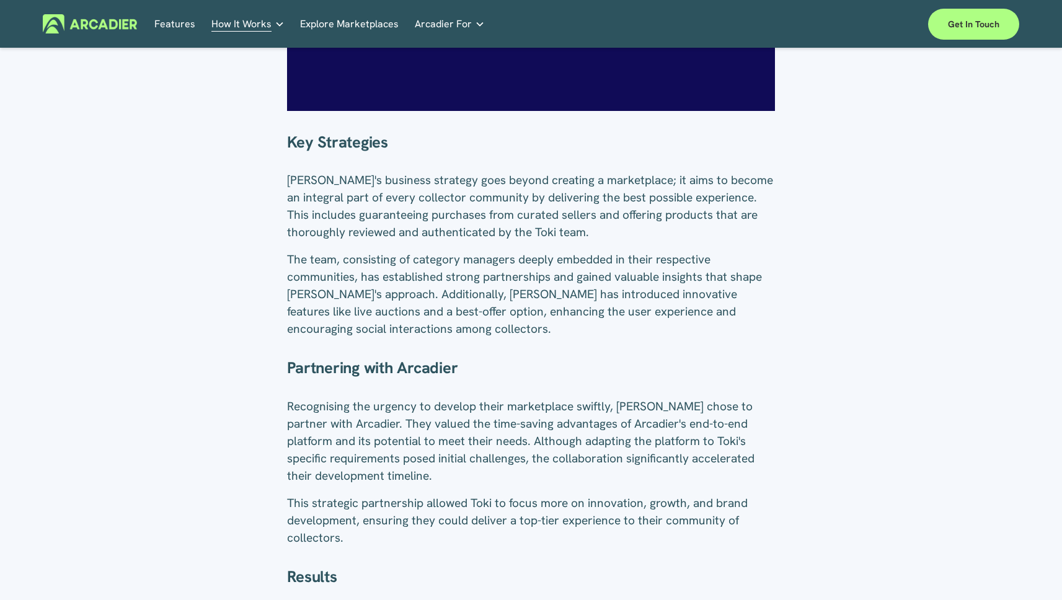
scroll to position [889, 0]
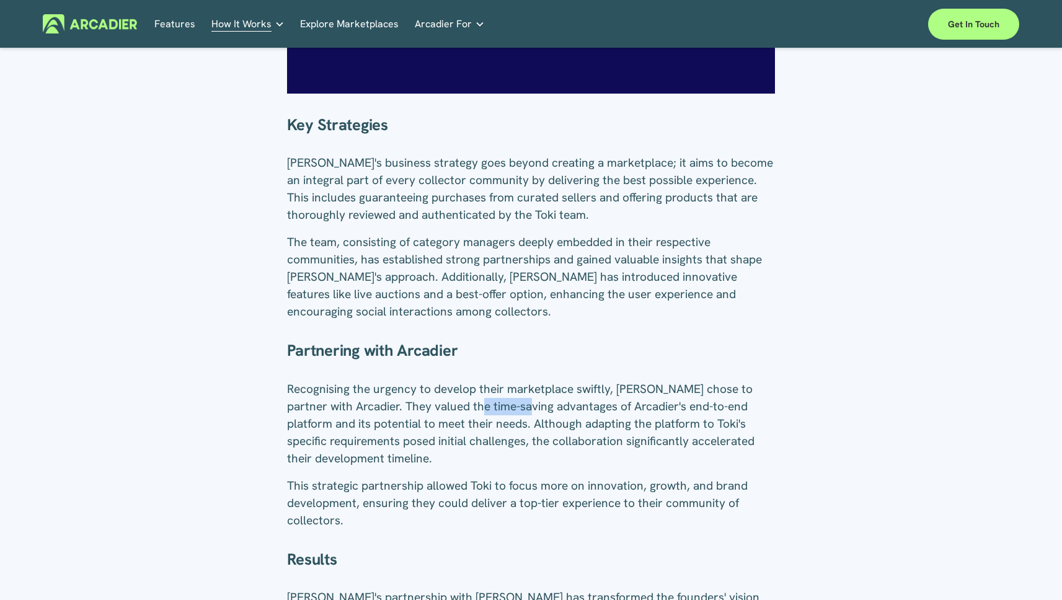
drag, startPoint x: 464, startPoint y: 350, endPoint x: 632, endPoint y: 356, distance: 168.0
click at [616, 381] on span "Recognising the urgency to develop their marketplace swiftly, [PERSON_NAME] cho…" at bounding box center [522, 423] width 470 height 85
drag, startPoint x: 640, startPoint y: 356, endPoint x: 522, endPoint y: 350, distance: 117.9
click at [637, 381] on span "Recognising the urgency to develop their marketplace swiftly, [PERSON_NAME] cho…" at bounding box center [522, 423] width 470 height 85
drag, startPoint x: 522, startPoint y: 350, endPoint x: 635, endPoint y: 354, distance: 112.8
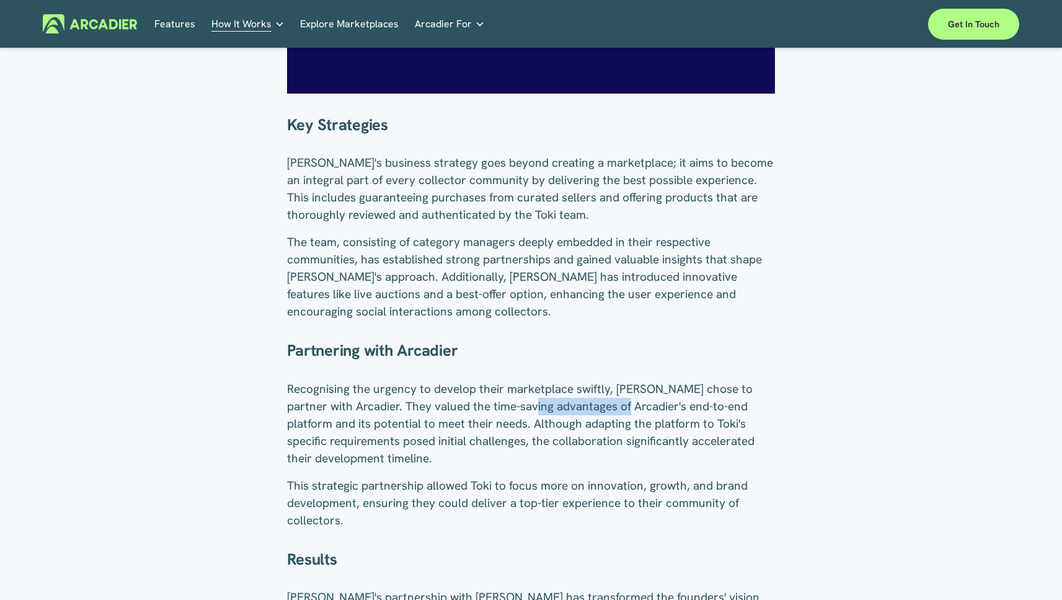
click at [624, 380] on p "Recognising the urgency to develop their marketplace swiftly, [PERSON_NAME] cho…" at bounding box center [531, 423] width 488 height 87
click at [631, 380] on p "Recognising the urgency to develop their marketplace swiftly, [PERSON_NAME] cho…" at bounding box center [531, 423] width 488 height 87
drag, startPoint x: 624, startPoint y: 349, endPoint x: 643, endPoint y: 351, distance: 19.2
click at [643, 381] on span "Recognising the urgency to develop their marketplace swiftly, Toki chose to par…" at bounding box center [522, 423] width 470 height 85
click at [651, 381] on span "Recognising the urgency to develop their marketplace swiftly, Toki chose to par…" at bounding box center [522, 423] width 470 height 85
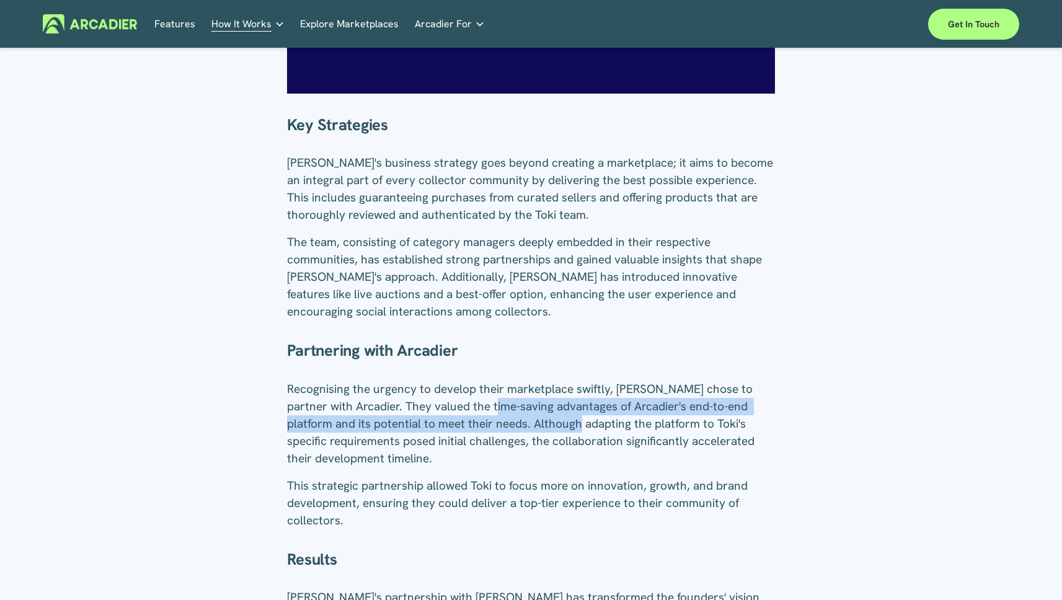
drag, startPoint x: 567, startPoint y: 358, endPoint x: 611, endPoint y: 362, distance: 44.2
click at [610, 381] on span "Recognising the urgency to develop their marketplace swiftly, Toki chose to par…" at bounding box center [522, 423] width 470 height 85
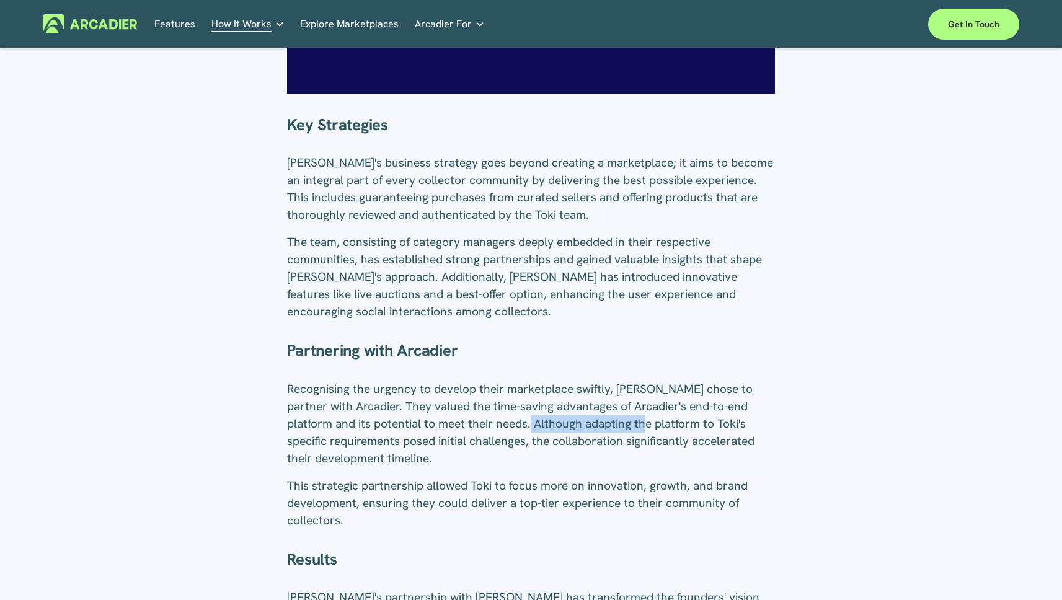
drag, startPoint x: 542, startPoint y: 356, endPoint x: 613, endPoint y: 358, distance: 71.9
click at [609, 381] on span "Recognising the urgency to develop their marketplace swiftly, Toki chose to par…" at bounding box center [522, 423] width 470 height 85
drag, startPoint x: 613, startPoint y: 358, endPoint x: 487, endPoint y: 343, distance: 127.3
click at [597, 381] on span "Recognising the urgency to develop their marketplace swiftly, Toki chose to par…" at bounding box center [522, 423] width 470 height 85
drag, startPoint x: 546, startPoint y: 345, endPoint x: 639, endPoint y: 359, distance: 94.0
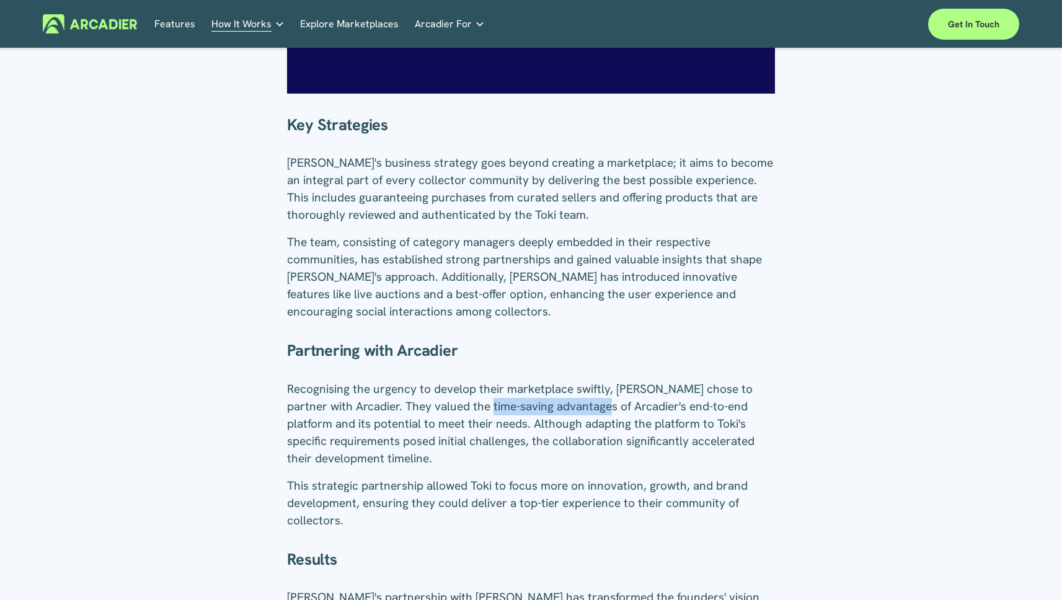
click at [630, 381] on span "Recognising the urgency to develop their marketplace swiftly, Toki chose to par…" at bounding box center [522, 423] width 470 height 85
click at [639, 381] on span "Recognising the urgency to develop their marketplace swiftly, Toki chose to par…" at bounding box center [522, 423] width 470 height 85
drag, startPoint x: 444, startPoint y: 381, endPoint x: 592, endPoint y: 388, distance: 148.9
click at [589, 388] on span "Recognising the urgency to develop their marketplace swiftly, Toki chose to par…" at bounding box center [522, 423] width 470 height 85
click at [592, 388] on span "Recognising the urgency to develop their marketplace swiftly, Toki chose to par…" at bounding box center [522, 423] width 470 height 85
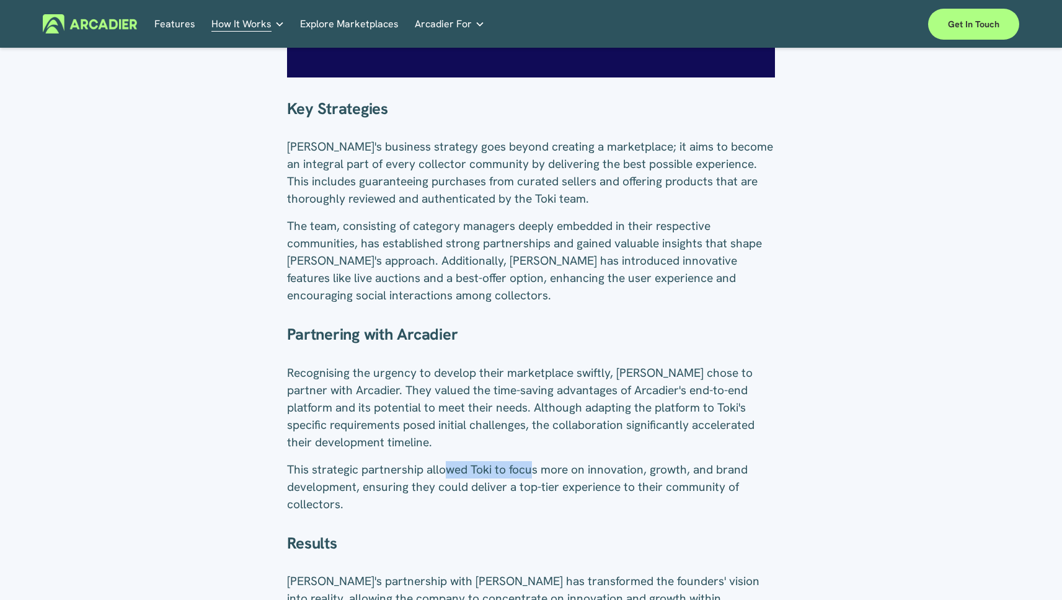
drag, startPoint x: 455, startPoint y: 408, endPoint x: 627, endPoint y: 418, distance: 172.6
click at [623, 461] on p "This strategic partnership allowed Toki to focus more on innovation, growth, an…" at bounding box center [531, 487] width 488 height 52
click at [627, 461] on p "This strategic partnership allowed Toki to focus more on innovation, growth, an…" at bounding box center [531, 487] width 488 height 52
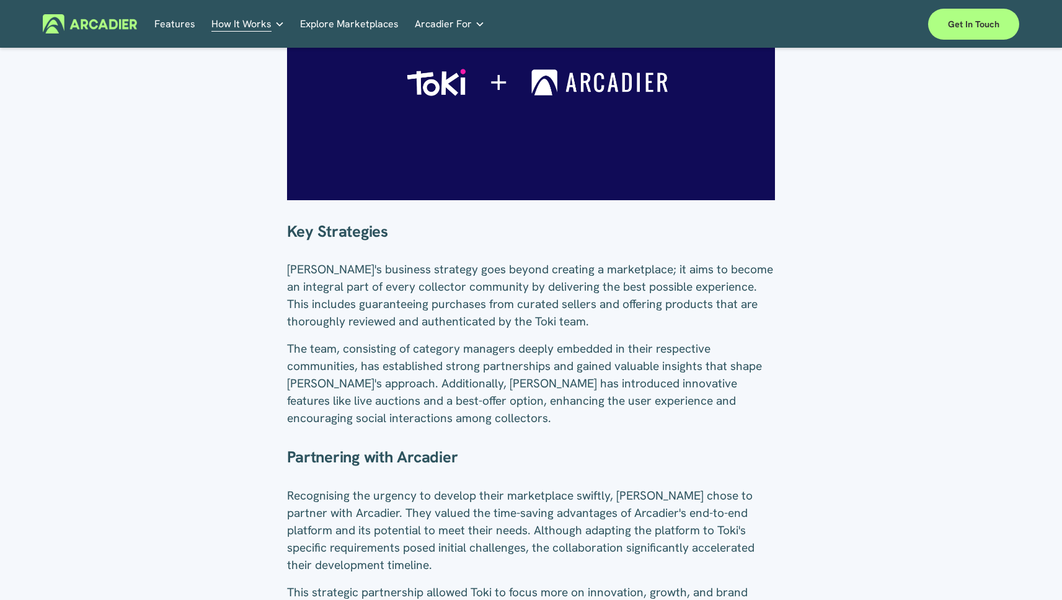
scroll to position [1349, 0]
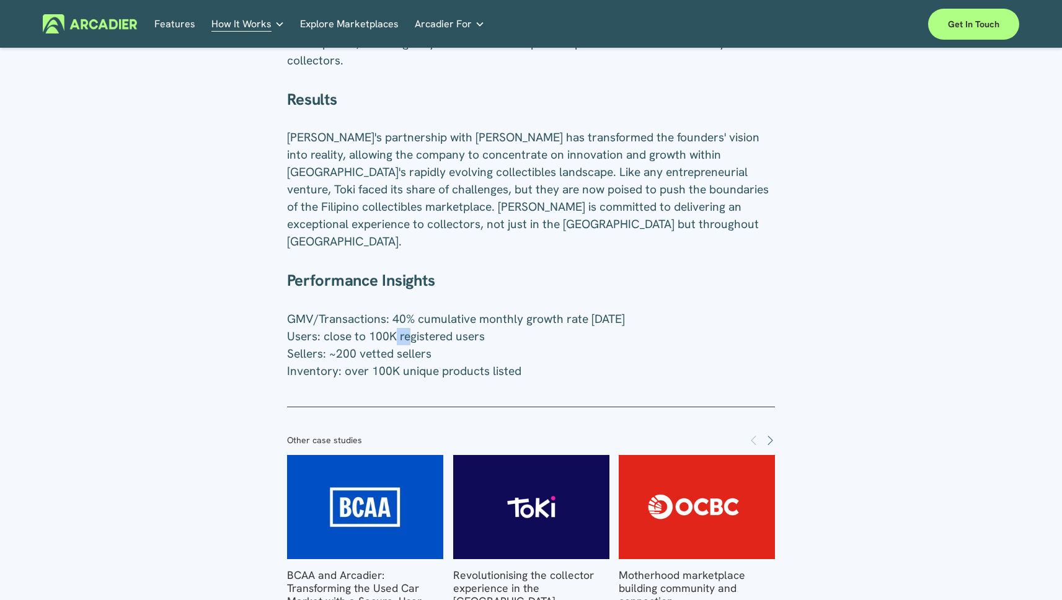
drag, startPoint x: 394, startPoint y: 252, endPoint x: 460, endPoint y: 257, distance: 65.9
click at [449, 311] on span "GMV/Transactions: 40% cumulative monthly growth rate in 6 months Users: close t…" at bounding box center [456, 345] width 338 height 68
drag, startPoint x: 460, startPoint y: 257, endPoint x: 390, endPoint y: 265, distance: 69.9
click at [457, 311] on span "GMV/Transactions: 40% cumulative monthly growth rate in 6 months Users: close t…" at bounding box center [456, 345] width 338 height 68
click at [517, 311] on span "GMV/Transactions: 40% cumulative monthly growth rate in 6 months Users: close t…" at bounding box center [456, 345] width 338 height 68
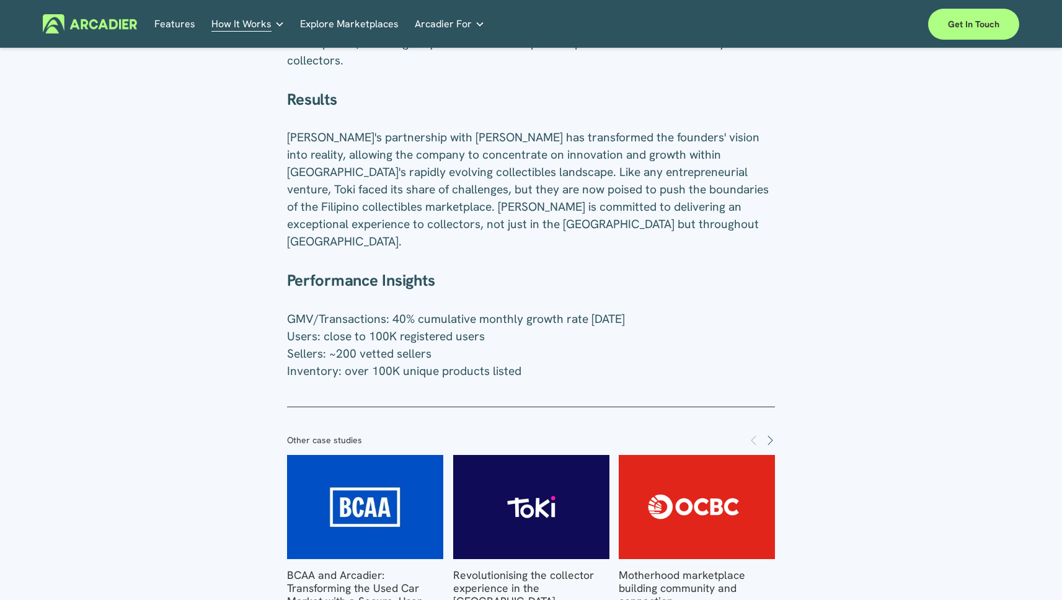
click at [545, 311] on span "GMV/Transactions: 40% cumulative monthly growth rate in 6 months Users: close t…" at bounding box center [456, 345] width 338 height 68
drag, startPoint x: 540, startPoint y: 238, endPoint x: 617, endPoint y: 237, distance: 77.5
click at [617, 311] on span "GMV/Transactions: 40% cumulative monthly growth rate in 6 months Users: close t…" at bounding box center [456, 345] width 338 height 68
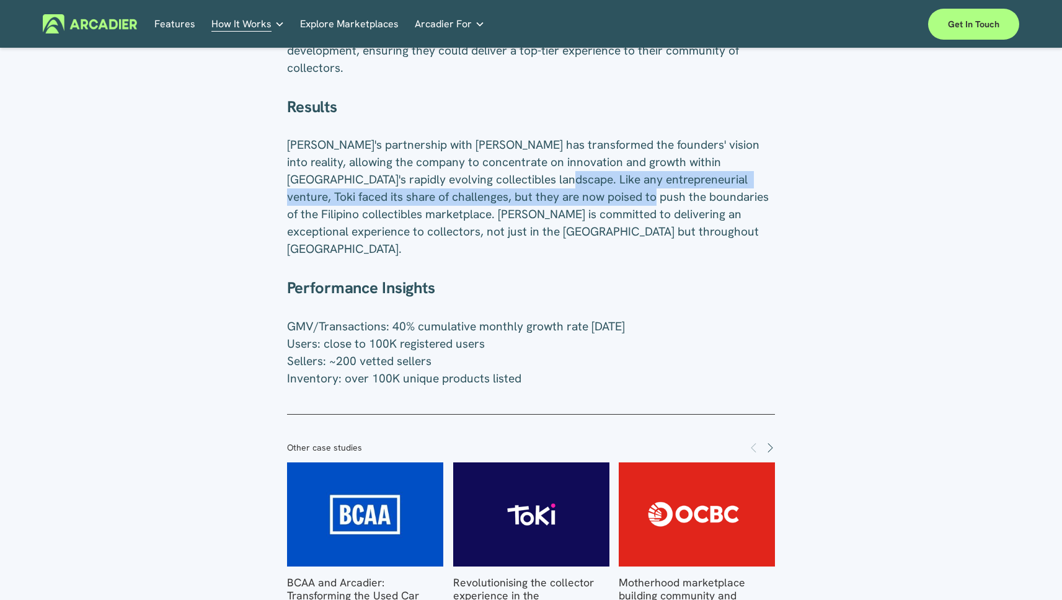
click at [591, 137] on span "Toki's partnership with Arcadier has transformed the founders' vision into real…" at bounding box center [529, 197] width 485 height 120
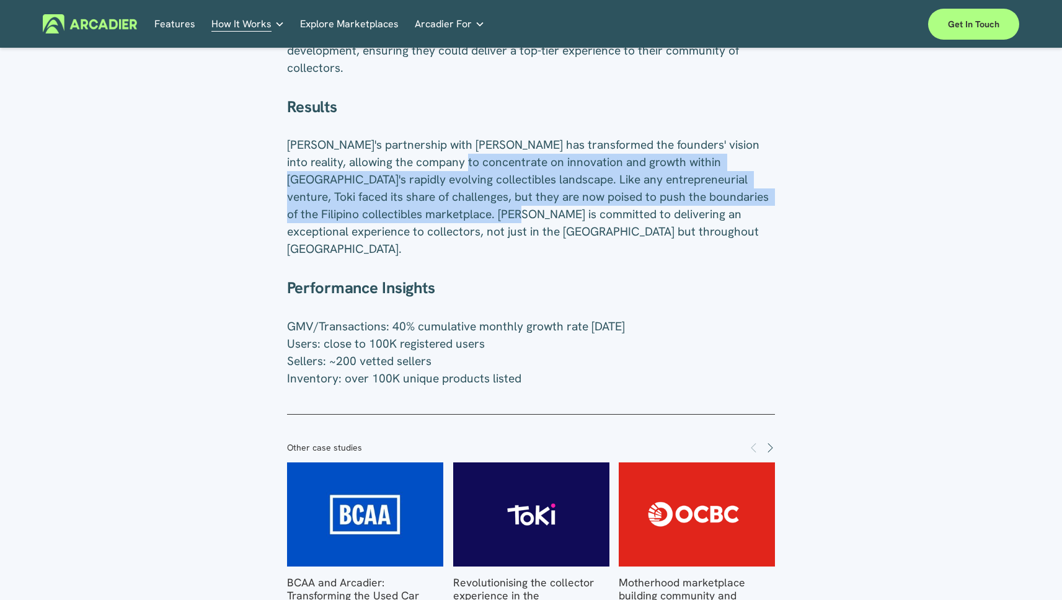
drag, startPoint x: 435, startPoint y: 110, endPoint x: 430, endPoint y: 103, distance: 7.9
click at [433, 137] on span "Toki's partnership with Arcadier has transformed the founders' vision into real…" at bounding box center [529, 197] width 485 height 120
click at [430, 137] on span "Toki's partnership with Arcadier has transformed the founders' vision into real…" at bounding box center [529, 197] width 485 height 120
drag, startPoint x: 437, startPoint y: 107, endPoint x: 622, endPoint y: 154, distance: 190.0
click at [622, 154] on span "Toki's partnership with Arcadier has transformed the founders' vision into real…" at bounding box center [529, 197] width 485 height 120
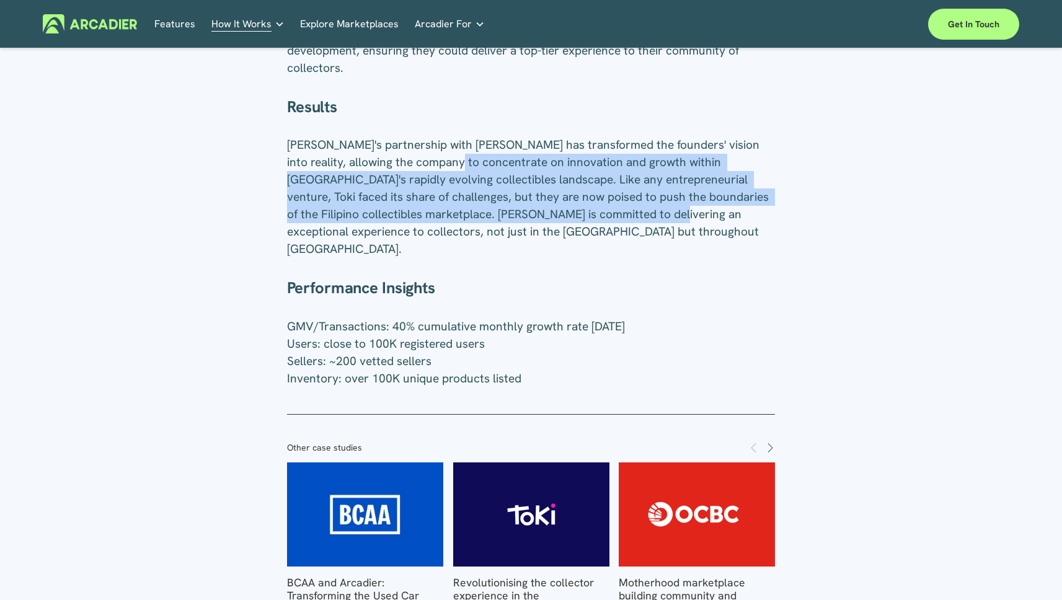
click at [622, 154] on span "Toki's partnership with Arcadier has transformed the founders' vision into real…" at bounding box center [529, 197] width 485 height 120
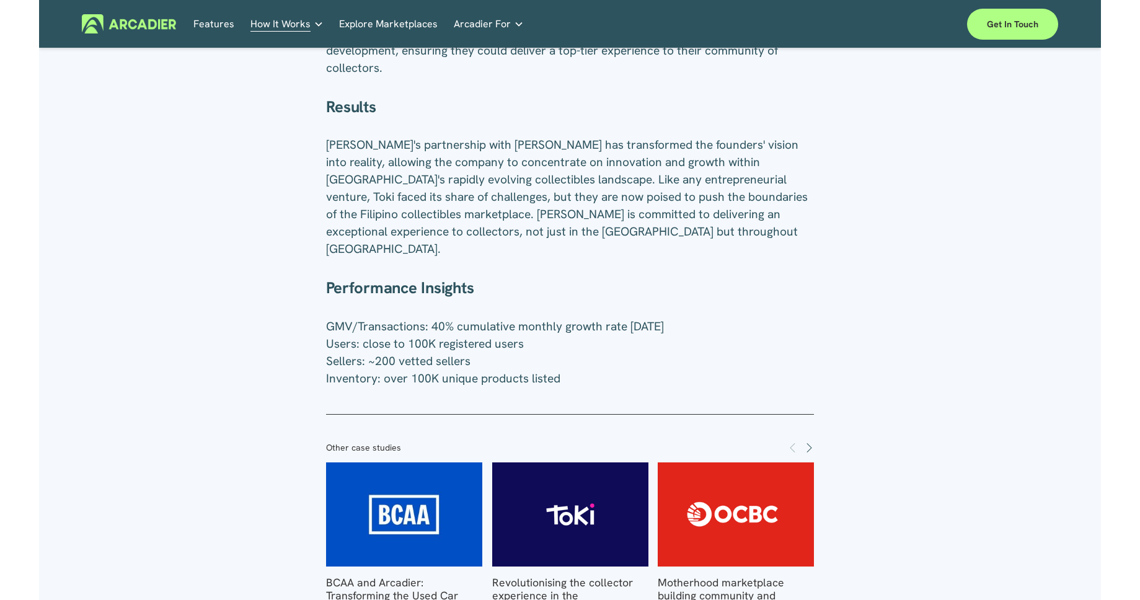
scroll to position [1357, 0]
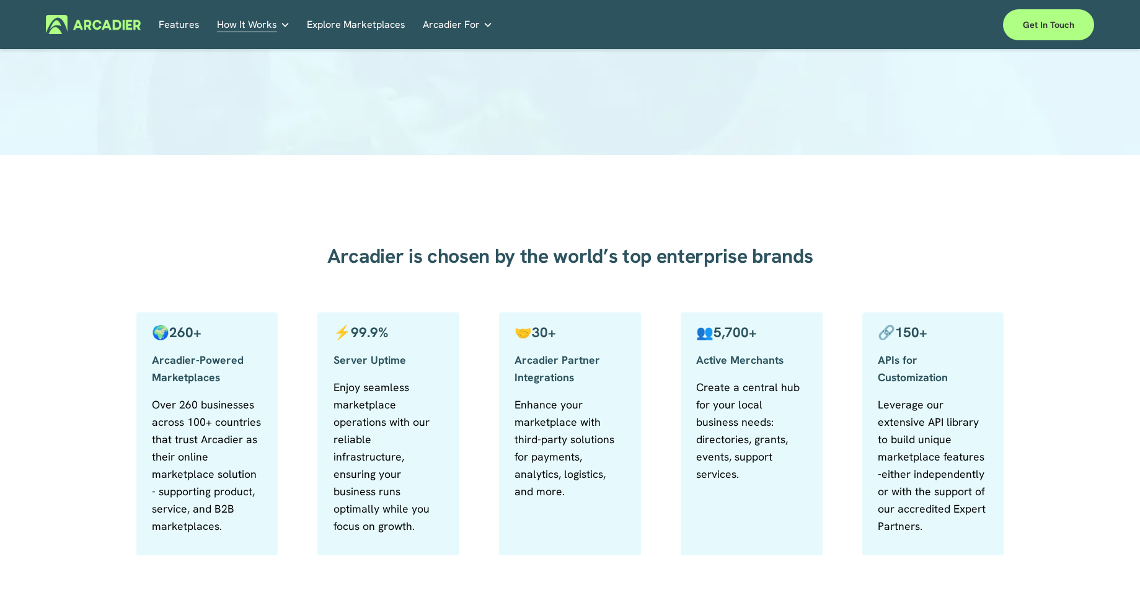
scroll to position [442, 0]
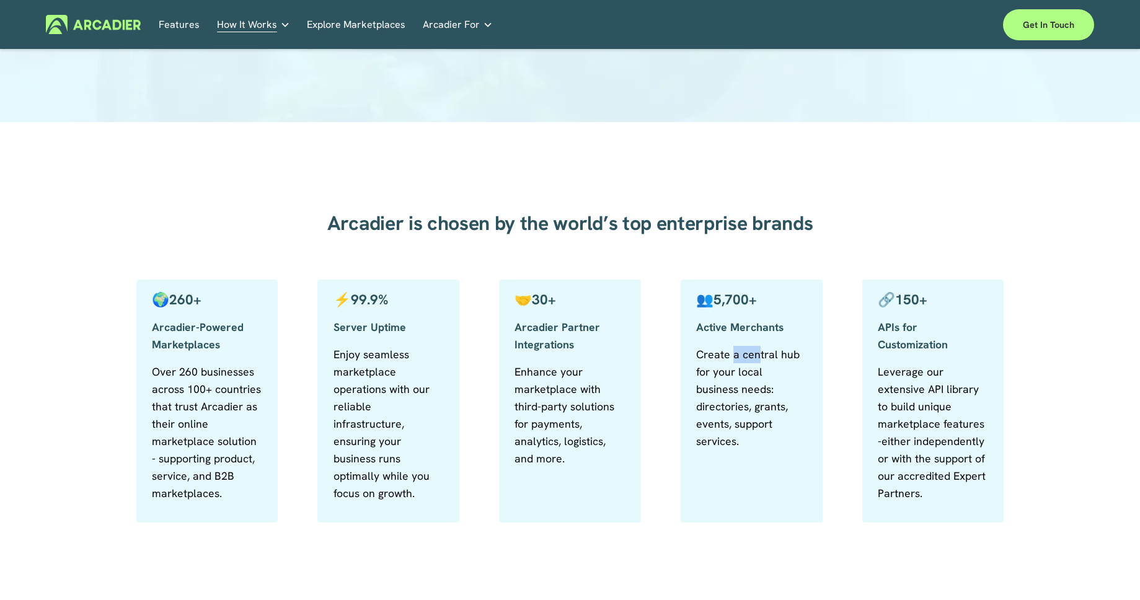
drag, startPoint x: 740, startPoint y: 359, endPoint x: 772, endPoint y: 366, distance: 32.2
click at [763, 363] on p "Create a central hub for your local business needs: directories, grants, events…" at bounding box center [751, 398] width 110 height 104
click at [772, 366] on p "Create a central hub for your local business needs: directories, grants, events…" at bounding box center [751, 398] width 110 height 104
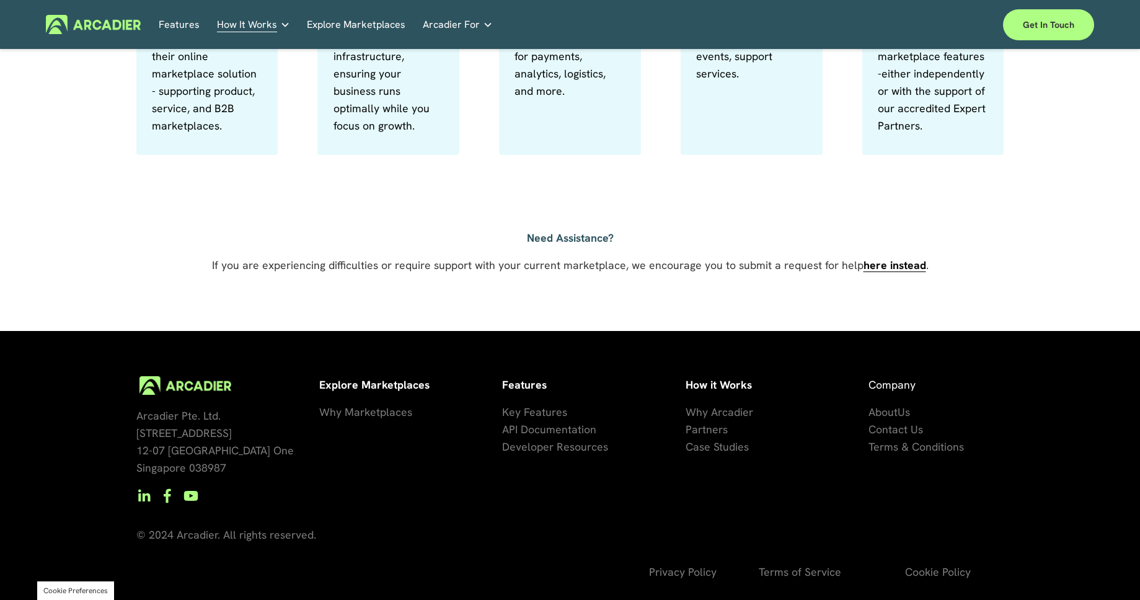
scroll to position [0, 0]
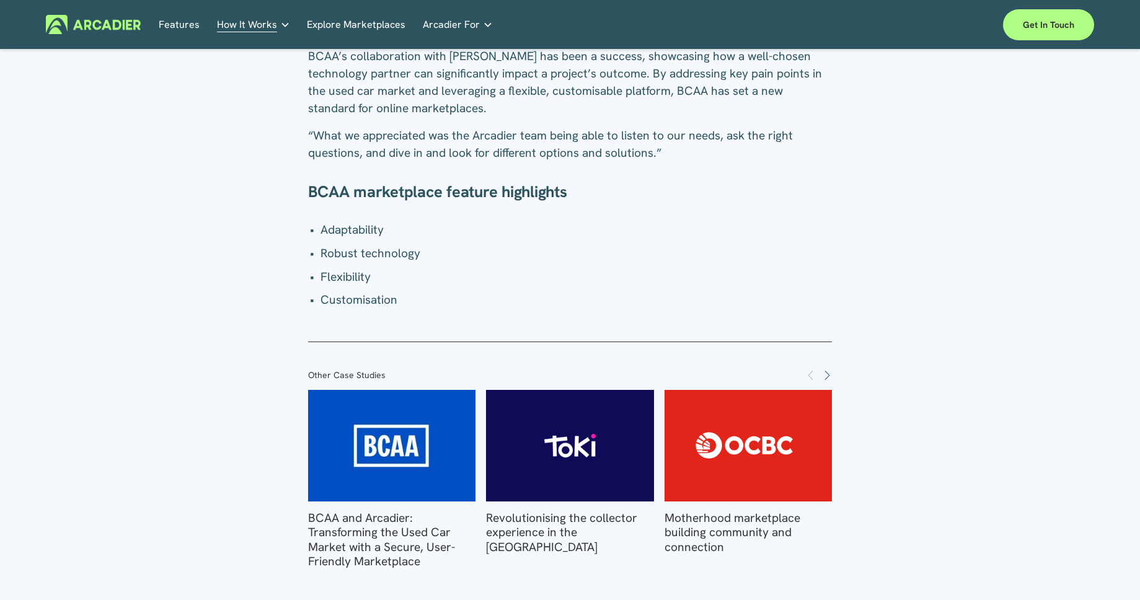
scroll to position [1519, 0]
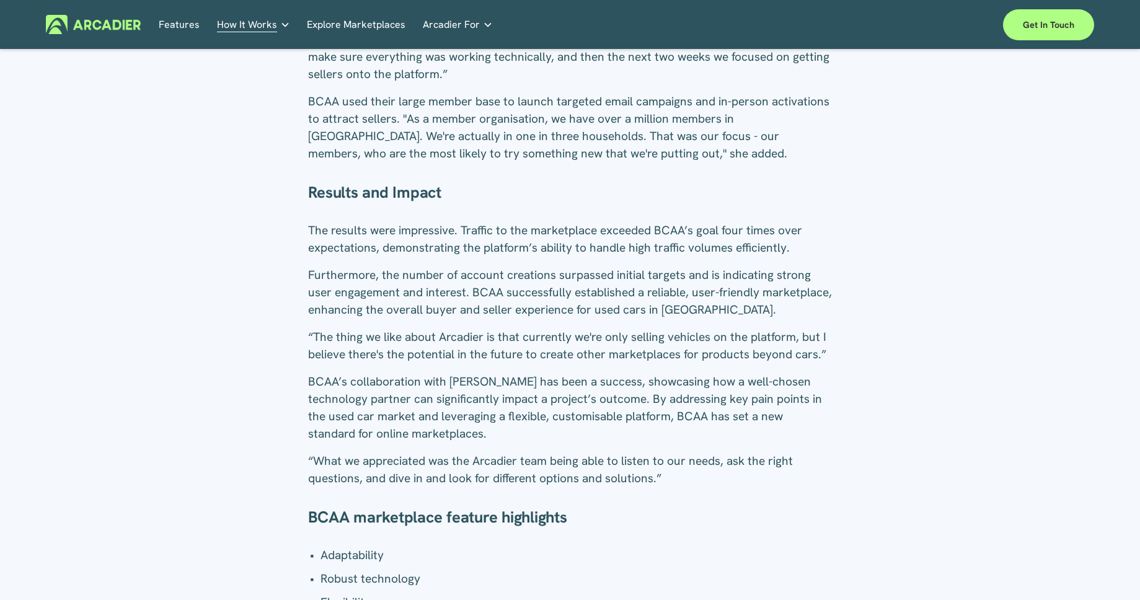
drag, startPoint x: 502, startPoint y: 287, endPoint x: 682, endPoint y: 300, distance: 180.8
click at [662, 301] on p "Furthermore, the number of account creations surpassed initial targets and is i…" at bounding box center [570, 292] width 524 height 52
click at [682, 300] on span "Furthermore, the number of account creations surpassed initial targets and is i…" at bounding box center [571, 292] width 527 height 50
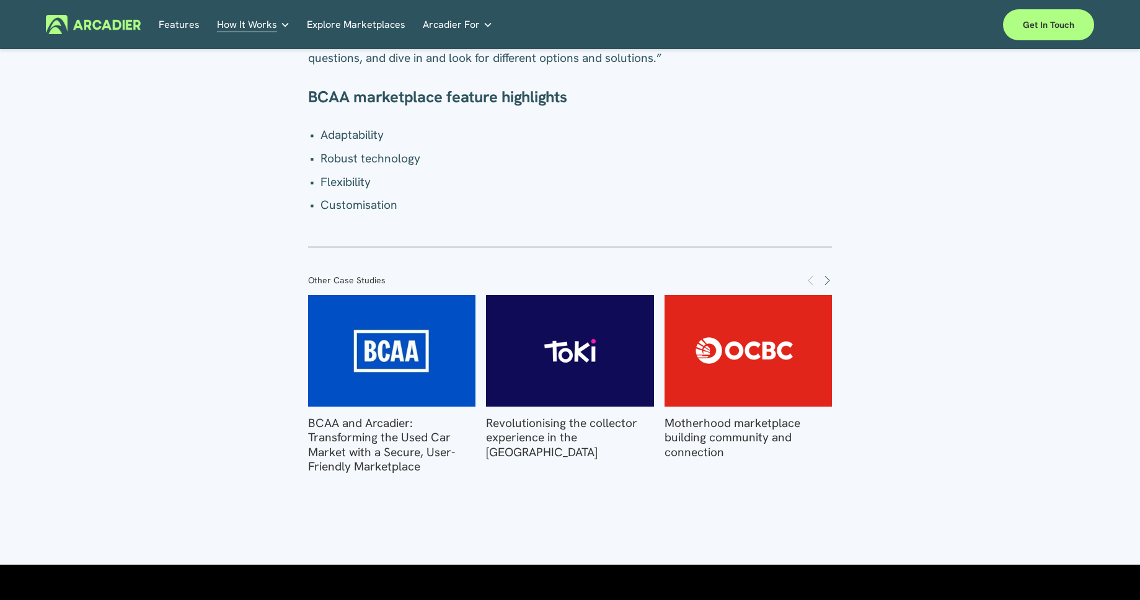
scroll to position [2158, 0]
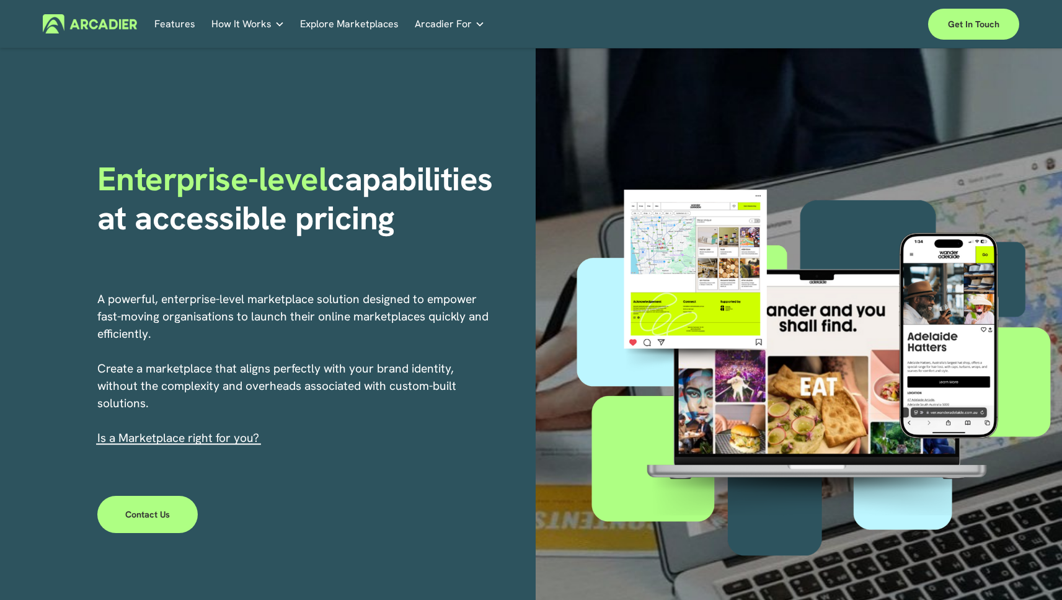
drag, startPoint x: 387, startPoint y: 104, endPoint x: 393, endPoint y: 89, distance: 16.4
click at [389, 101] on div "Enterprise-level capabilities at accessible pricing A powerful, enterprise-leve…" at bounding box center [531, 365] width 1062 height 634
click at [455, 24] on span "Arcadier For" at bounding box center [443, 23] width 57 height 17
click at [407, 400] on p "A powerful, enterprise-level marketplace solution designed to empower fast-movi…" at bounding box center [293, 369] width 393 height 156
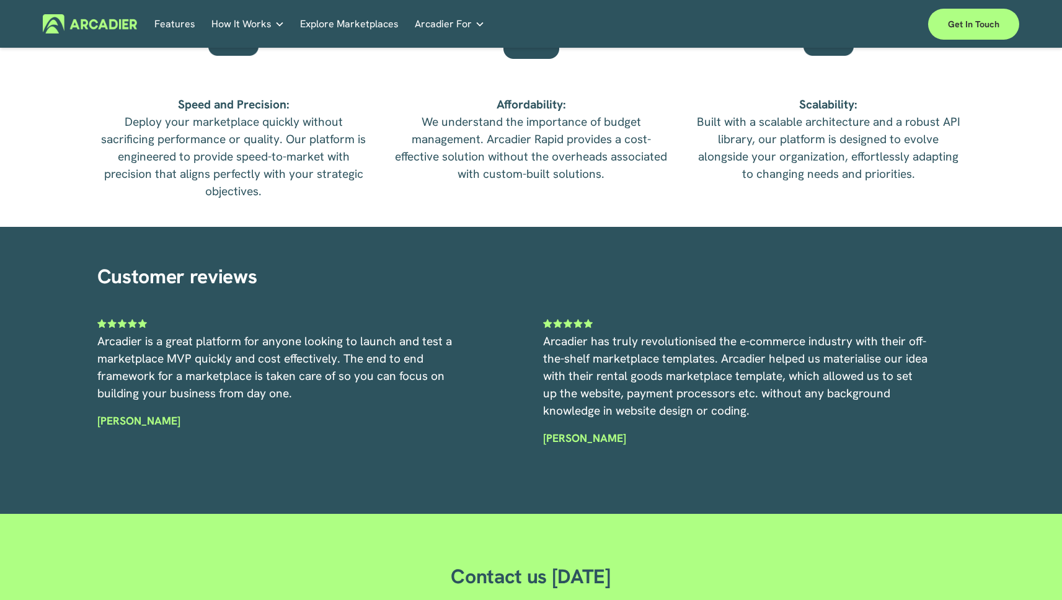
scroll to position [3627, 0]
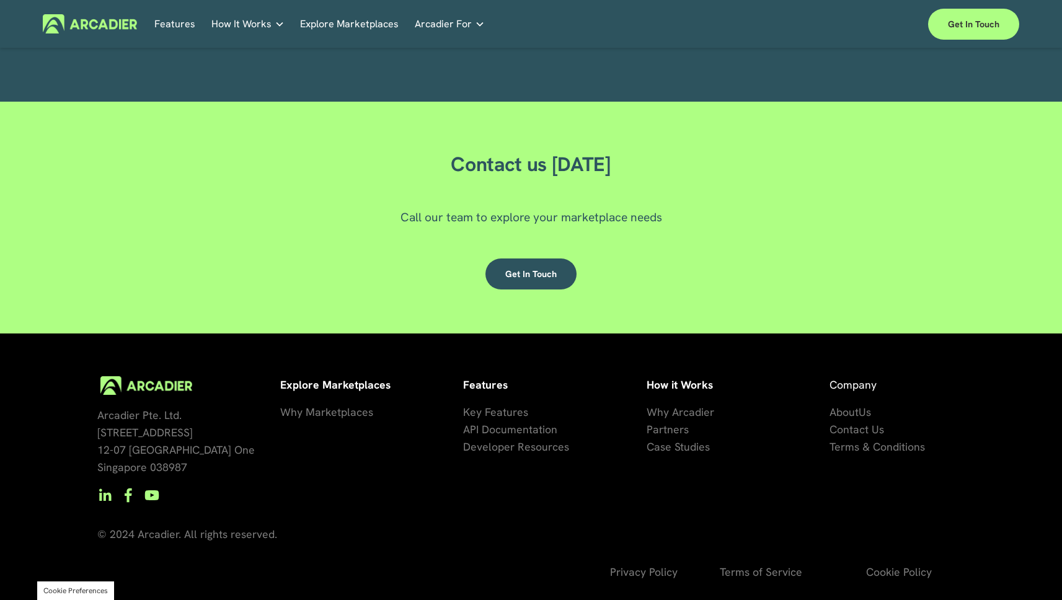
click at [706, 492] on div "Arcadier Pte. Ltd. 7 Temasek Boulevard 12-07 Suntec Tower One Singapore 038987 …" at bounding box center [531, 488] width 1062 height 224
click at [151, 497] on use "YouTube" at bounding box center [152, 495] width 30 height 30
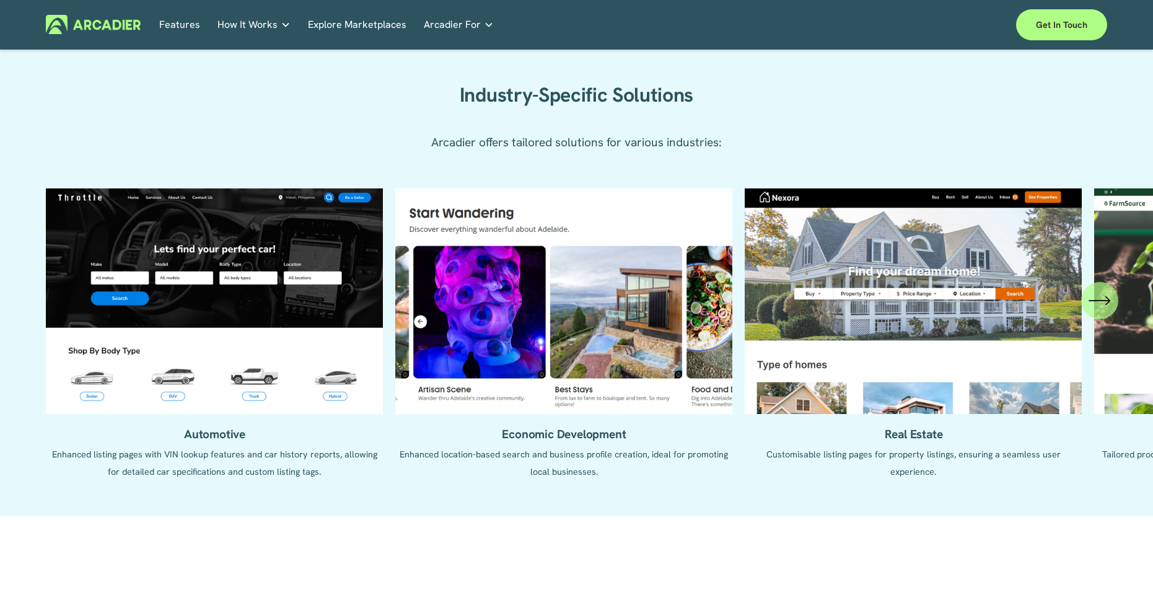
scroll to position [1366, 0]
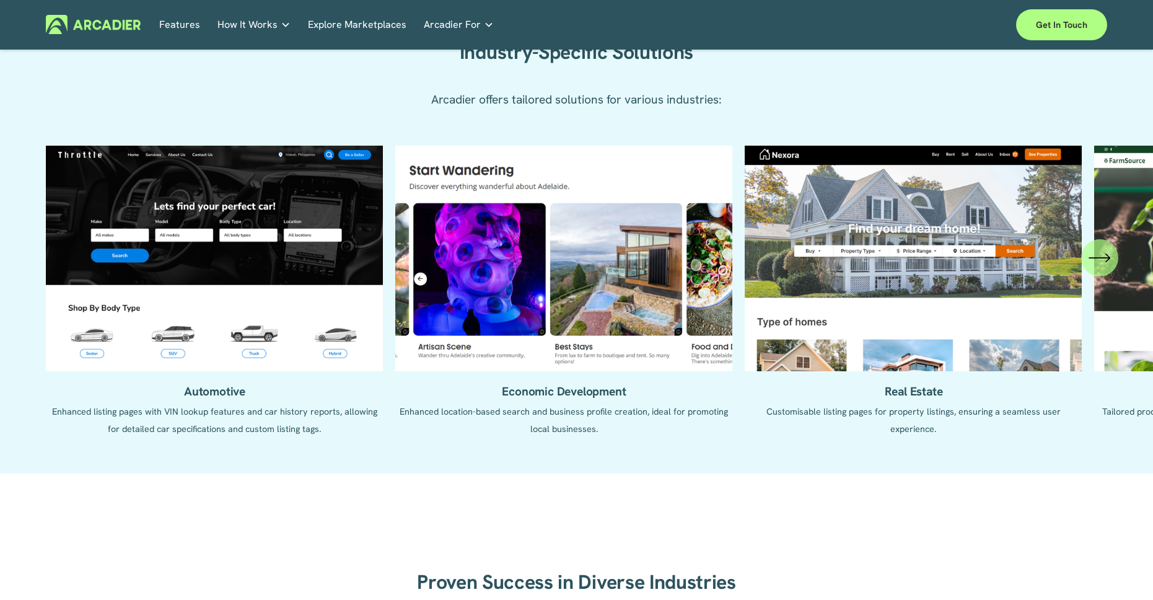
click at [888, 219] on ul "Automotive Enhanced listing pages with VIN lookup features and car history repo…" at bounding box center [576, 300] width 1061 height 309
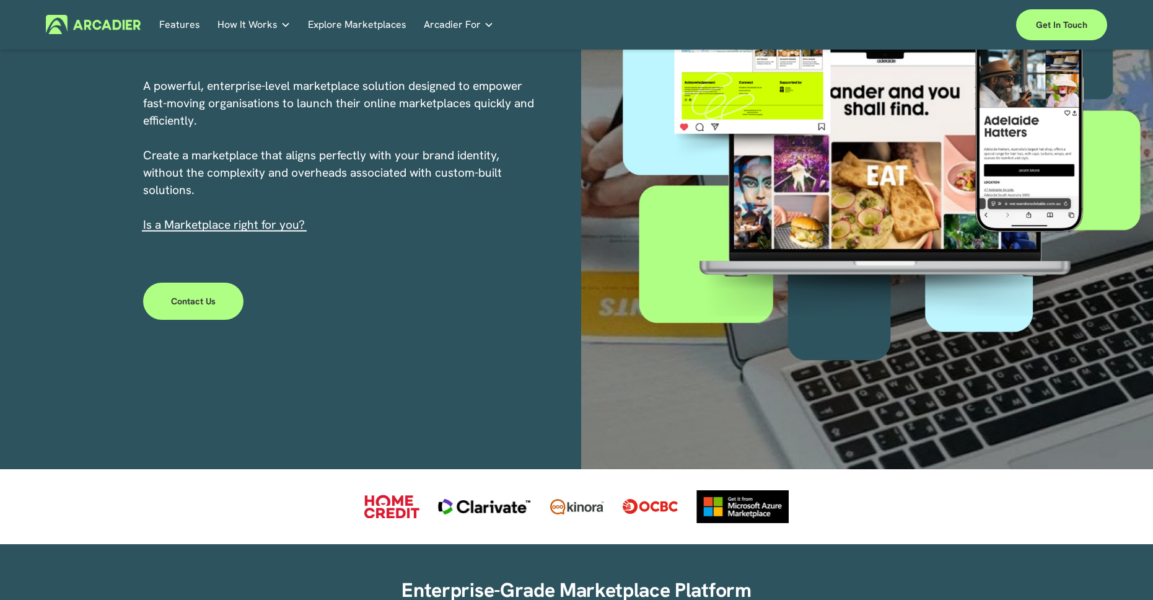
scroll to position [0, 0]
